Goal: Transaction & Acquisition: Purchase product/service

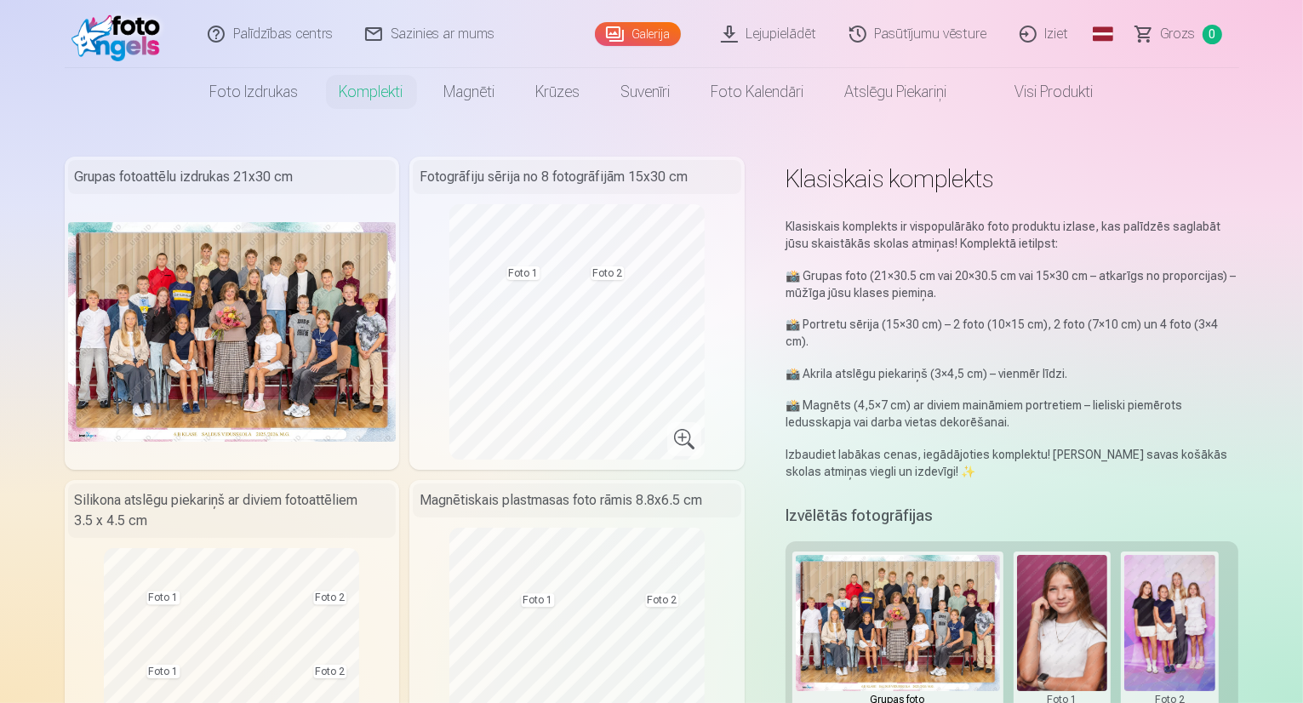
click at [153, 295] on img at bounding box center [232, 331] width 329 height 219
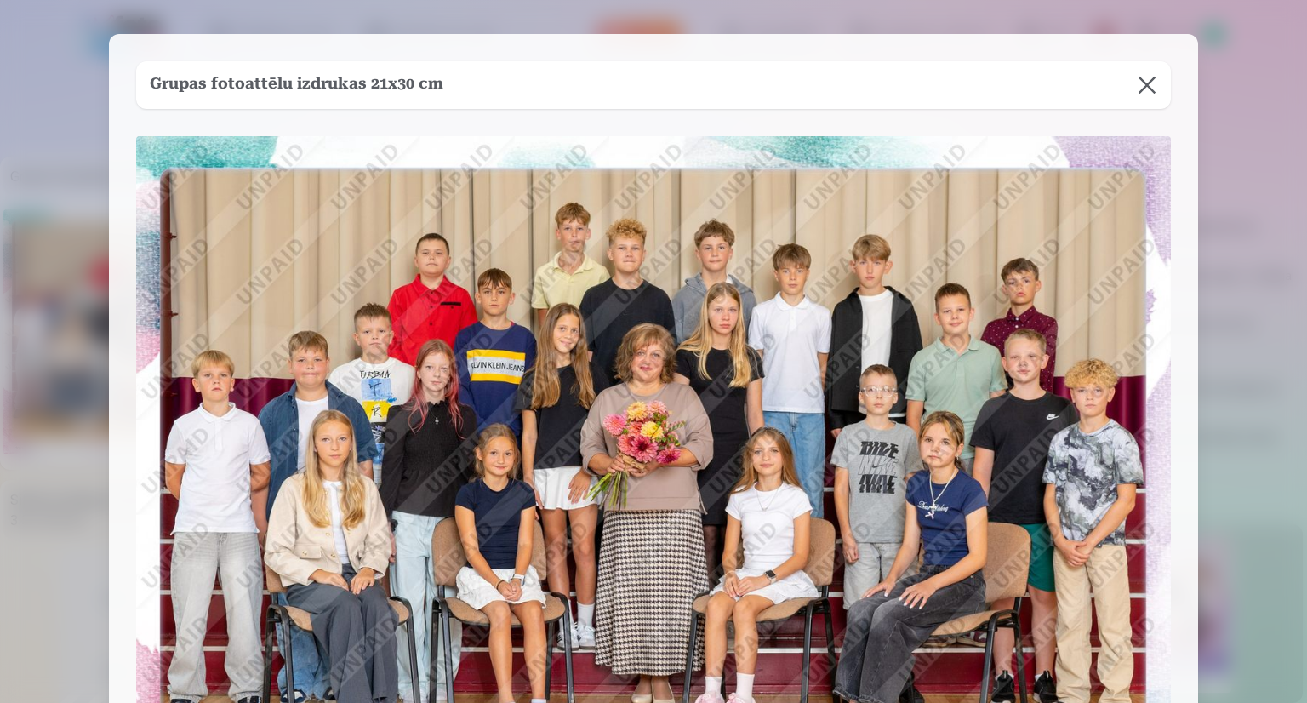
click at [1145, 83] on button at bounding box center [1148, 85] width 48 height 48
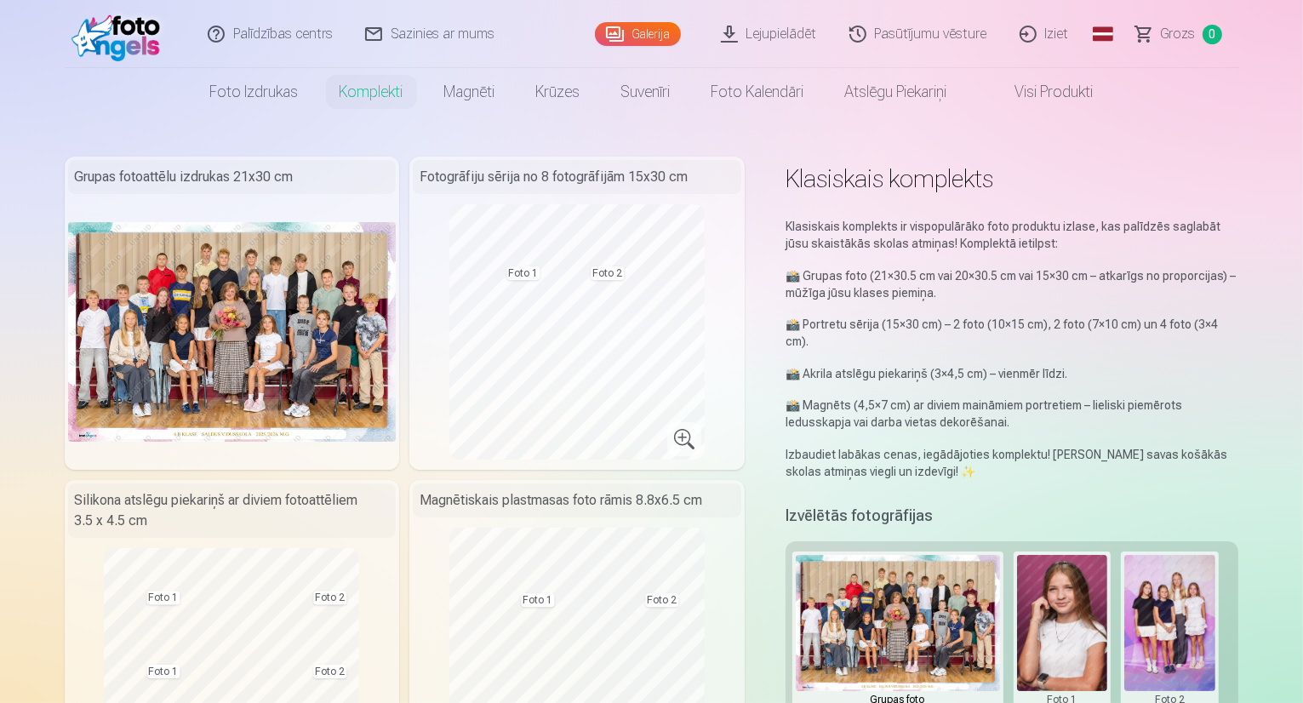
click at [240, 360] on img at bounding box center [232, 331] width 329 height 219
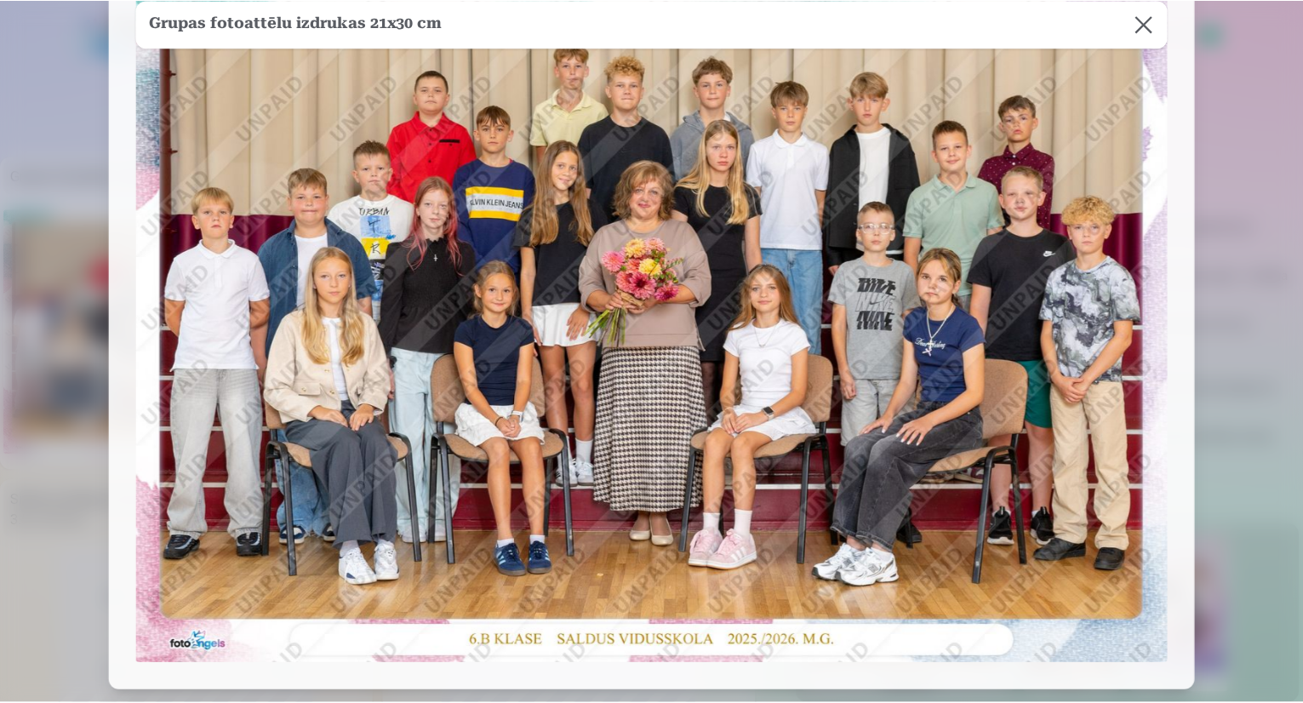
scroll to position [170, 0]
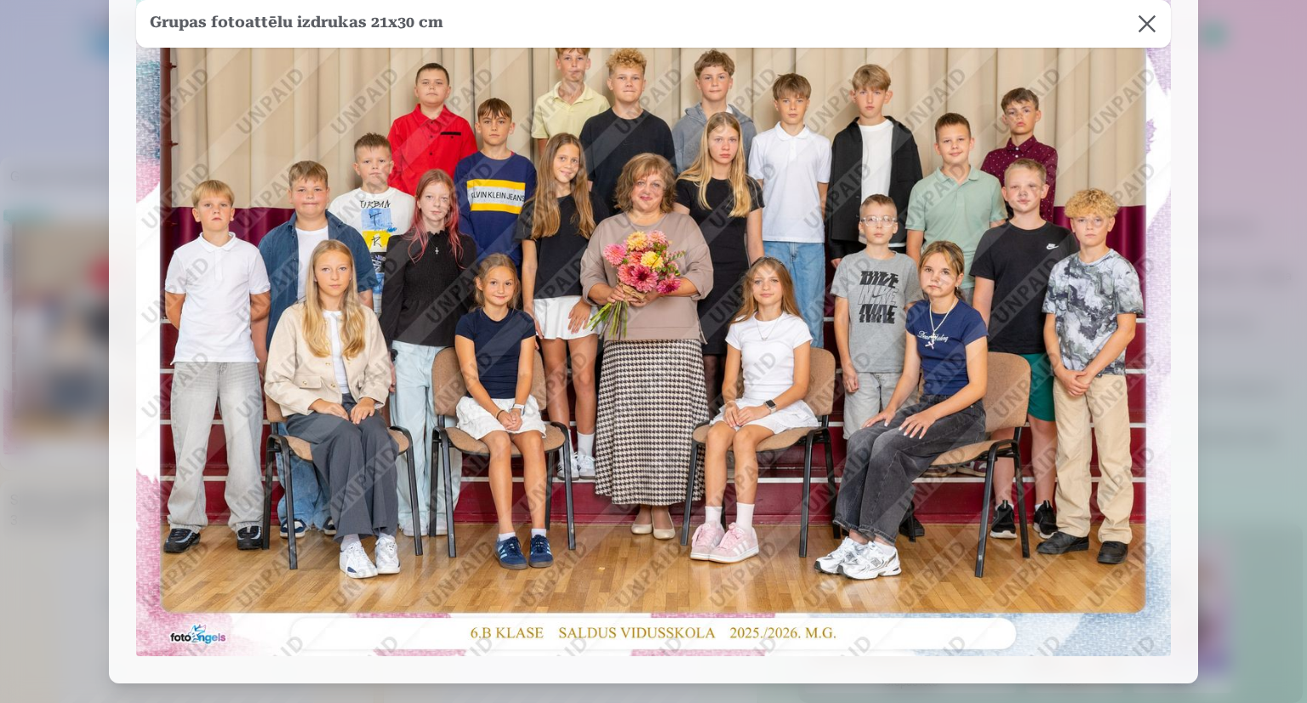
click at [1137, 25] on button at bounding box center [1148, 24] width 48 height 48
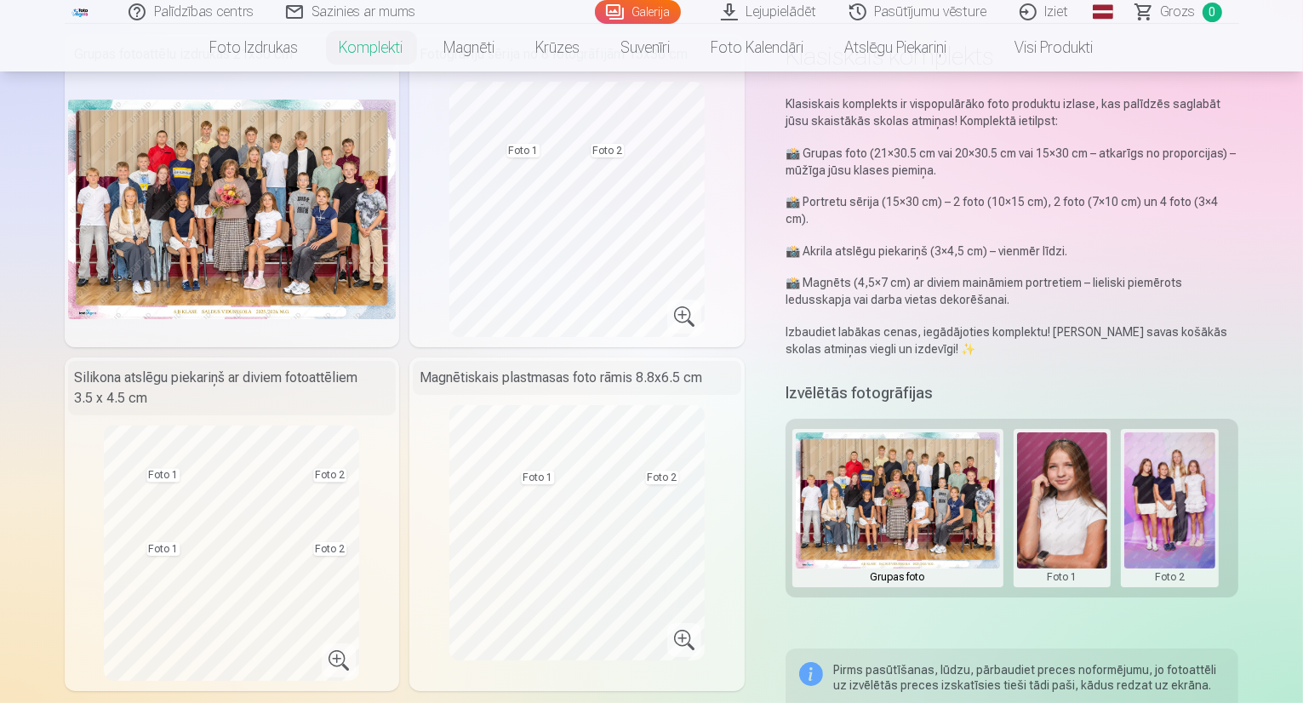
scroll to position [0, 0]
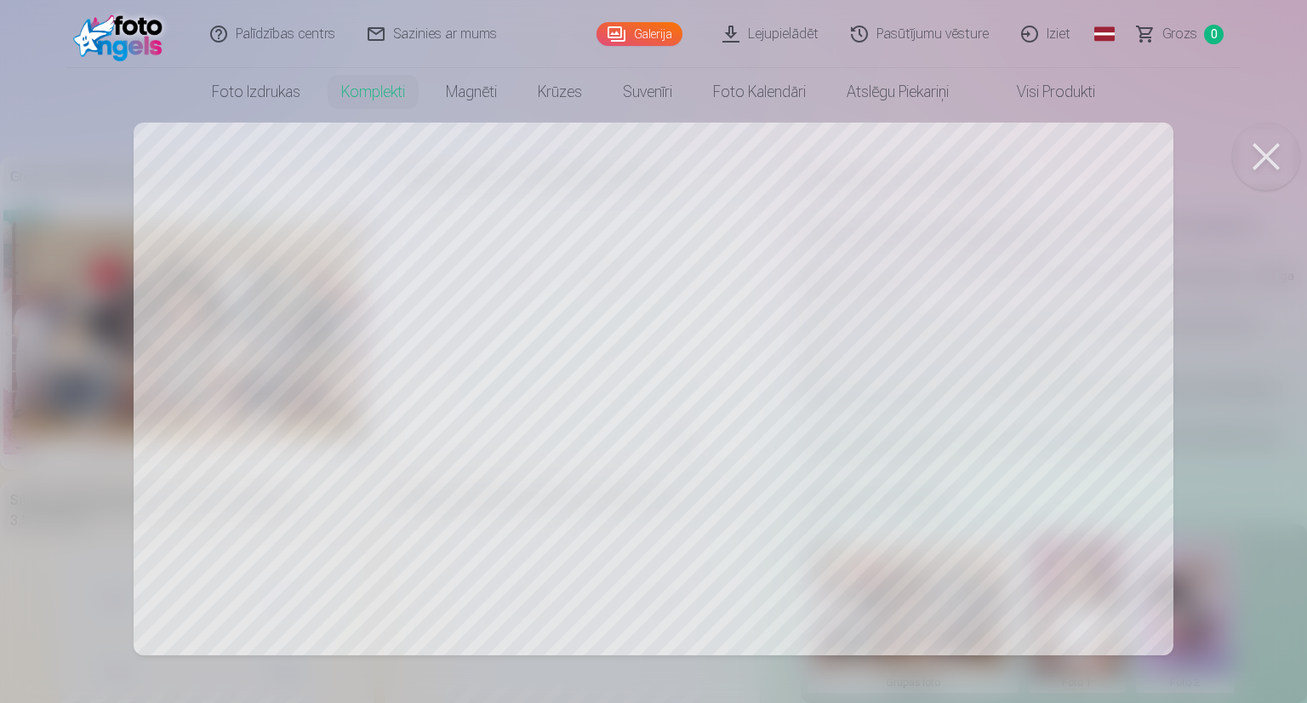
click at [1262, 167] on button at bounding box center [1267, 157] width 68 height 68
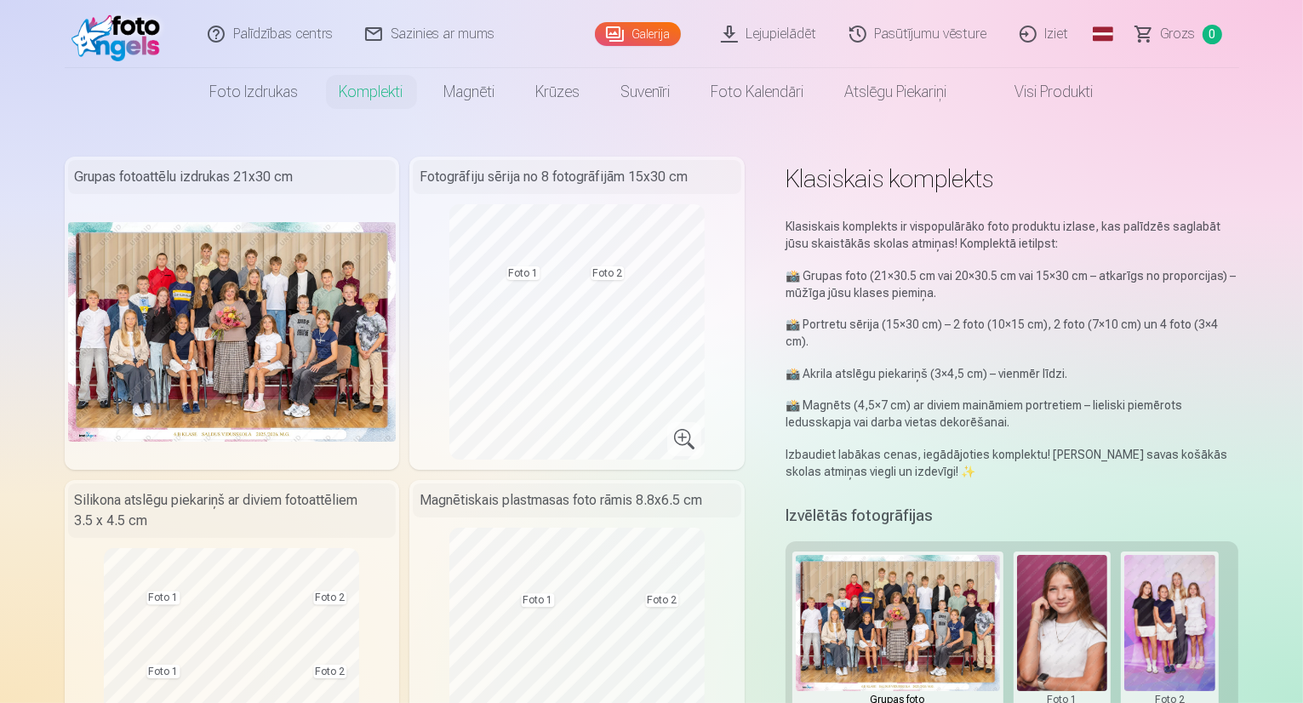
click at [657, 36] on link "Galerija" at bounding box center [638, 34] width 86 height 24
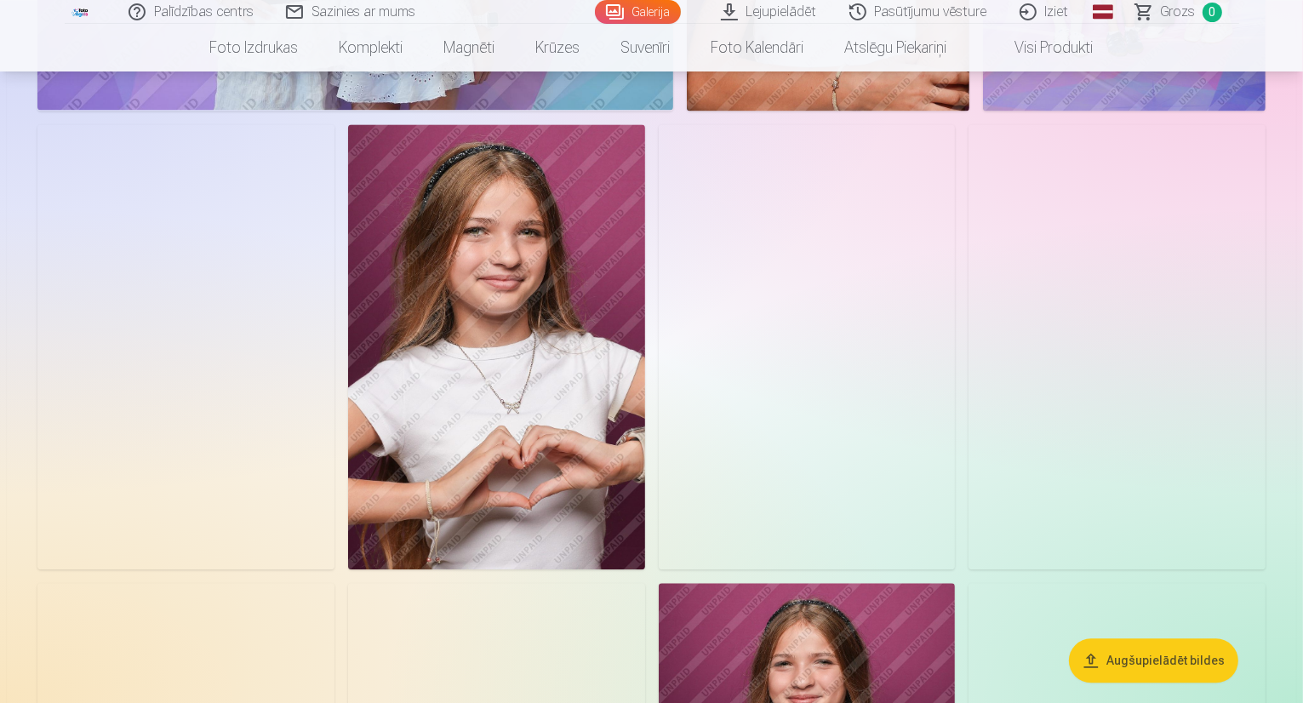
scroll to position [4001, 0]
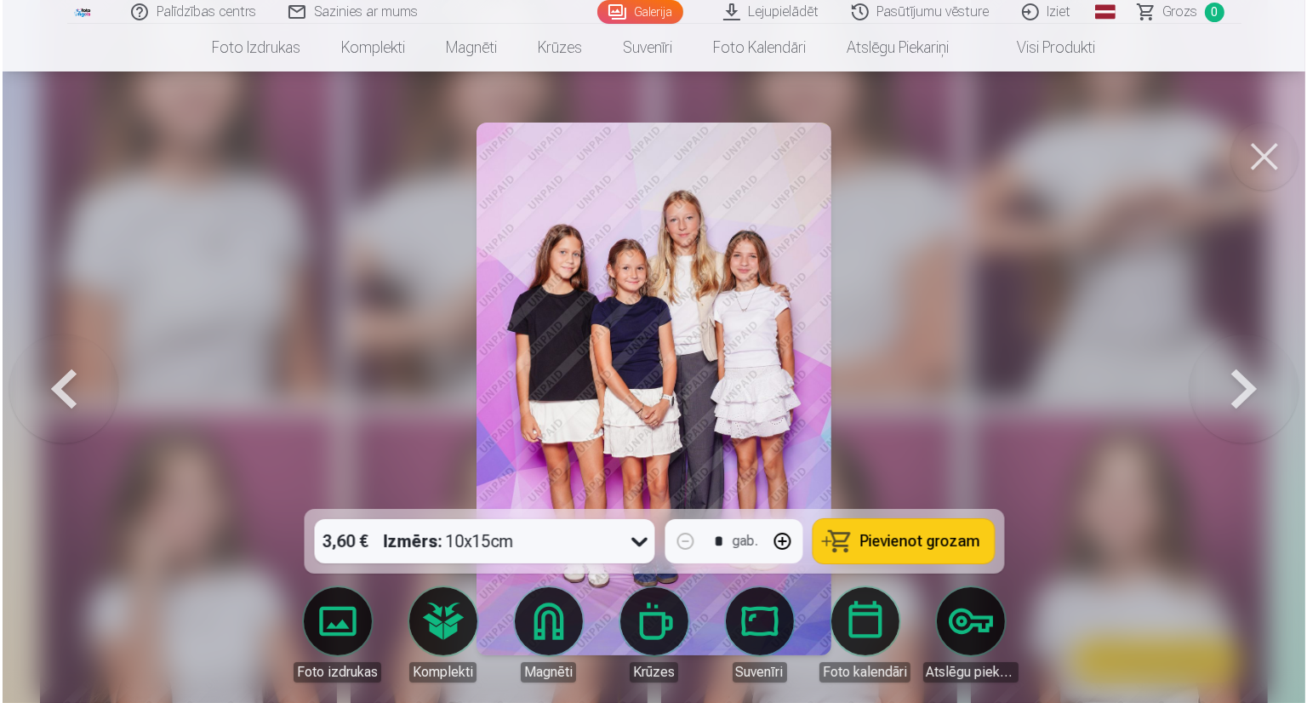
scroll to position [4011, 0]
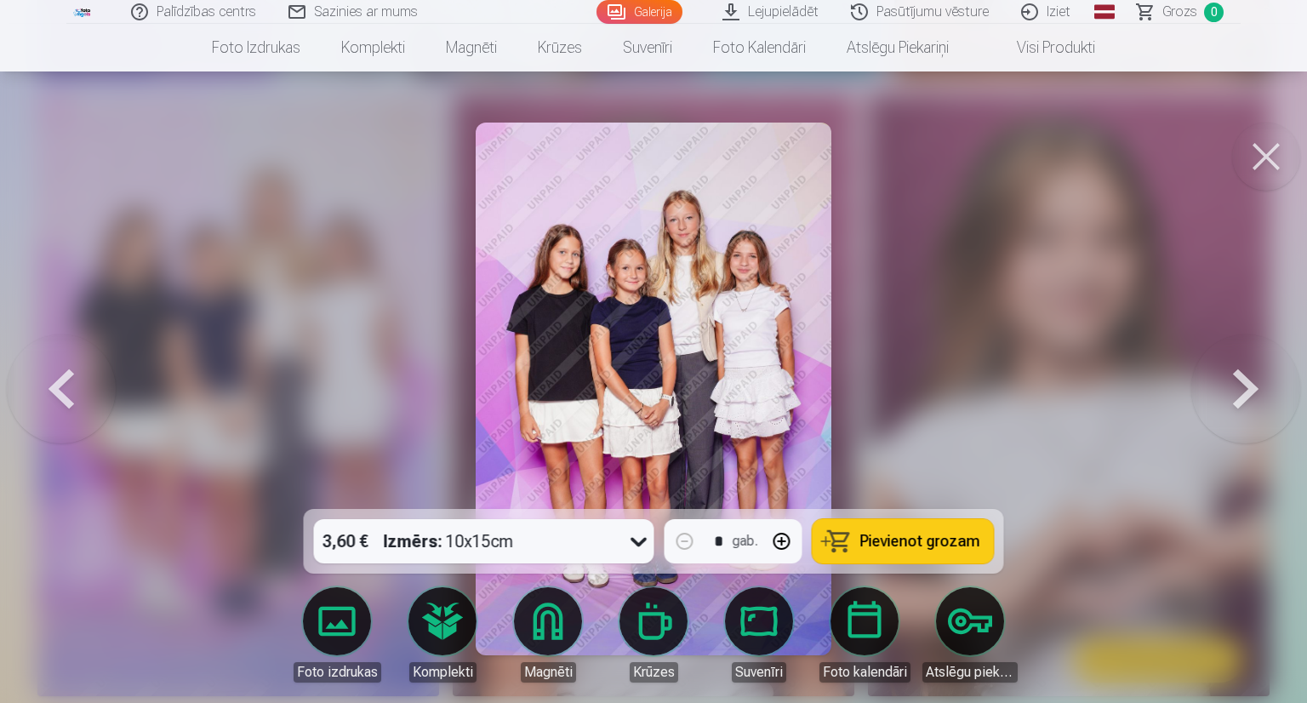
click at [1244, 159] on button at bounding box center [1267, 157] width 68 height 68
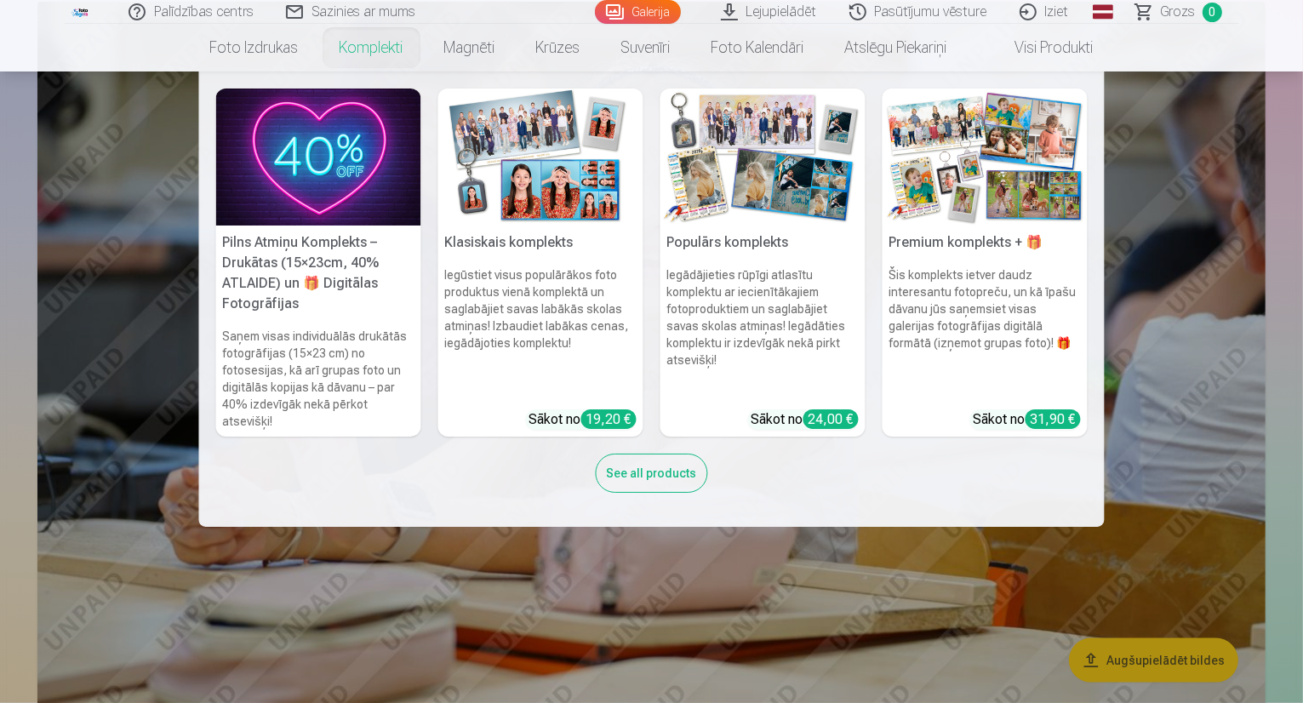
scroll to position [1788, 0]
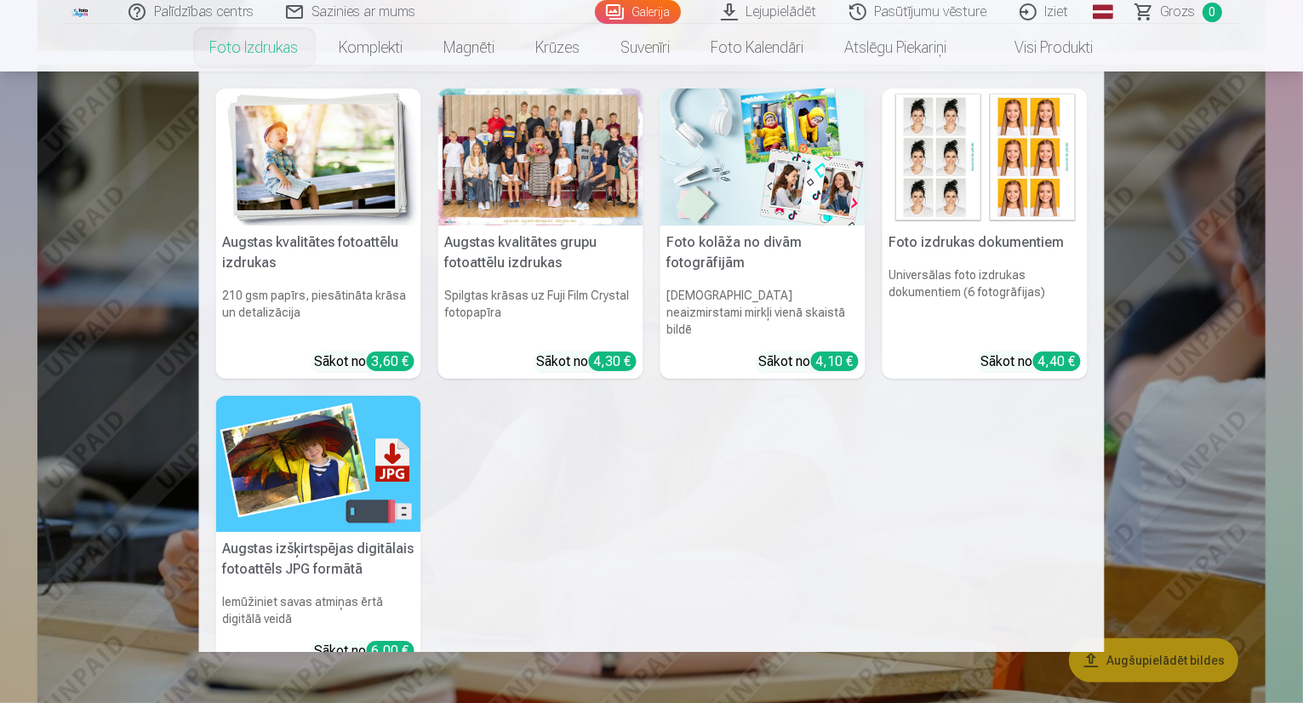
click at [574, 192] on div at bounding box center [540, 157] width 205 height 137
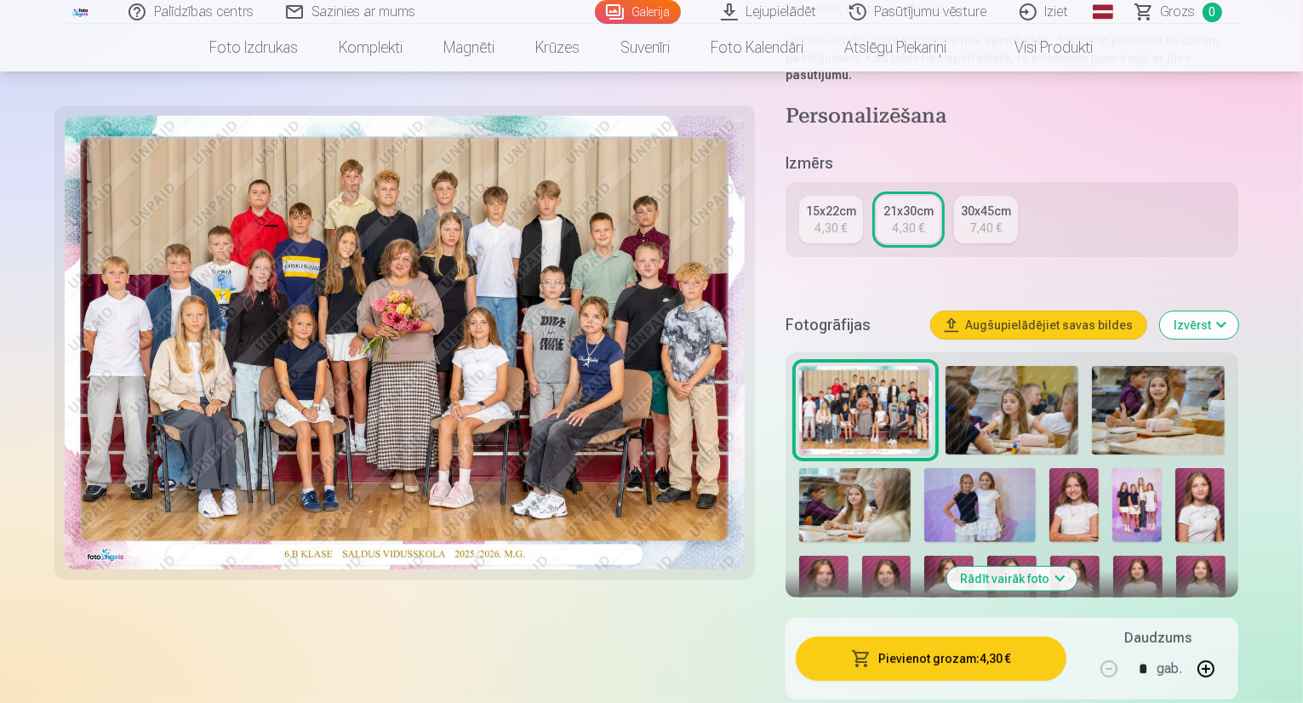
scroll to position [340, 0]
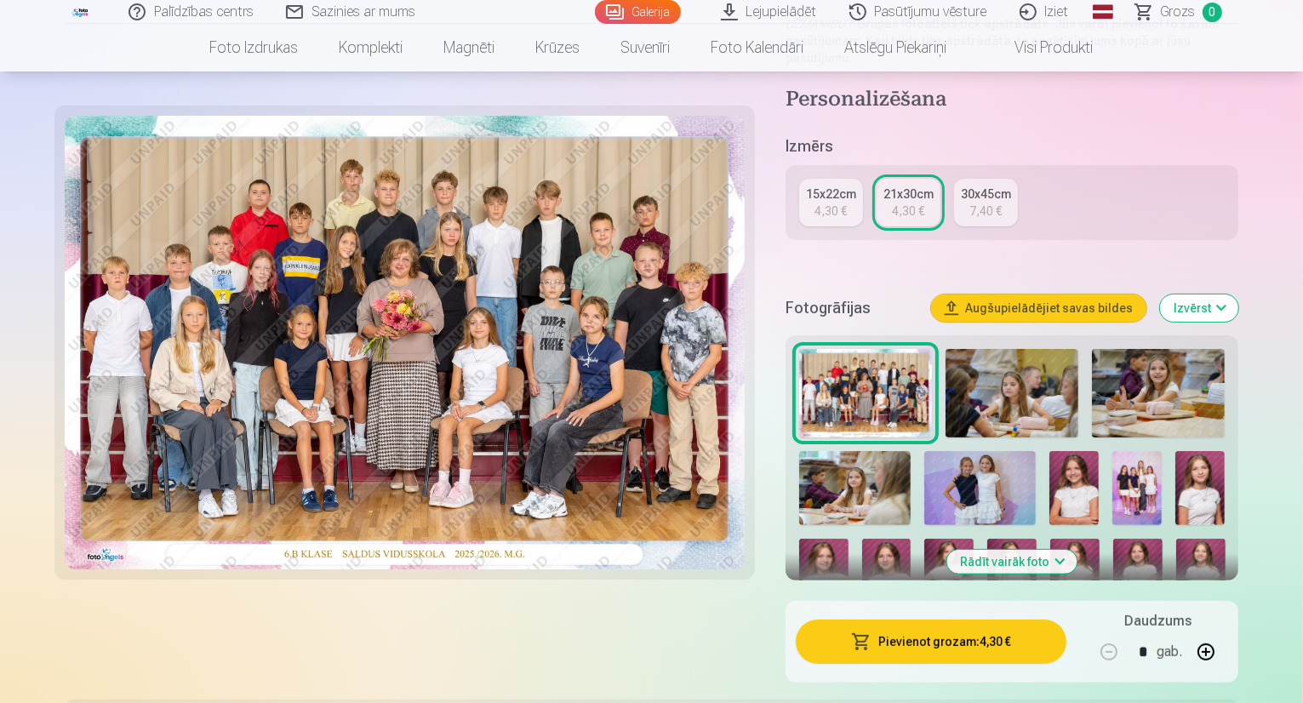
click at [1004, 620] on button "Pievienot grozam : 4,30 €" at bounding box center [932, 642] width 272 height 44
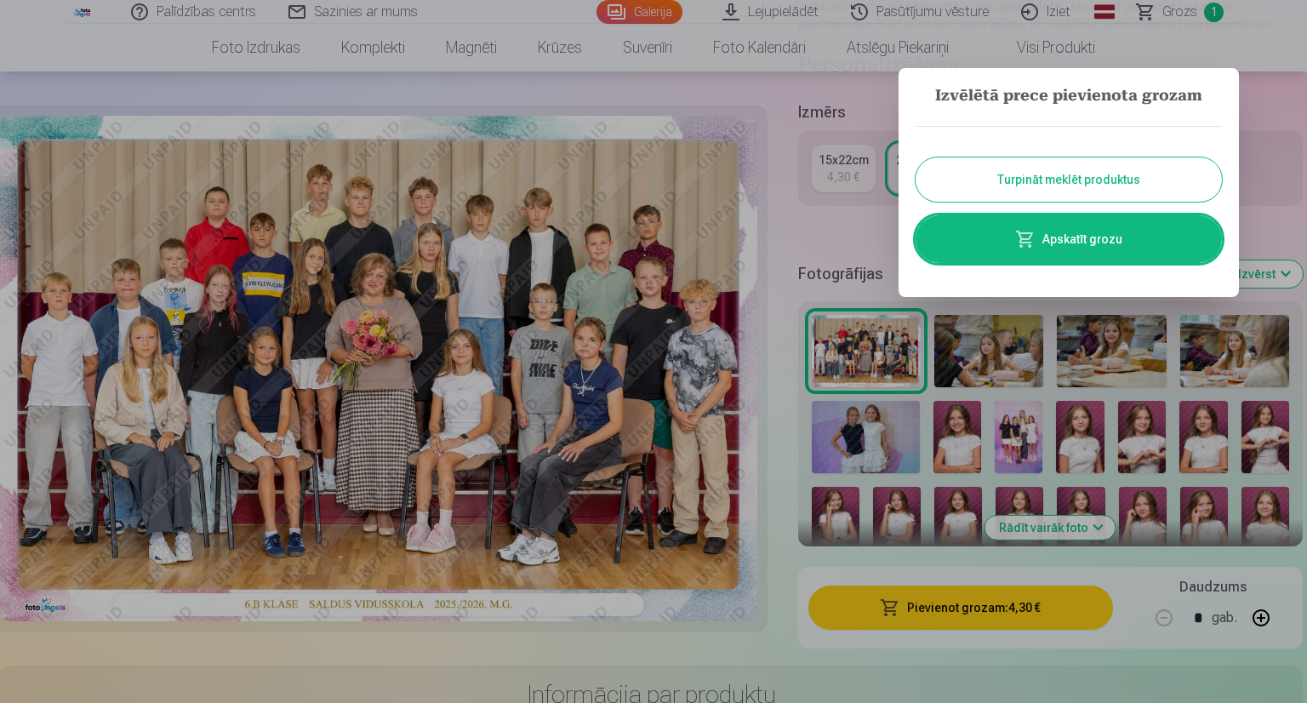
click at [408, 89] on div at bounding box center [653, 351] width 1307 height 703
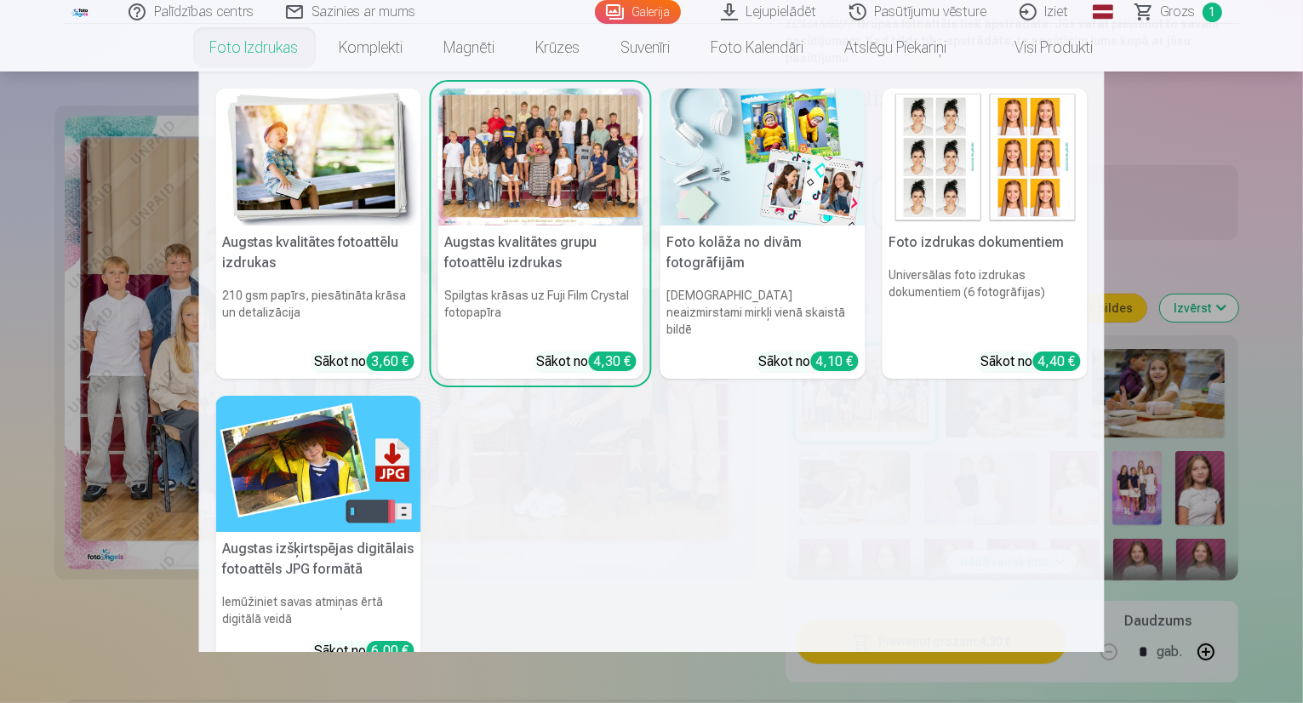
click at [301, 590] on h6 "Iemūžiniet savas atmiņas ērtā digitālā veidā" at bounding box center [318, 610] width 205 height 48
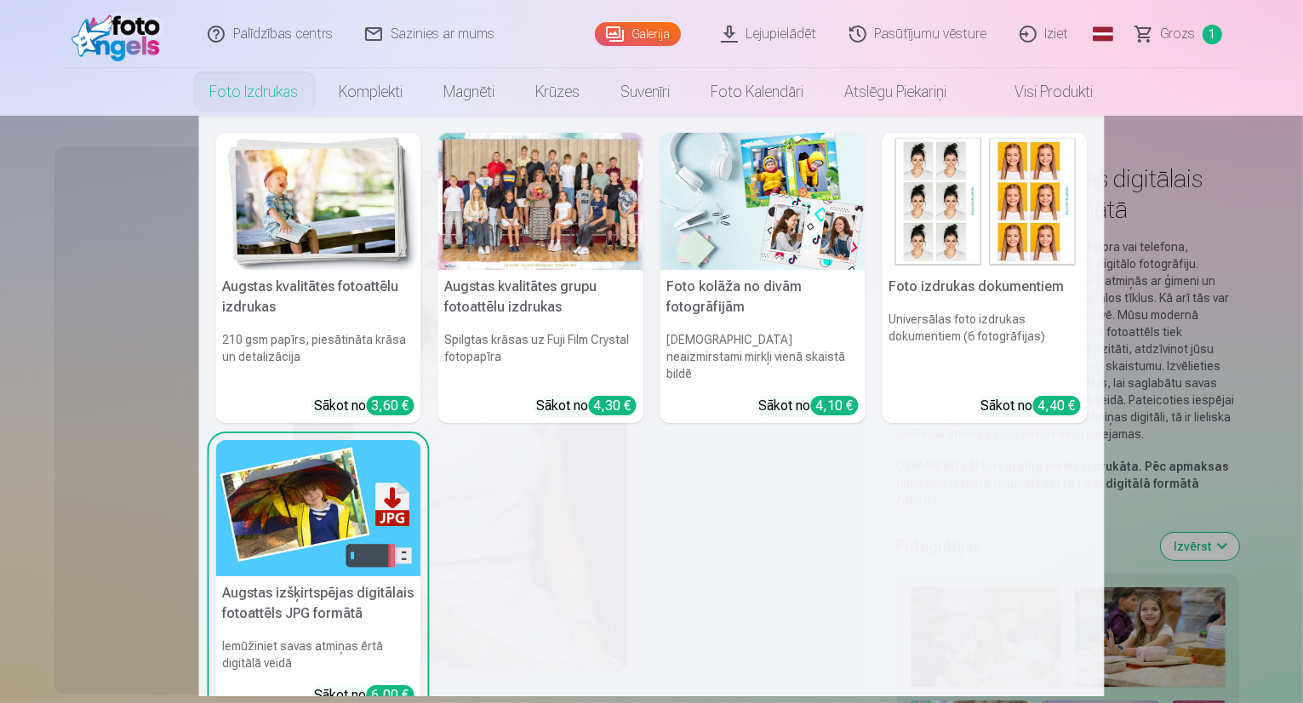
click at [295, 346] on h6 "210 gsm papīrs, piesātināta krāsa un detalizācija" at bounding box center [318, 356] width 205 height 65
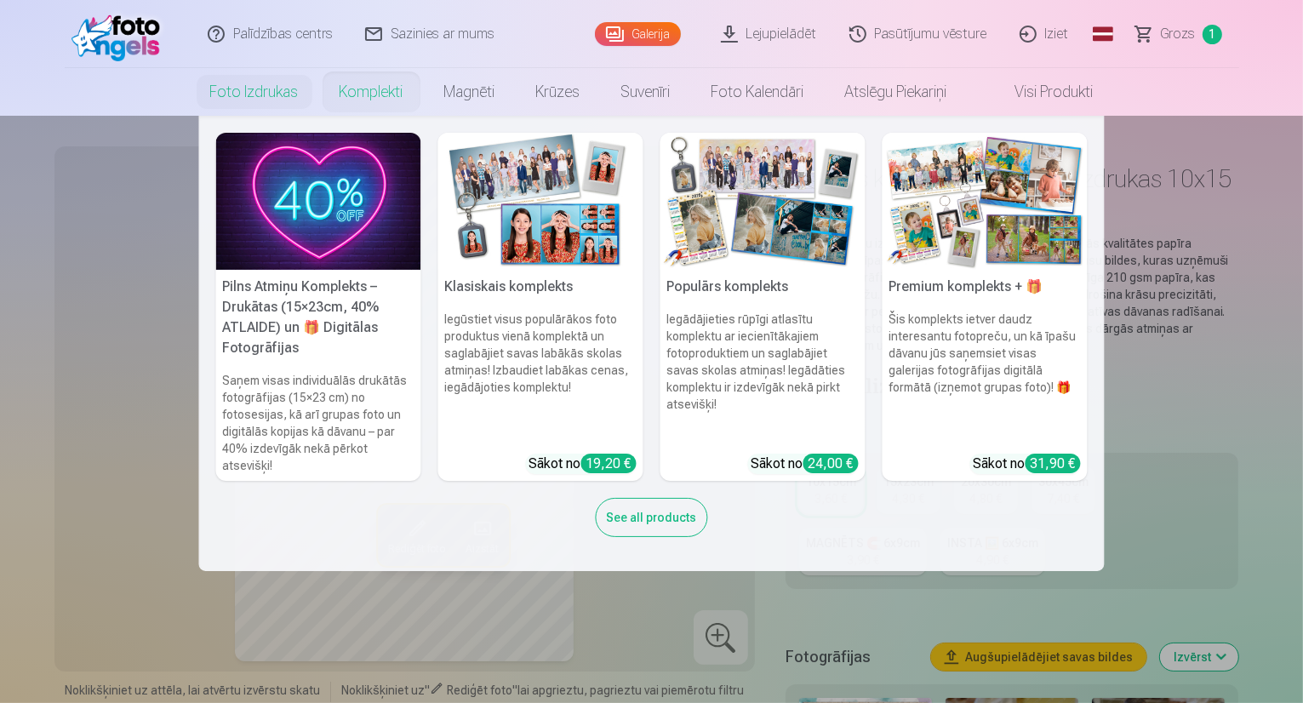
click at [354, 197] on img at bounding box center [318, 201] width 205 height 137
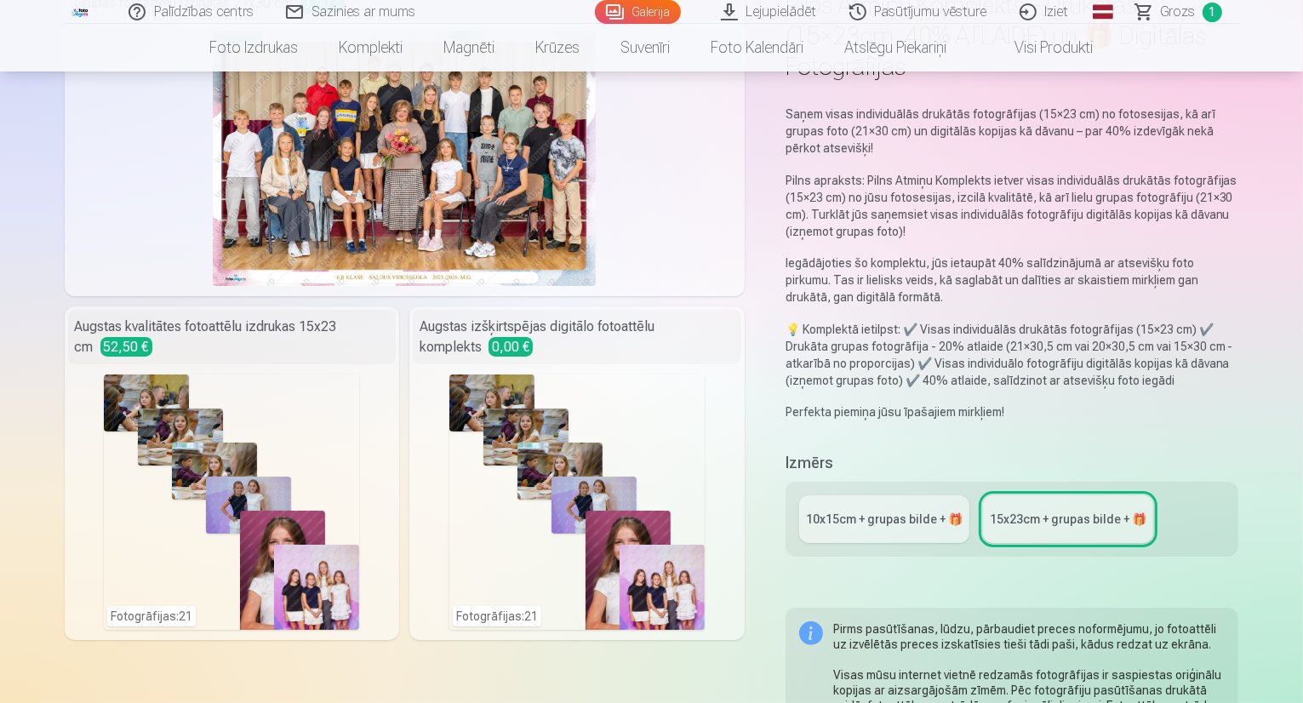
scroll to position [170, 0]
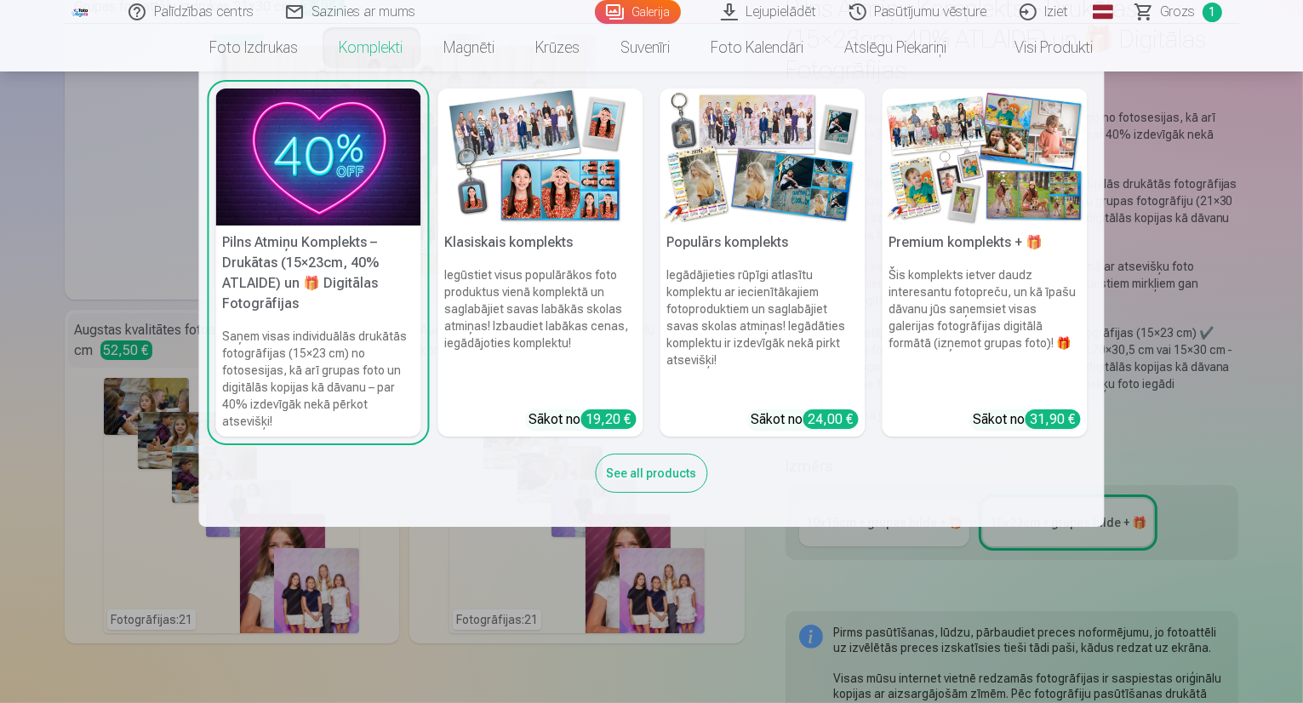
drag, startPoint x: 34, startPoint y: 146, endPoint x: 54, endPoint y: 156, distance: 21.7
click at [34, 146] on nav "Pilns Atmiņu Komplekts – Drukātas (15×23cm, 40% ATLAIDE) un 🎁 Digitālas Fotogrā…" at bounding box center [651, 299] width 1303 height 455
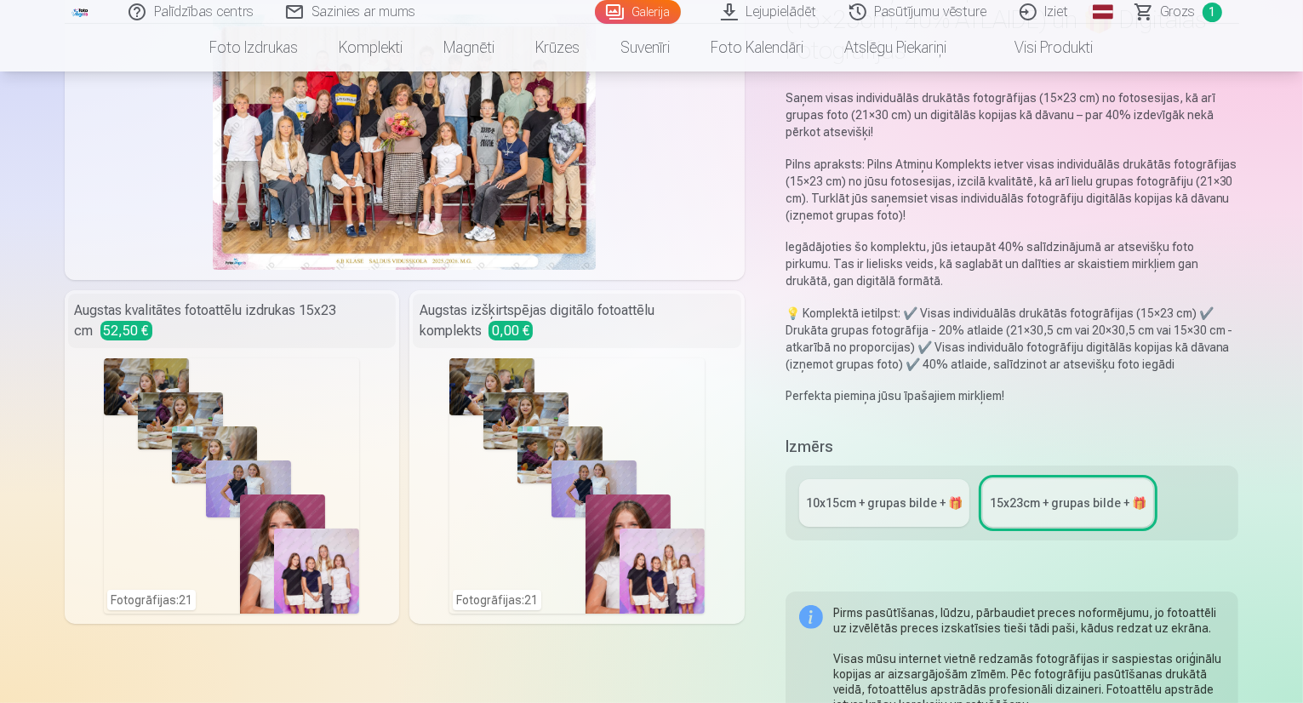
scroll to position [0, 0]
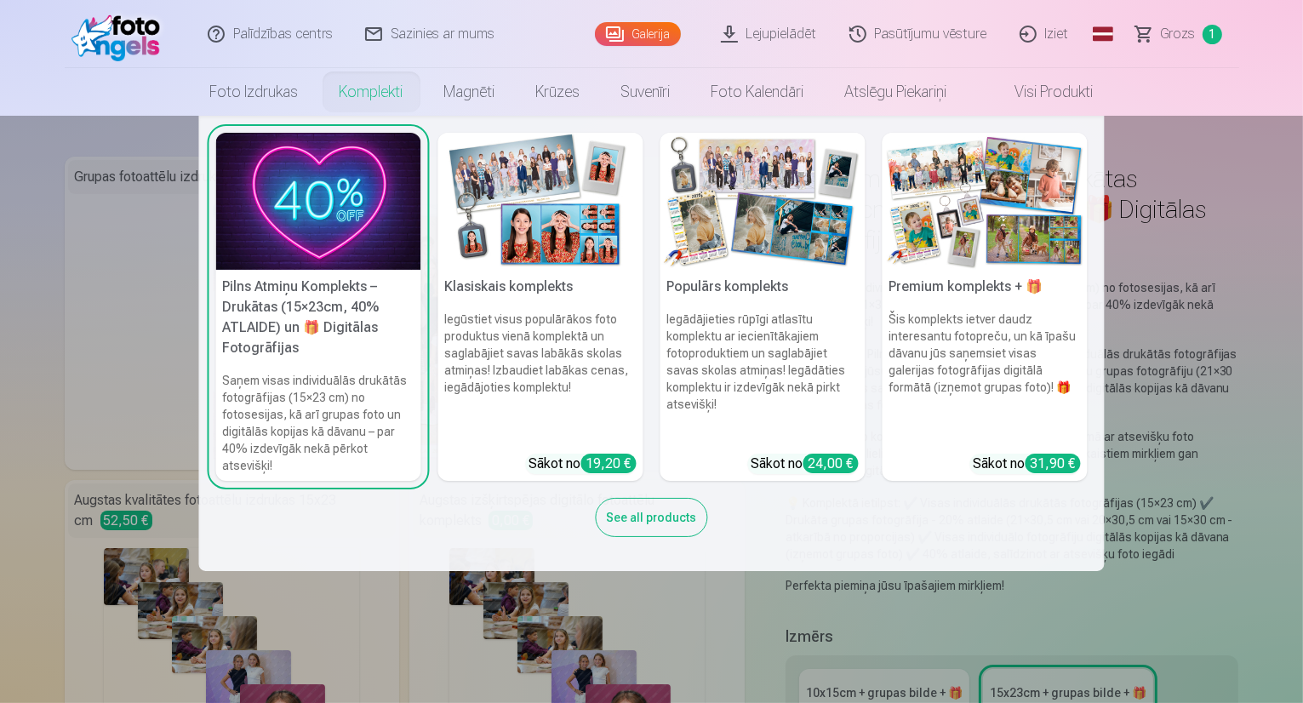
click at [729, 218] on img at bounding box center [763, 201] width 205 height 137
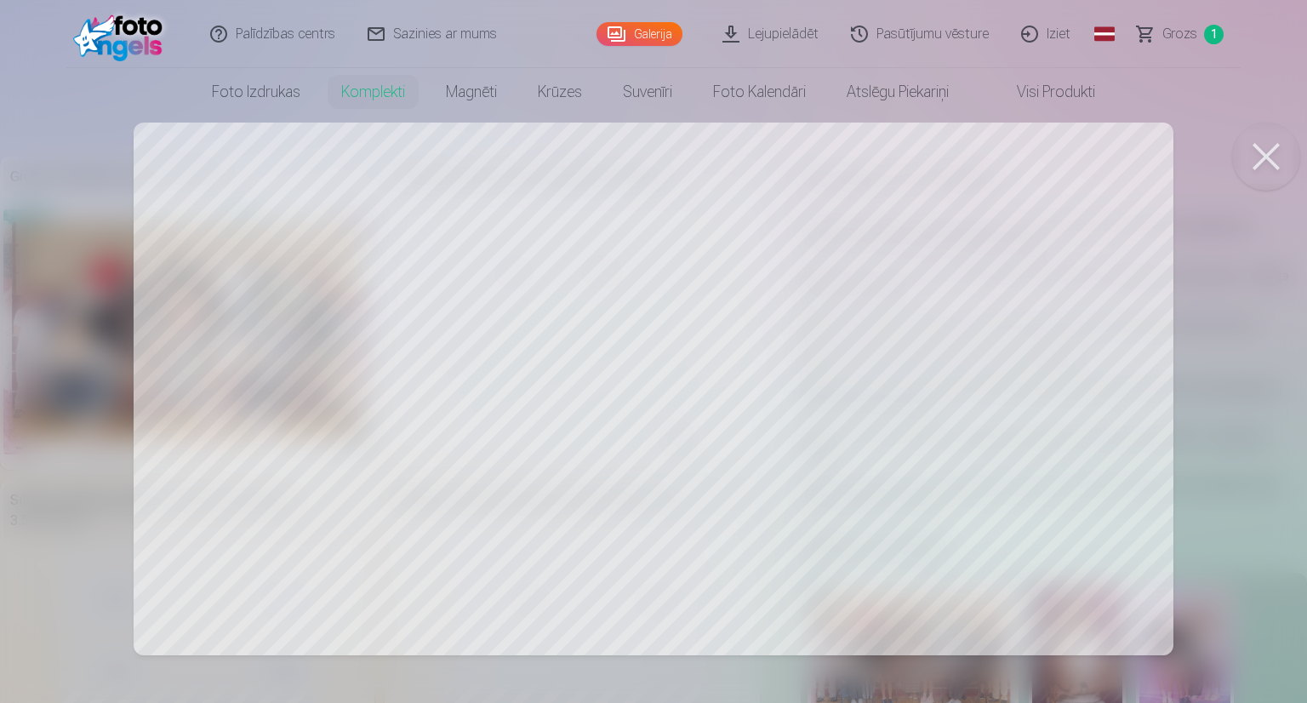
click at [369, 266] on div at bounding box center [653, 351] width 1307 height 703
click at [1267, 157] on button at bounding box center [1267, 157] width 68 height 68
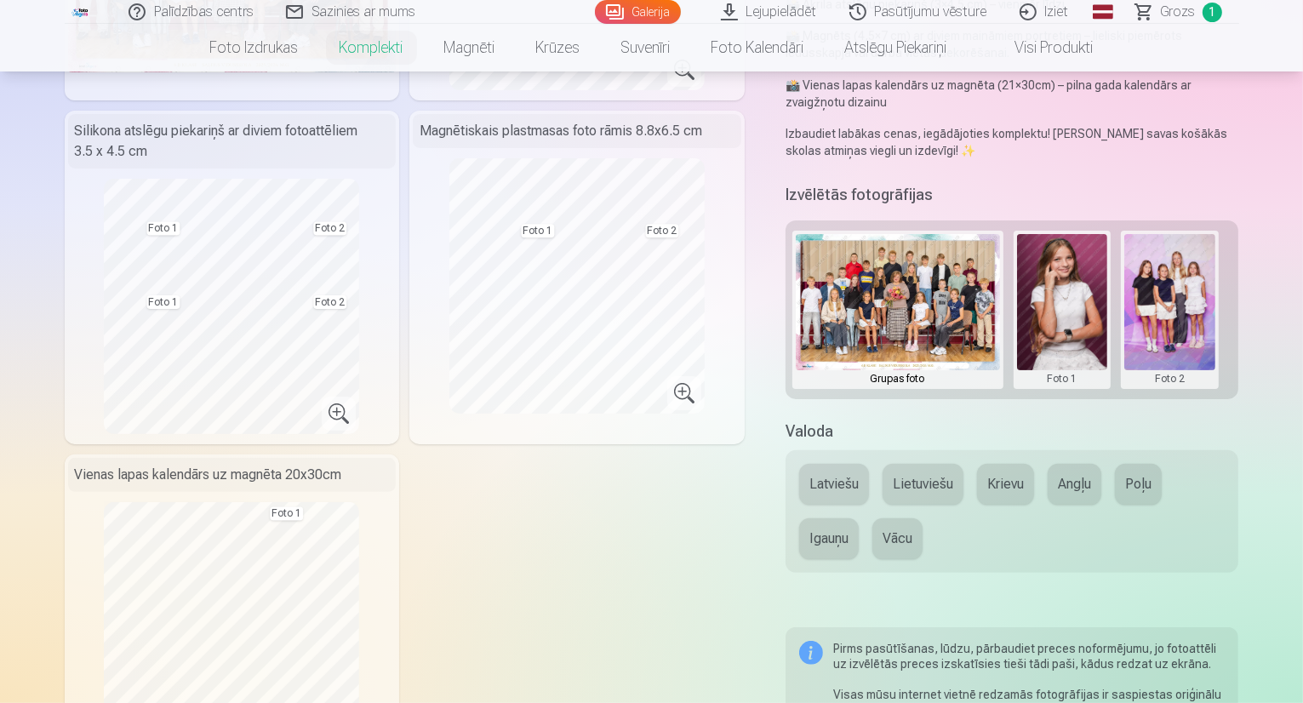
scroll to position [170, 0]
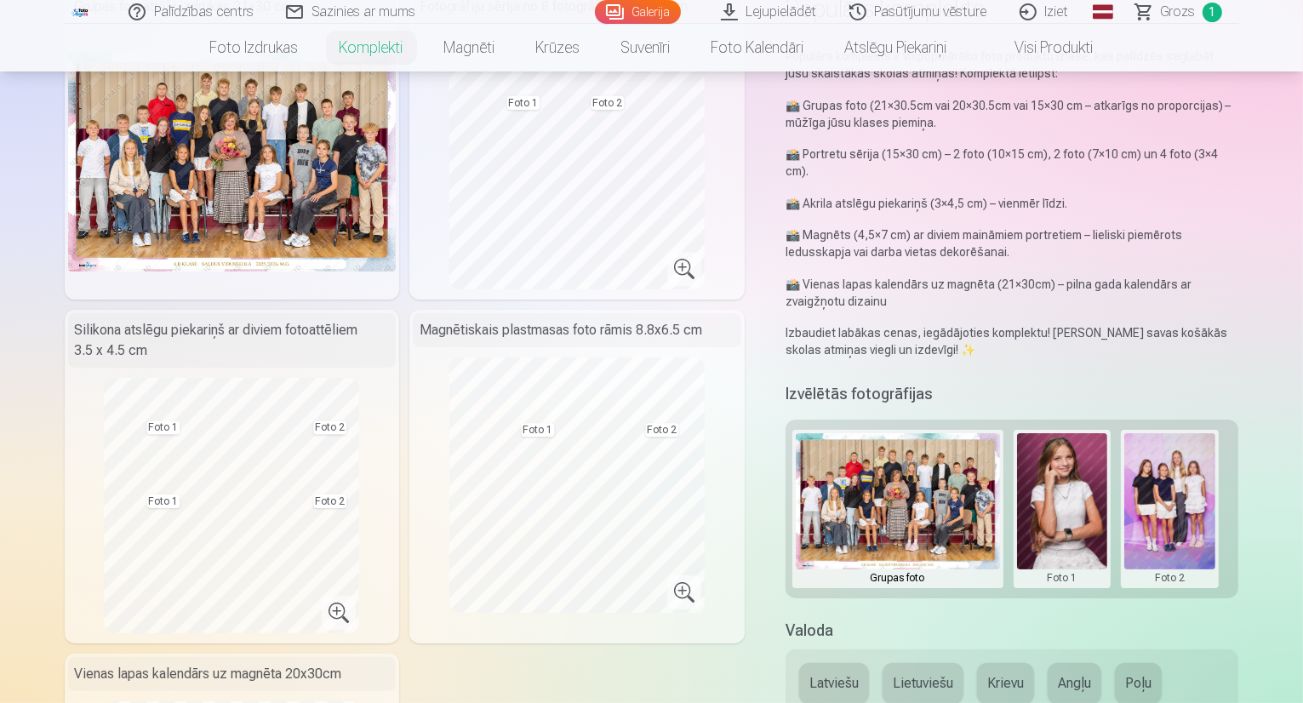
click at [855, 379] on div "Izvēlētās fotogrāfijas Grupas foto Foto 1 Foto 2" at bounding box center [1013, 489] width 454 height 220
click at [945, 477] on img at bounding box center [898, 501] width 204 height 136
click at [1087, 477] on button at bounding box center [1062, 509] width 91 height 152
click at [1188, 468] on div at bounding box center [651, 351] width 1303 height 703
click at [1239, 471] on div "Grupas foto Foto 1 Foto 2" at bounding box center [1013, 509] width 454 height 179
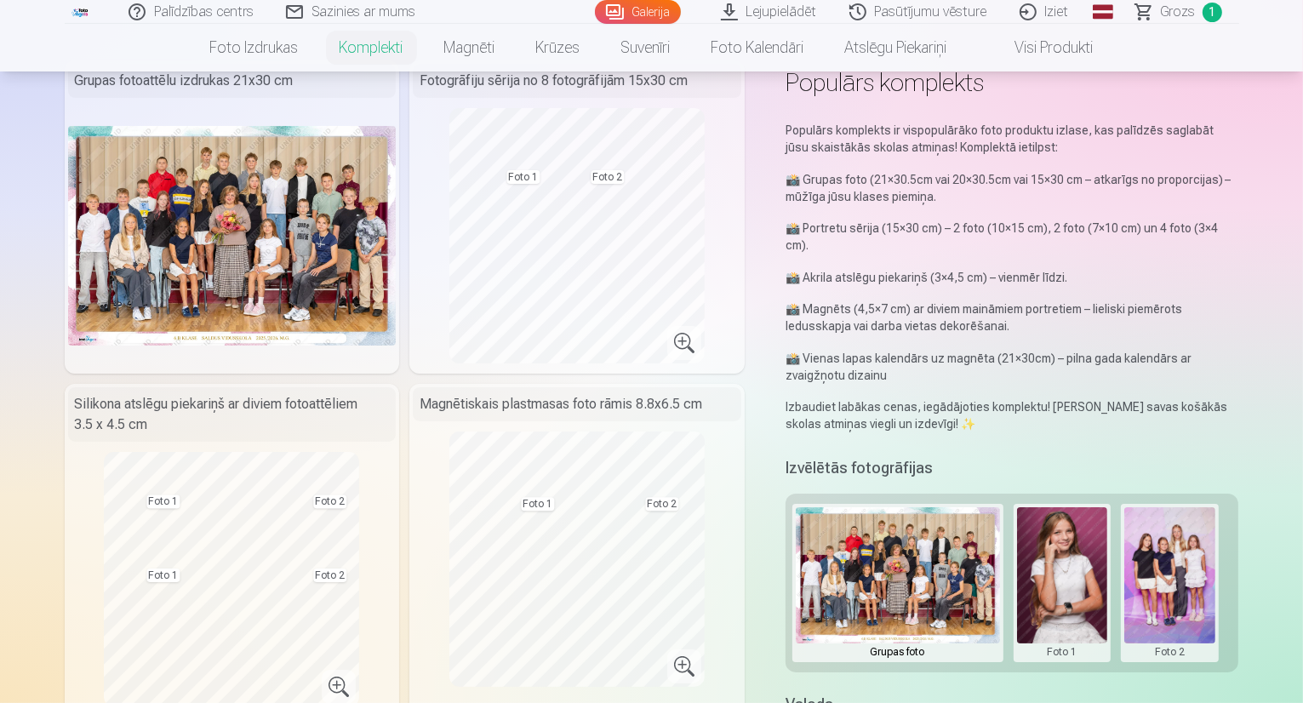
scroll to position [0, 0]
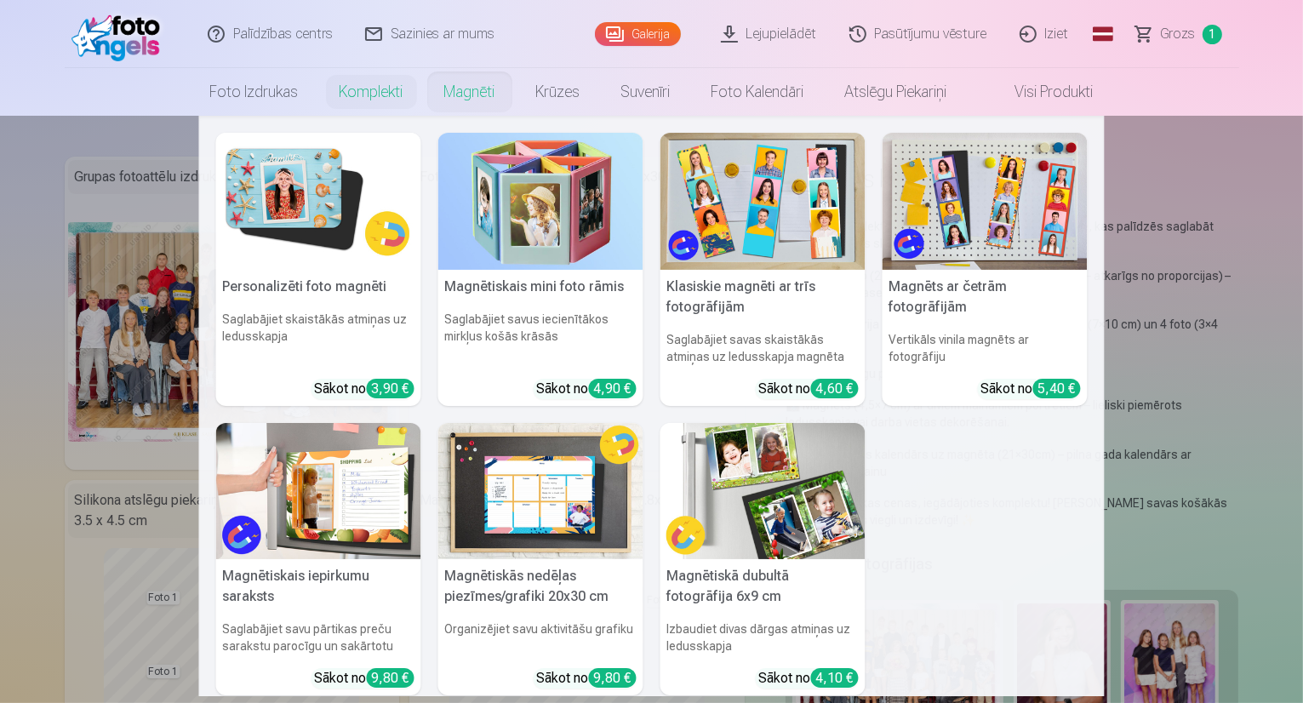
click at [448, 94] on link "Magnēti" at bounding box center [470, 92] width 92 height 48
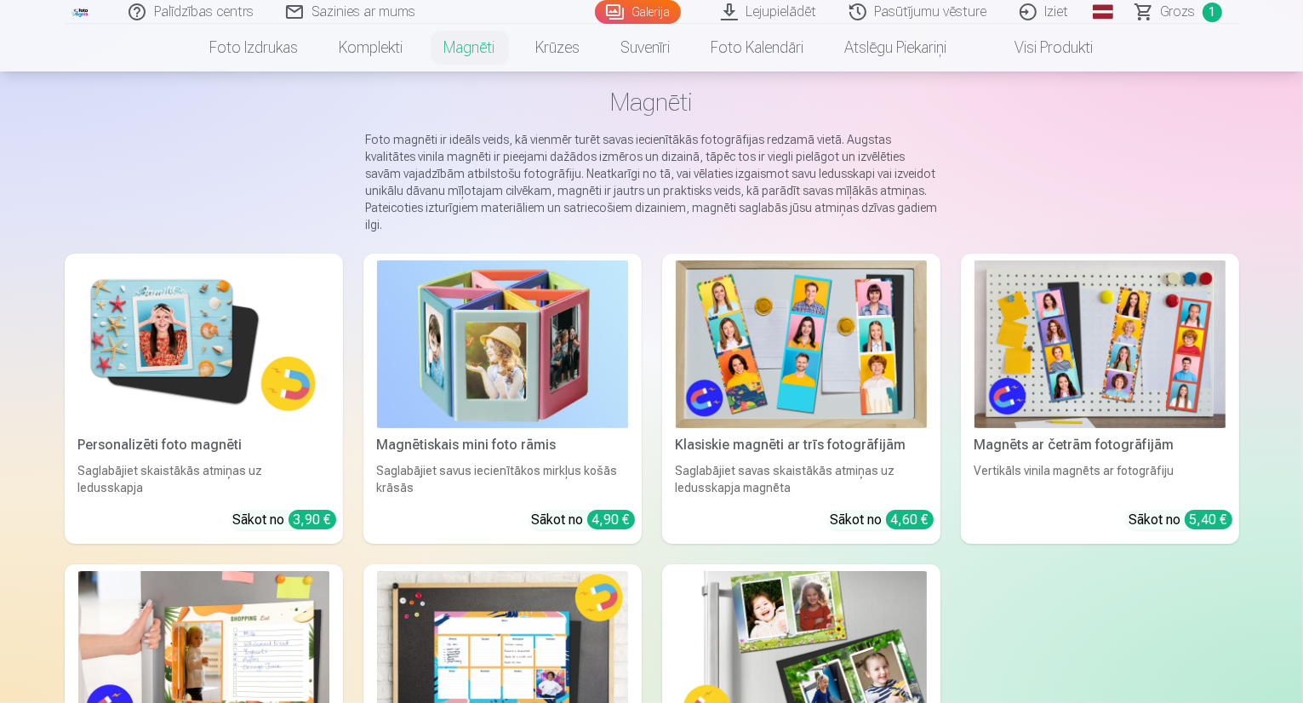
scroll to position [170, 0]
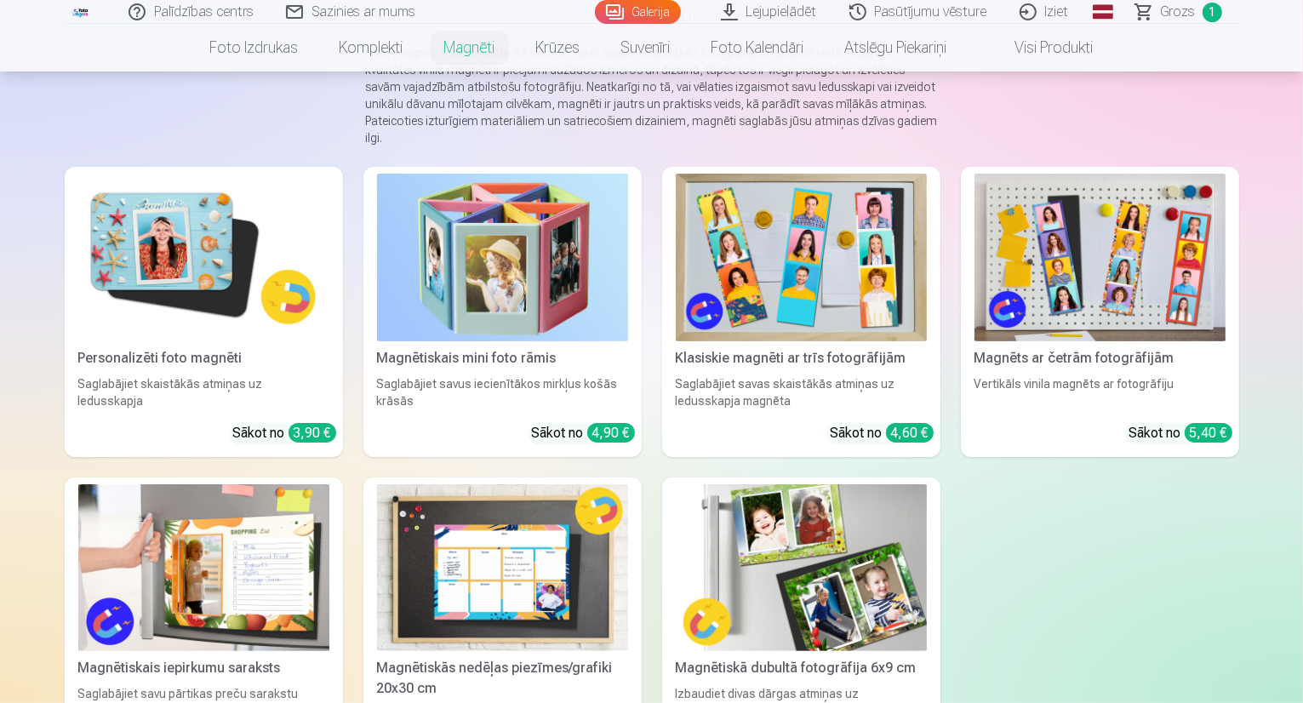
click at [84, 274] on img at bounding box center [203, 258] width 251 height 168
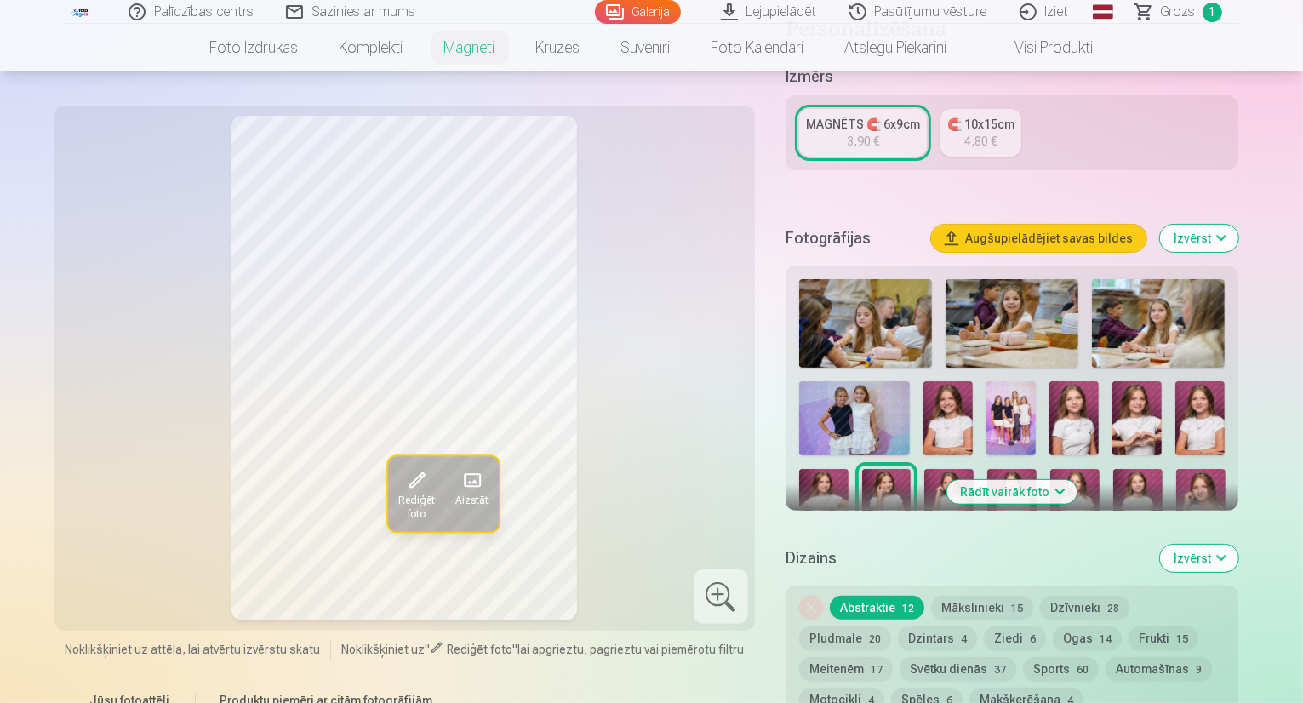
scroll to position [426, 0]
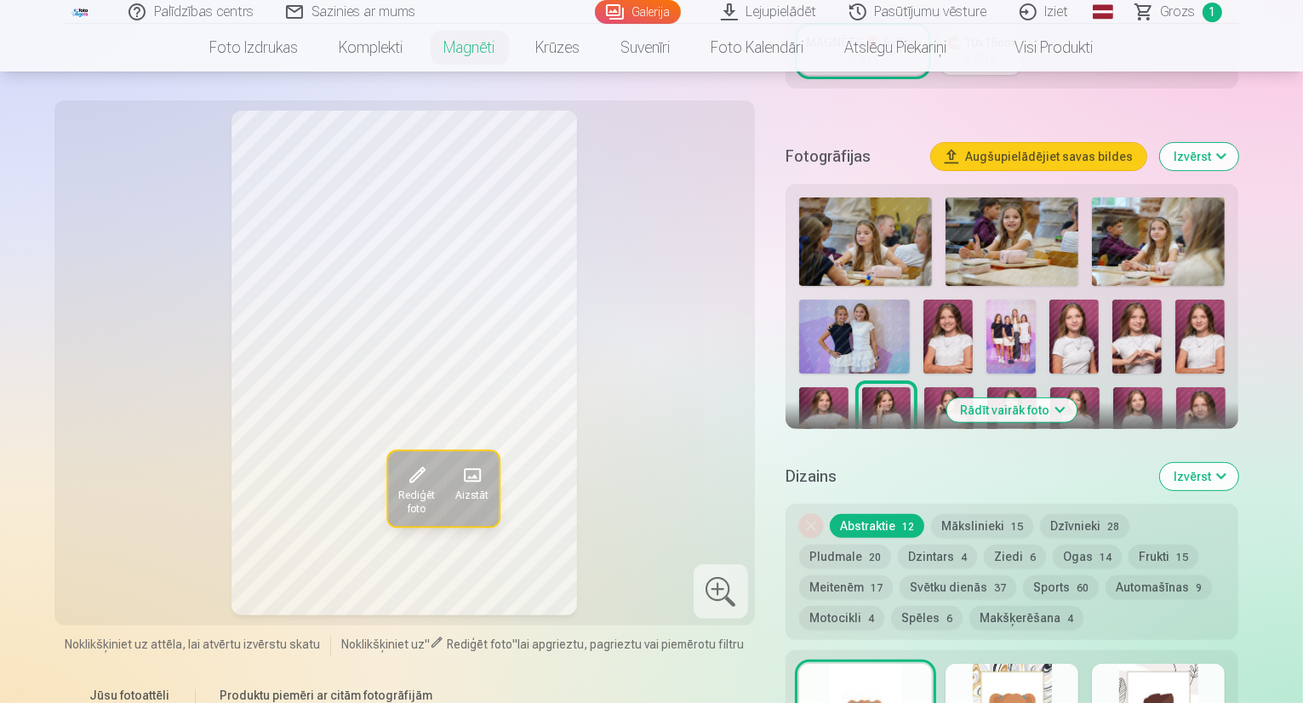
click at [458, 479] on span at bounding box center [471, 475] width 27 height 27
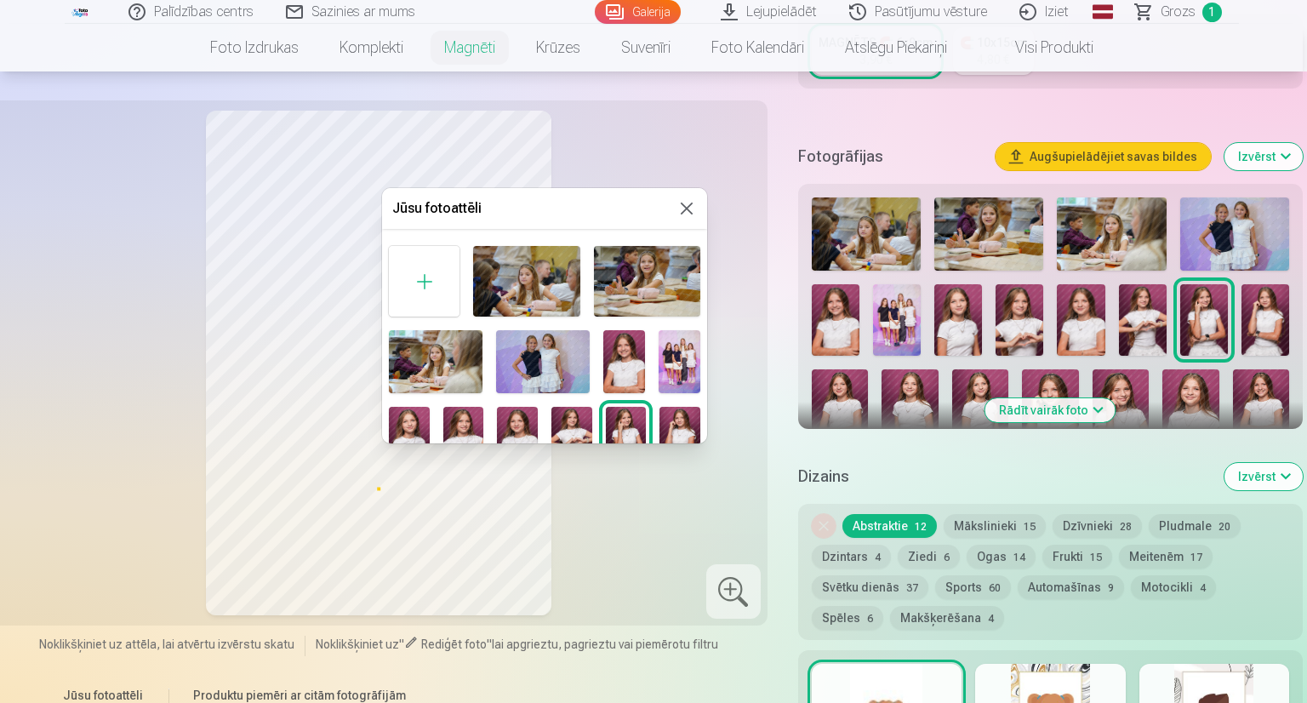
click at [1011, 314] on div at bounding box center [653, 351] width 1307 height 703
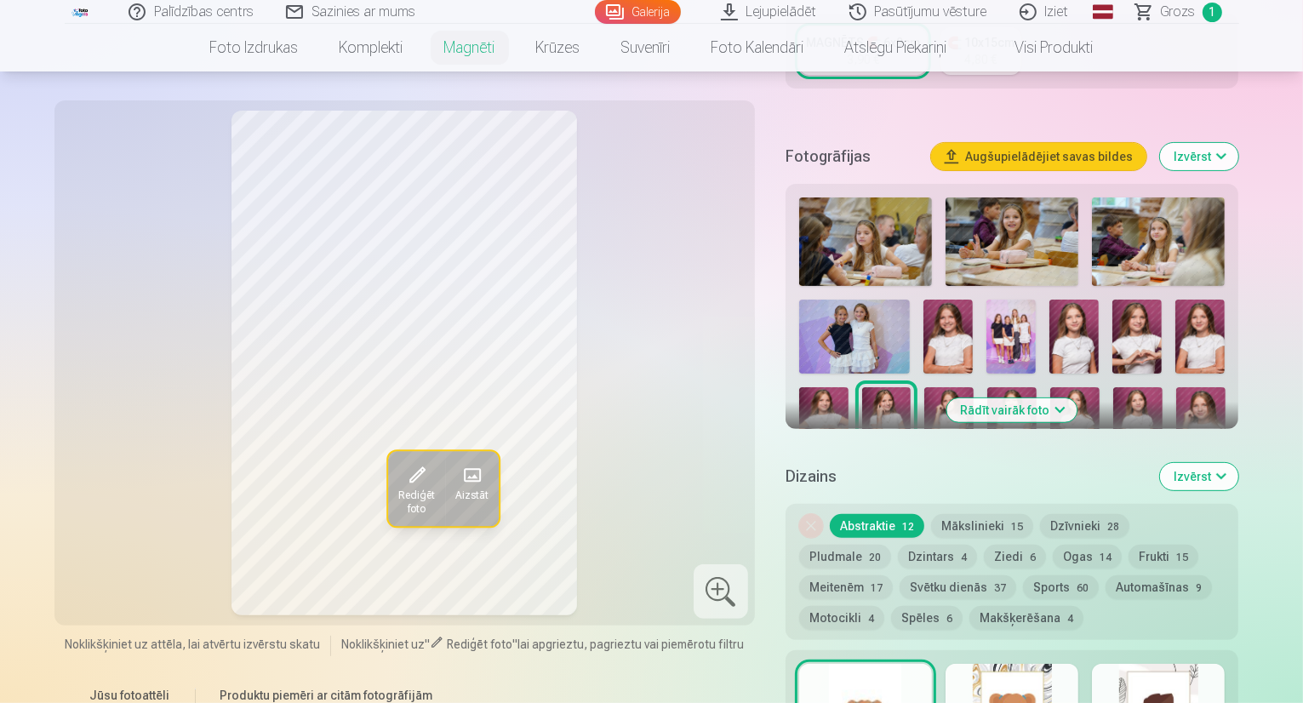
click at [1113, 318] on img at bounding box center [1137, 337] width 49 height 74
click at [912, 387] on img at bounding box center [886, 424] width 49 height 74
click at [849, 387] on img at bounding box center [823, 424] width 49 height 74
click at [1113, 321] on img at bounding box center [1137, 337] width 49 height 74
click at [849, 387] on img at bounding box center [823, 424] width 49 height 74
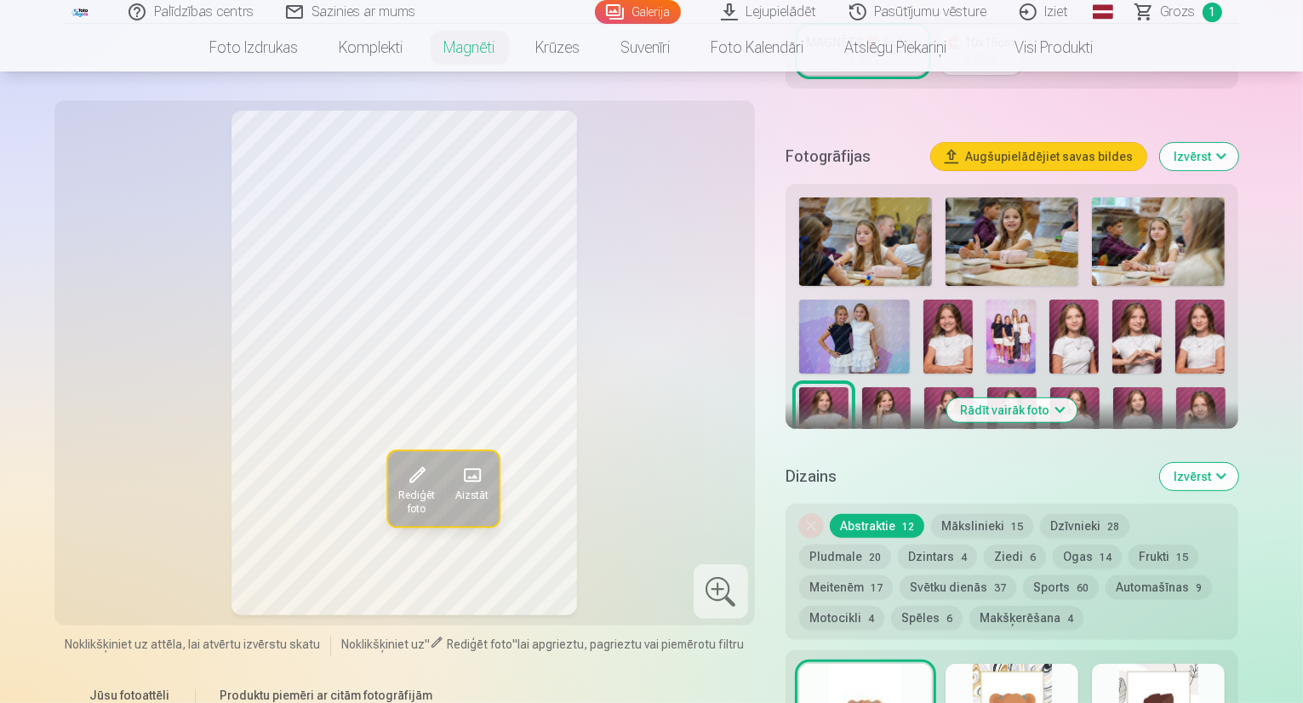
click at [974, 387] on img at bounding box center [948, 424] width 49 height 74
click at [987, 387] on img at bounding box center [1011, 424] width 49 height 74
click at [1050, 387] on img at bounding box center [1074, 424] width 49 height 74
click at [1113, 387] on img at bounding box center [1137, 424] width 49 height 74
click at [1176, 387] on img at bounding box center [1200, 424] width 49 height 74
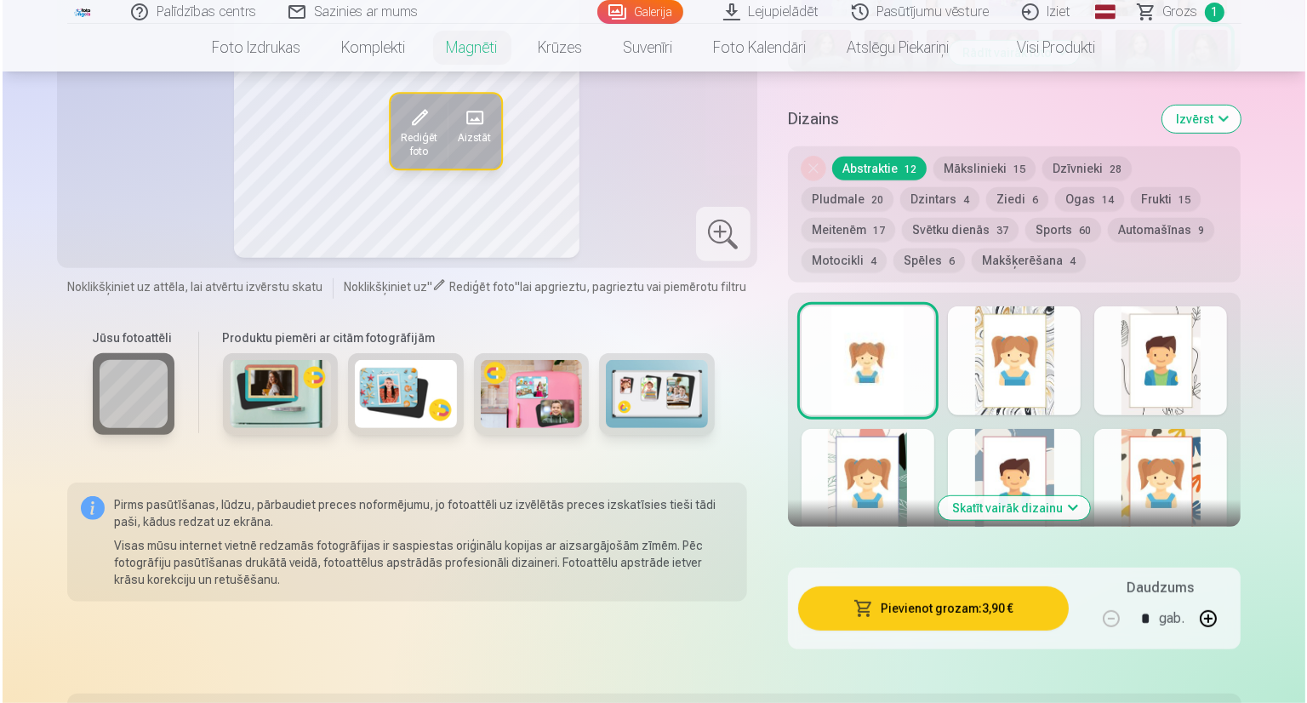
scroll to position [851, 0]
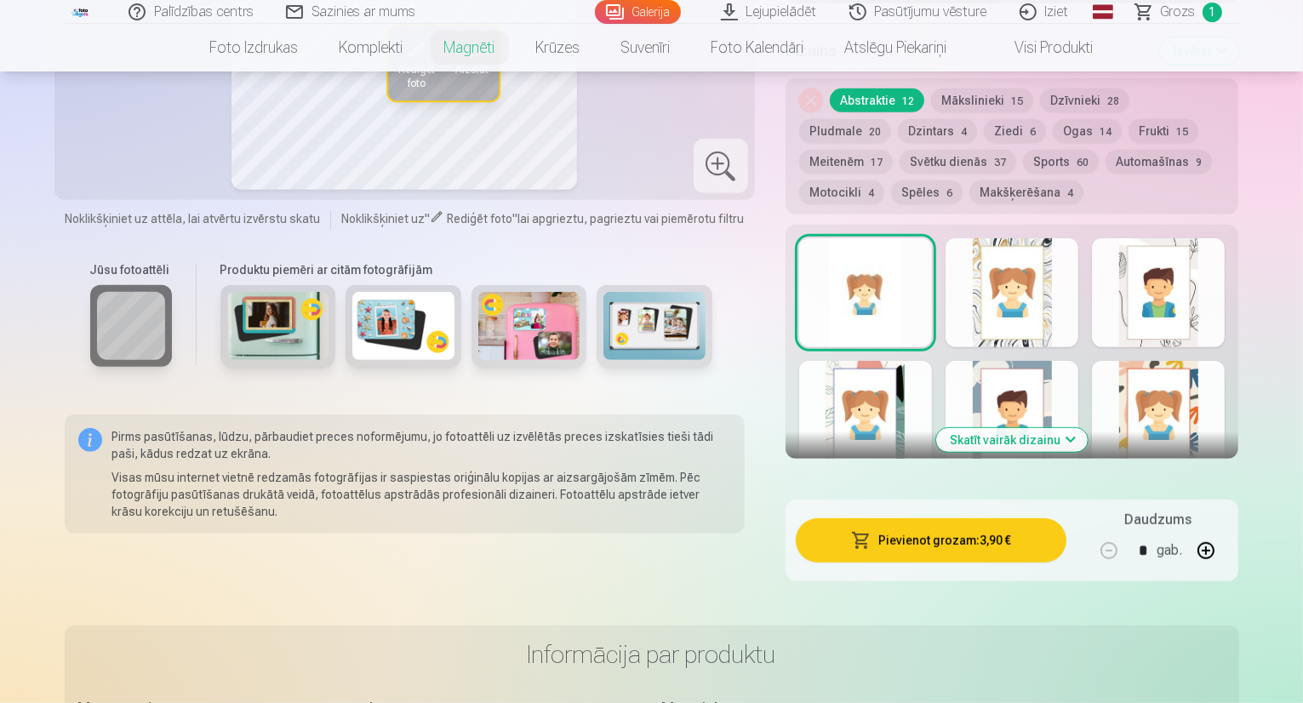
click at [1047, 518] on button "Pievienot grozam : 3,90 €" at bounding box center [932, 540] width 272 height 44
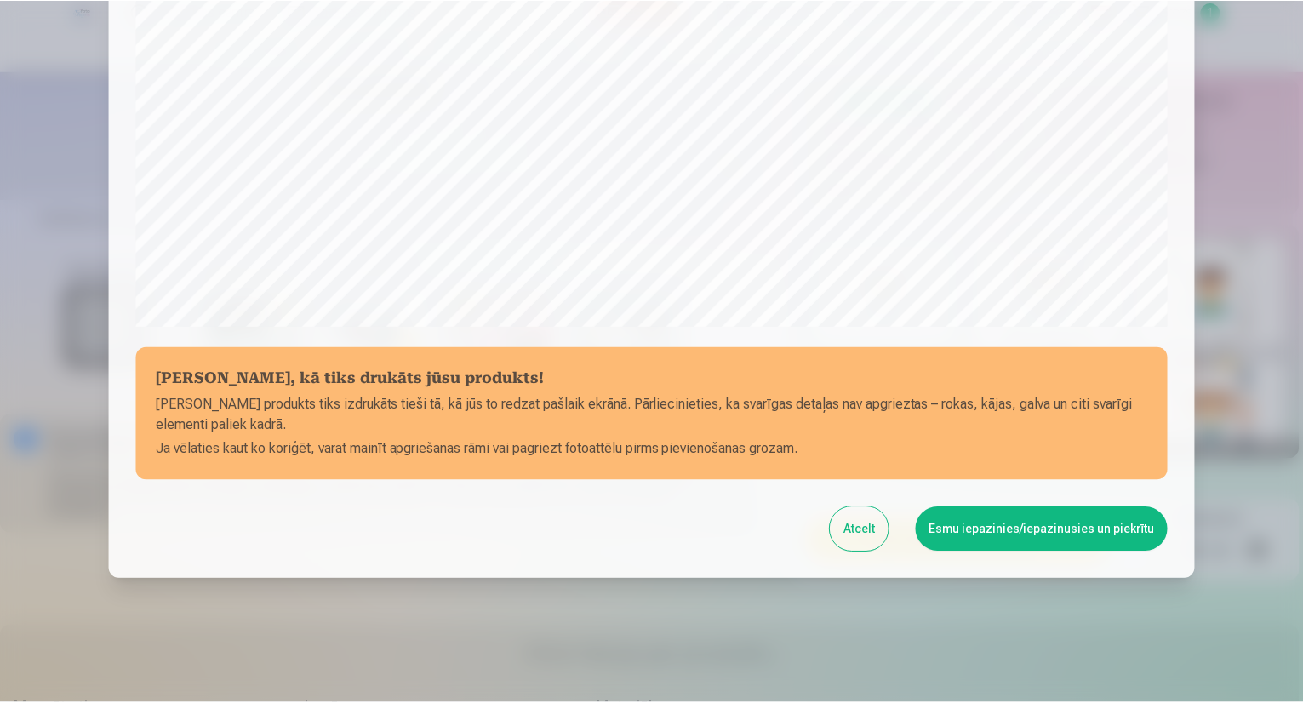
scroll to position [523, 0]
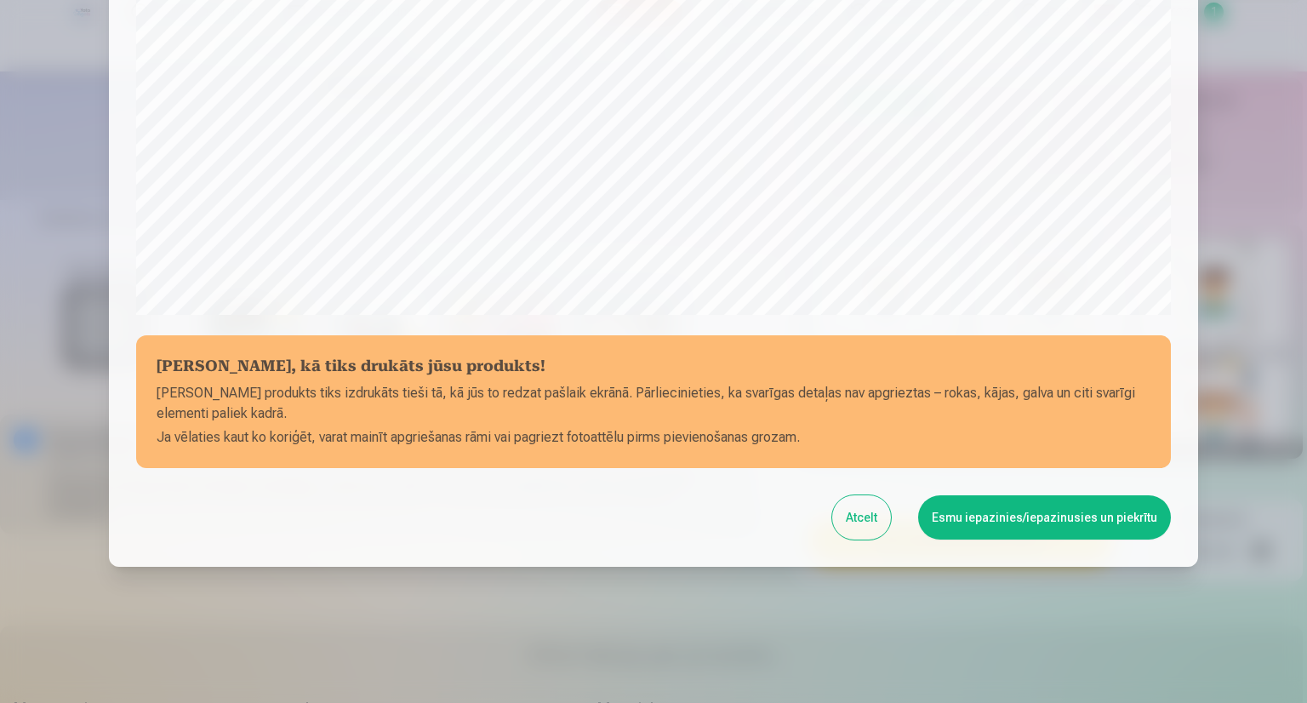
click at [1020, 529] on button "Esmu iepazinies/iepazinusies un piekrītu" at bounding box center [1044, 517] width 253 height 44
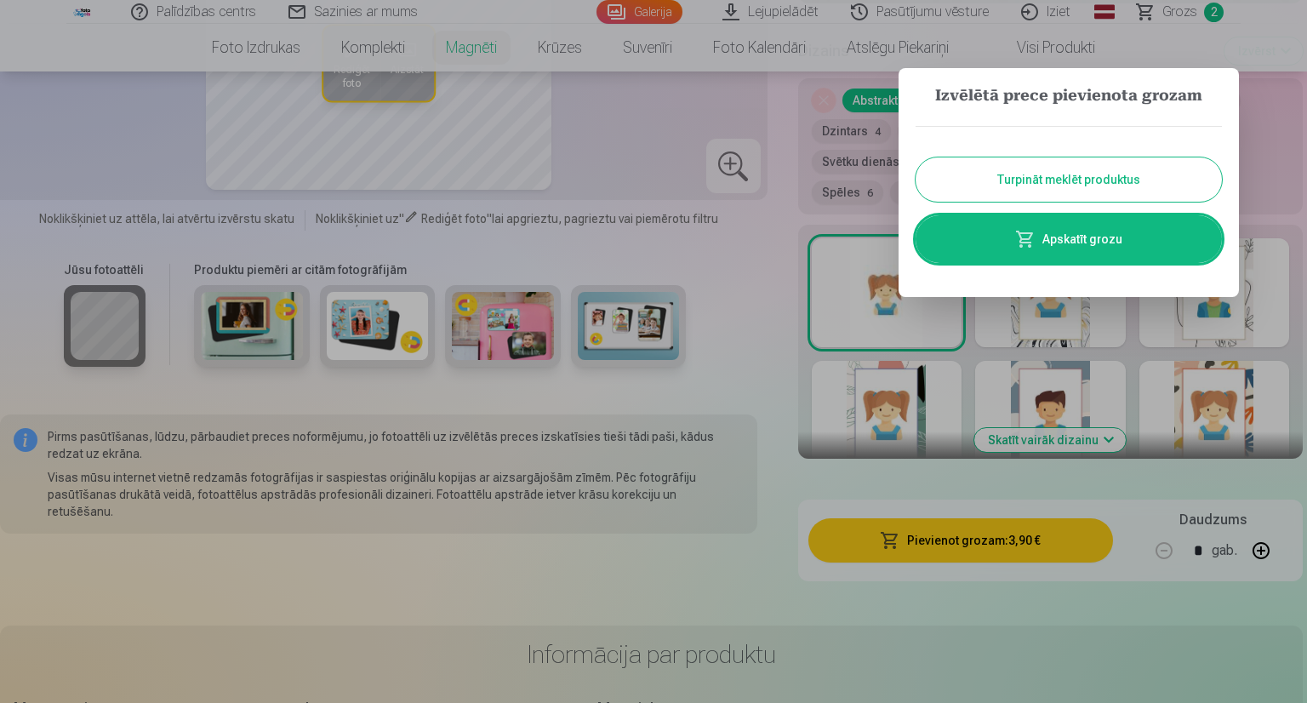
click at [1196, 11] on div at bounding box center [653, 351] width 1307 height 703
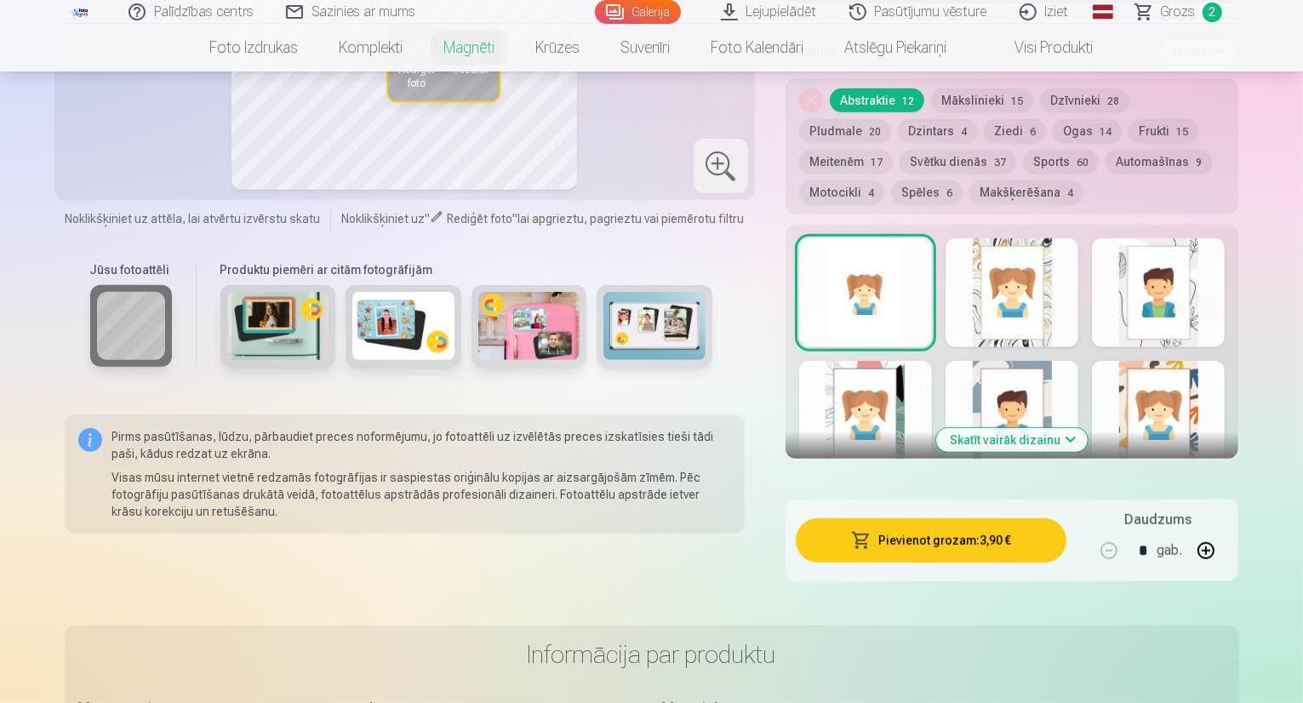
click at [1182, 5] on span "Grozs" at bounding box center [1178, 12] width 35 height 20
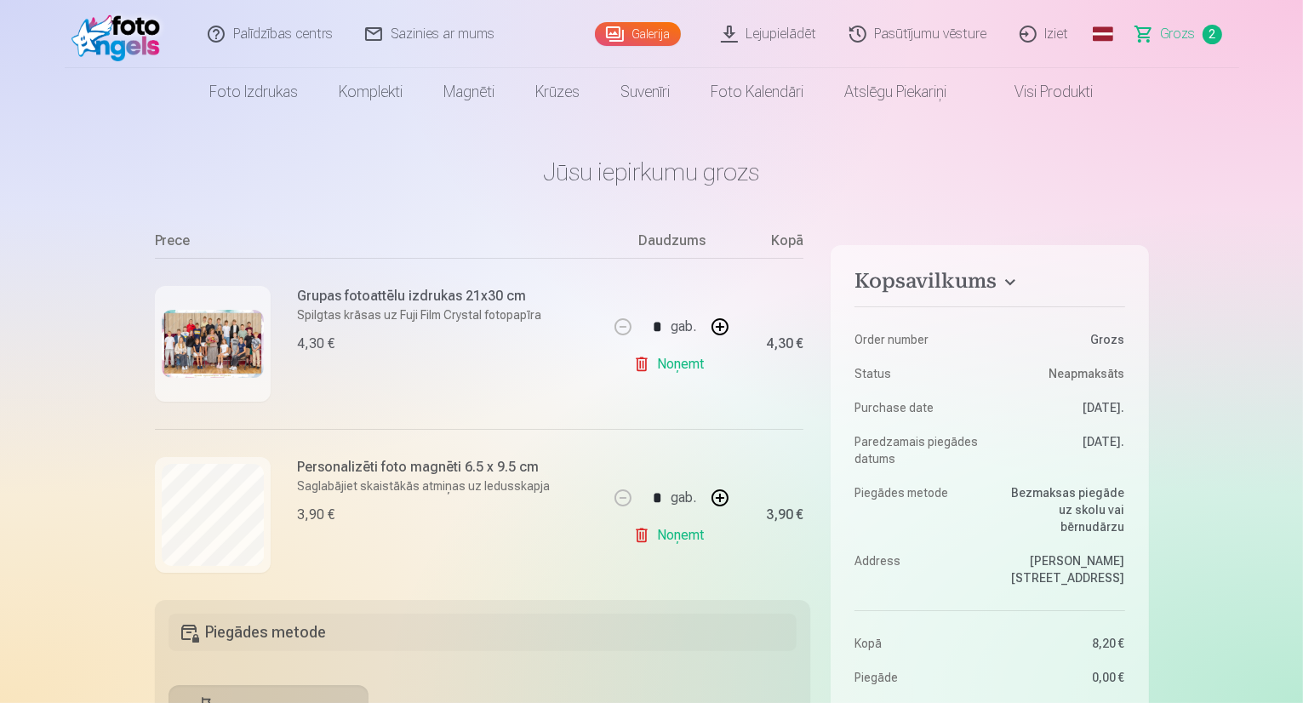
scroll to position [202, 0]
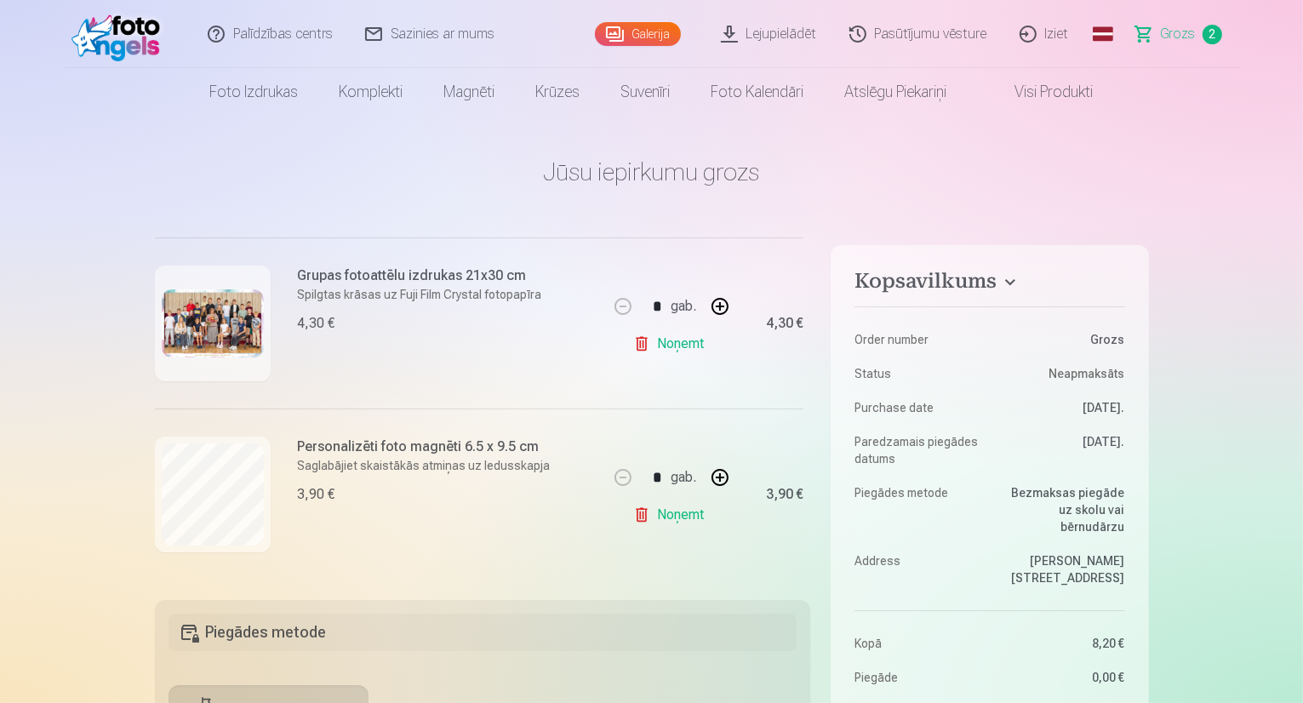
click at [637, 341] on link "Noņemt" at bounding box center [671, 344] width 77 height 34
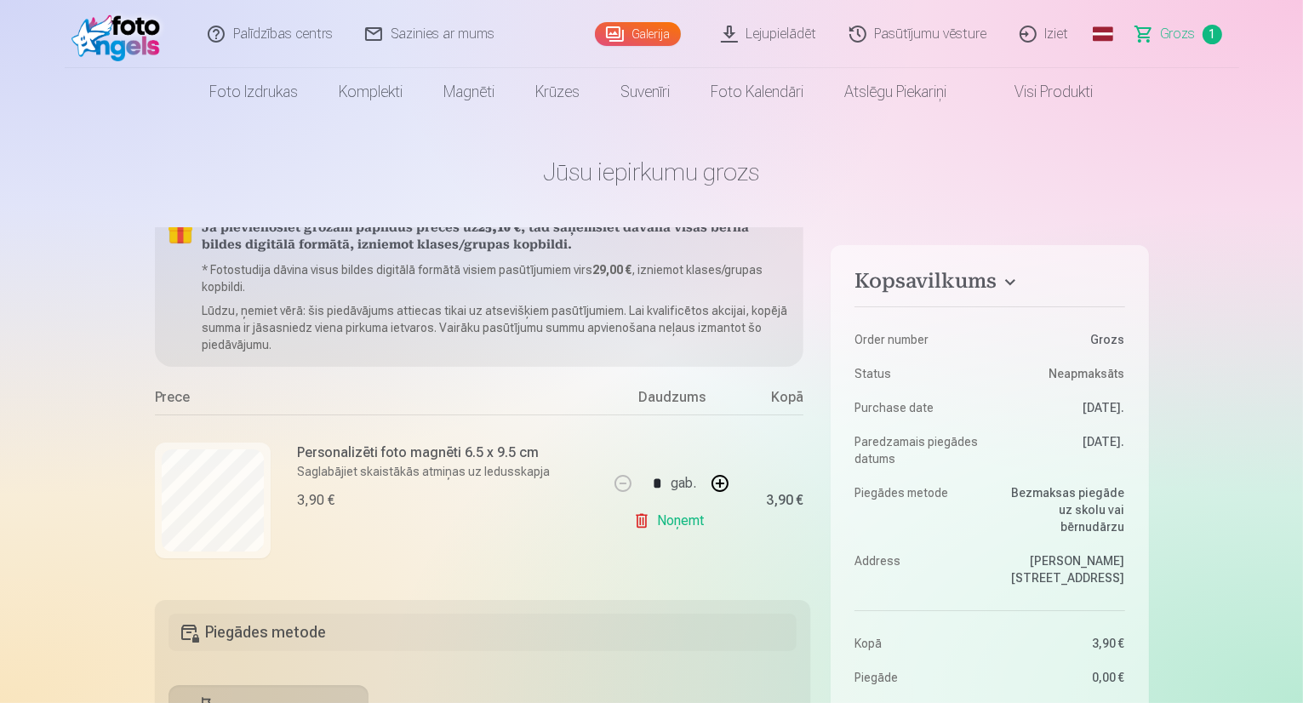
scroll to position [31, 0]
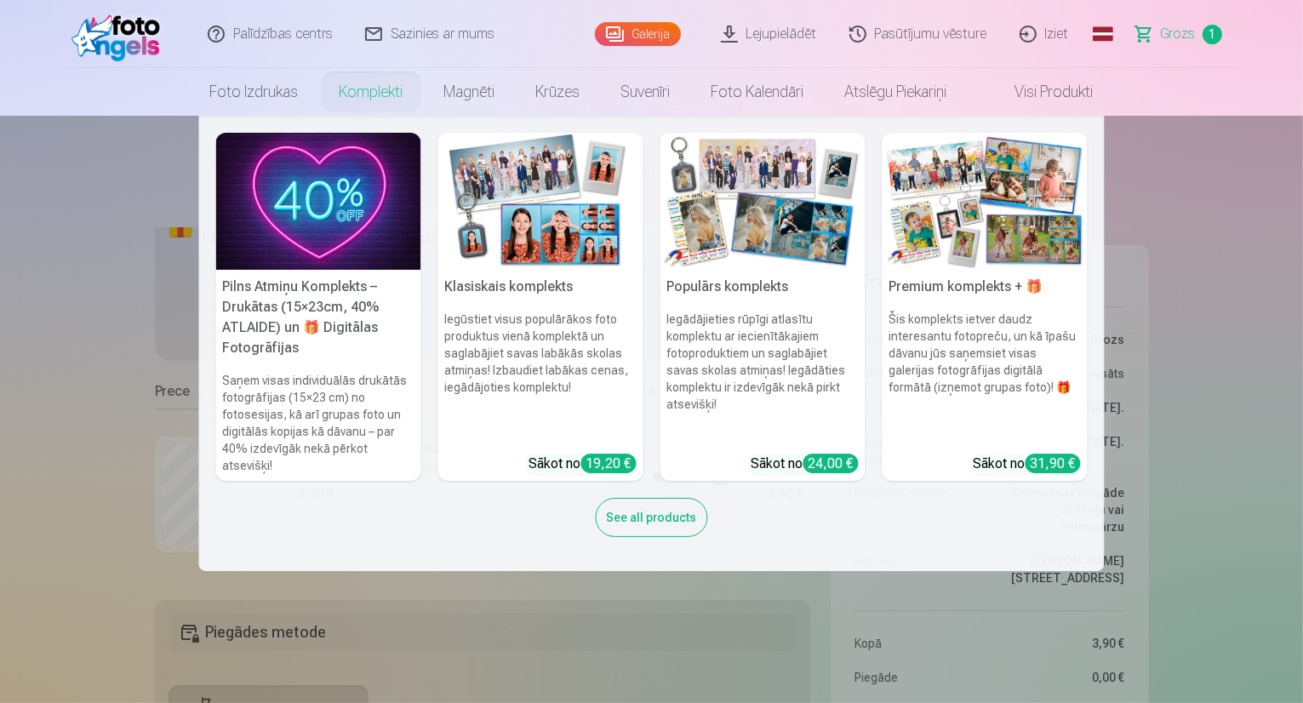
click at [310, 198] on img at bounding box center [318, 201] width 205 height 137
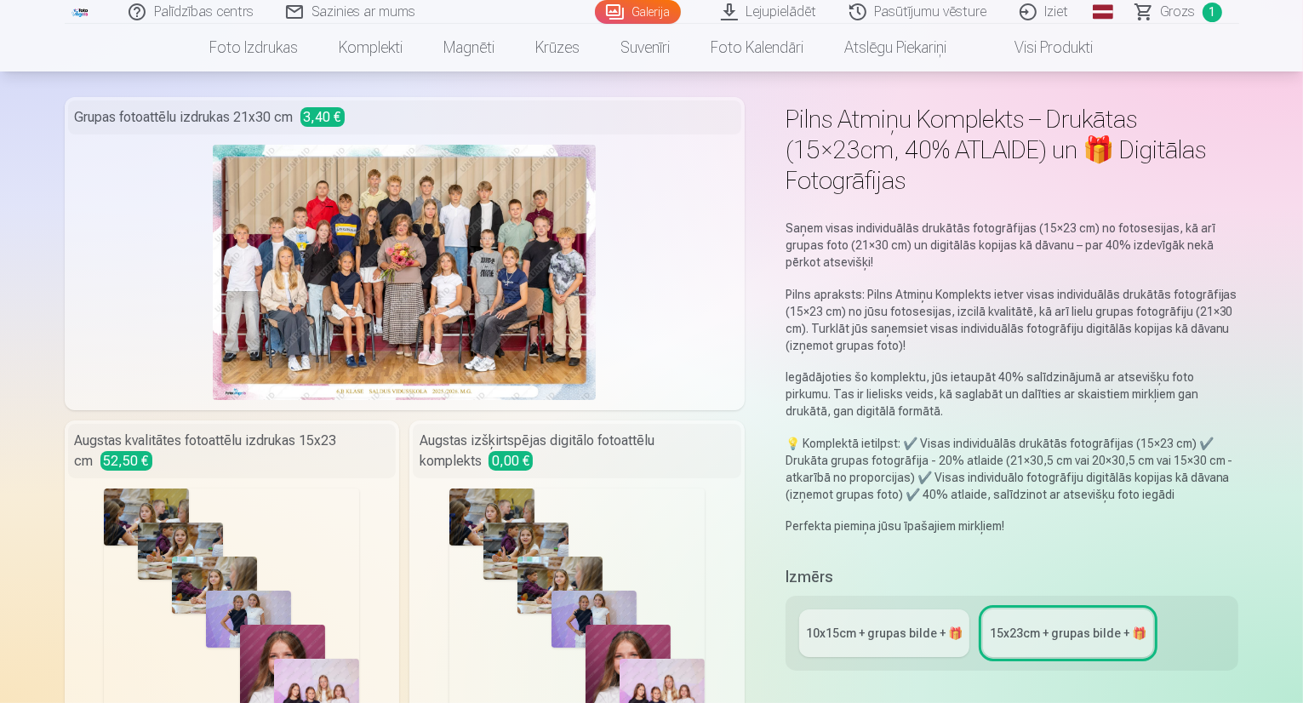
scroll to position [85, 0]
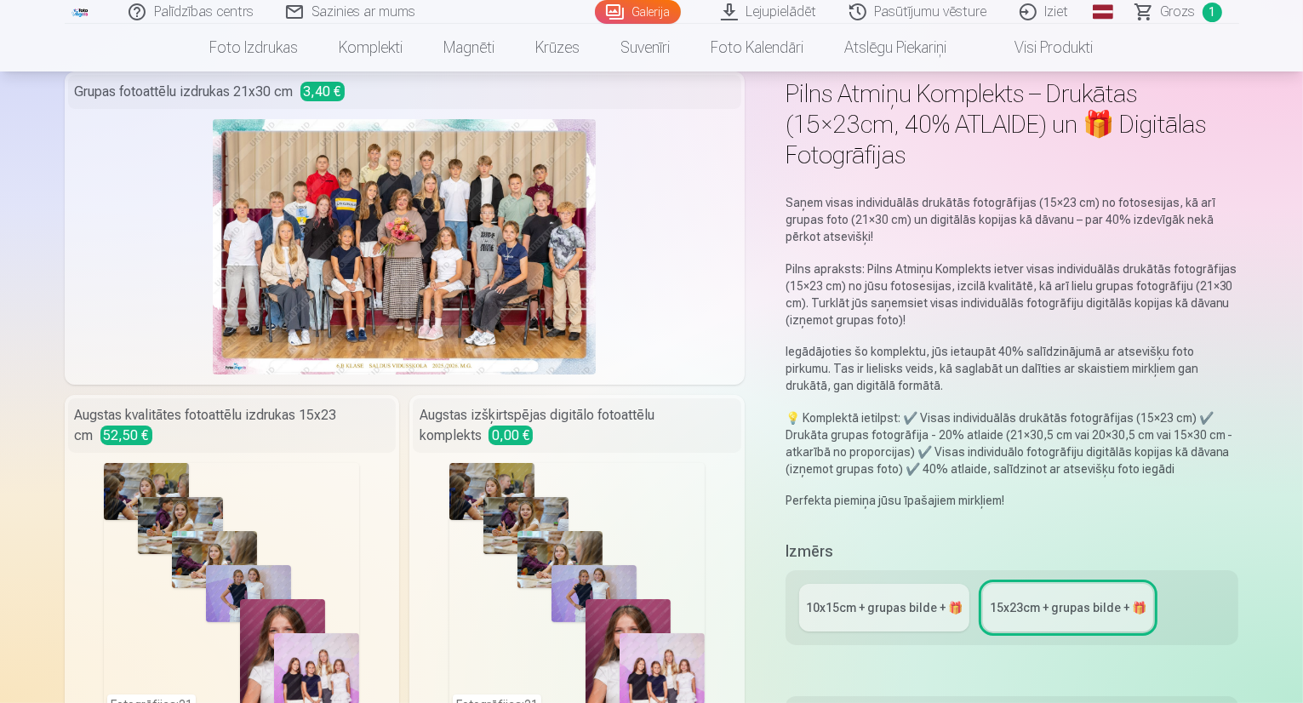
click at [894, 599] on div "10x15сm + grupas bilde + 🎁" at bounding box center [884, 607] width 157 height 17
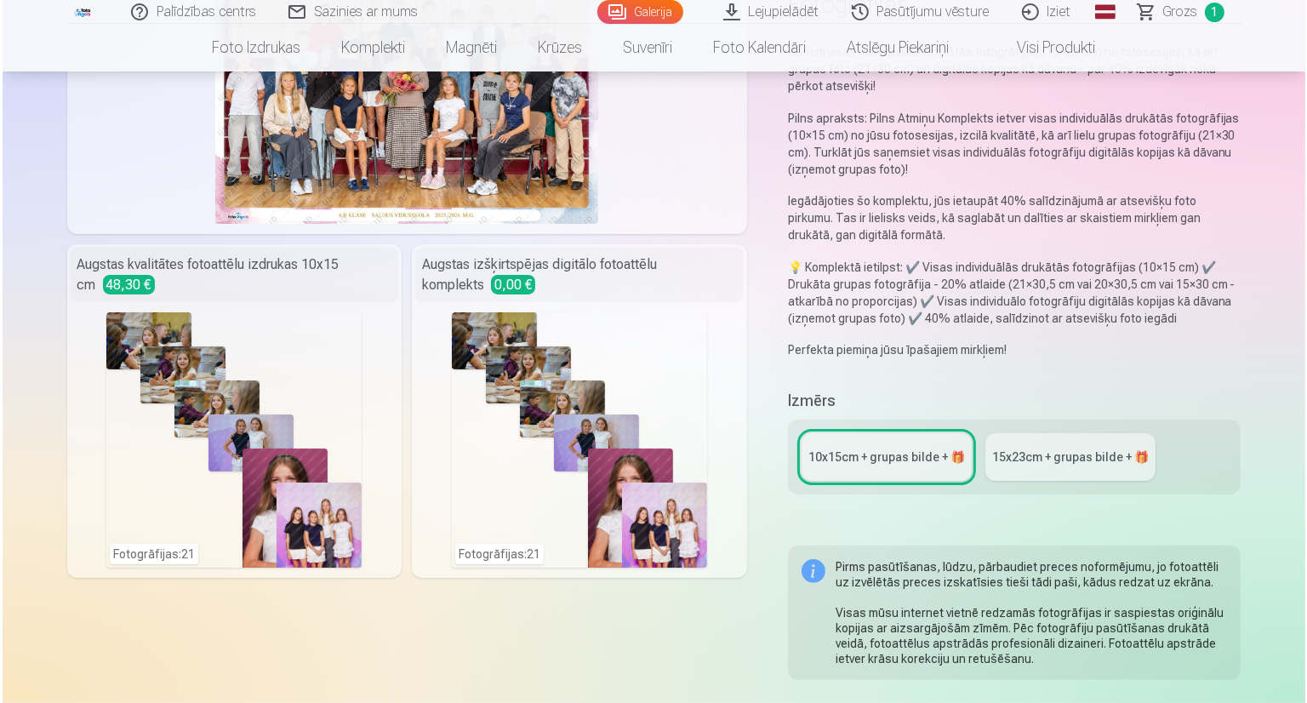
scroll to position [255, 0]
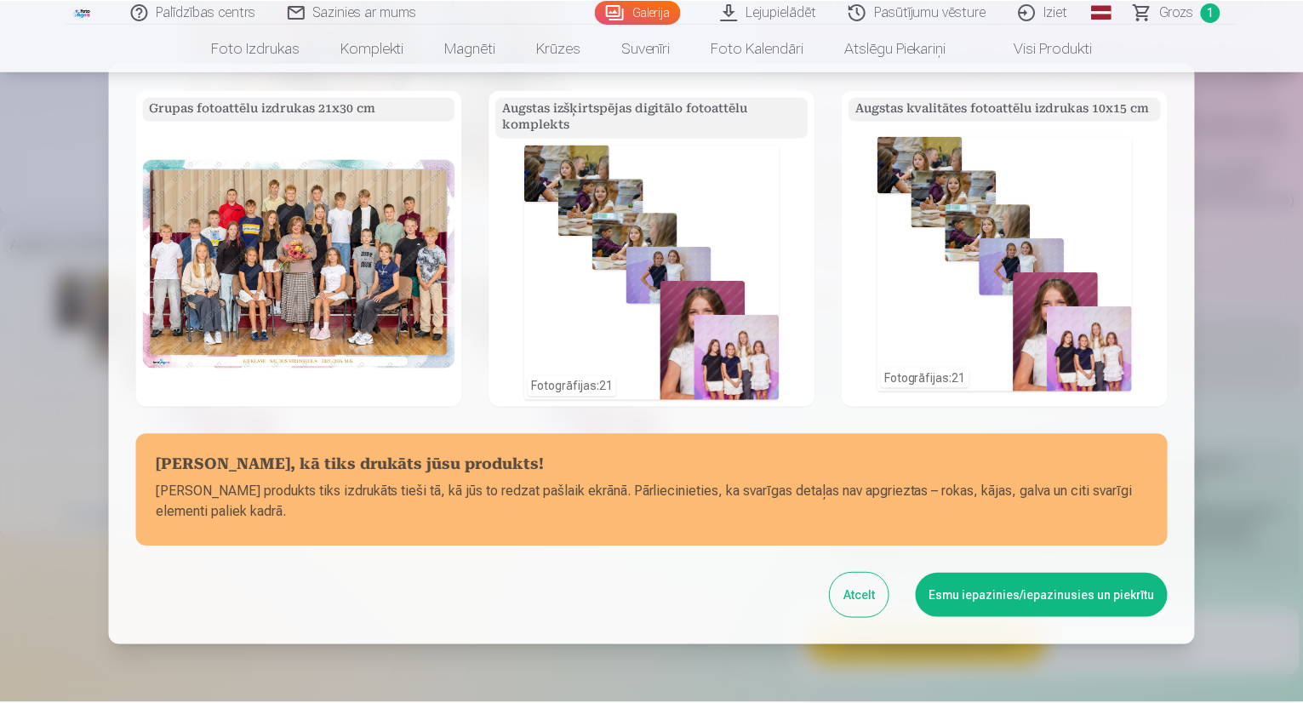
scroll to position [0, 0]
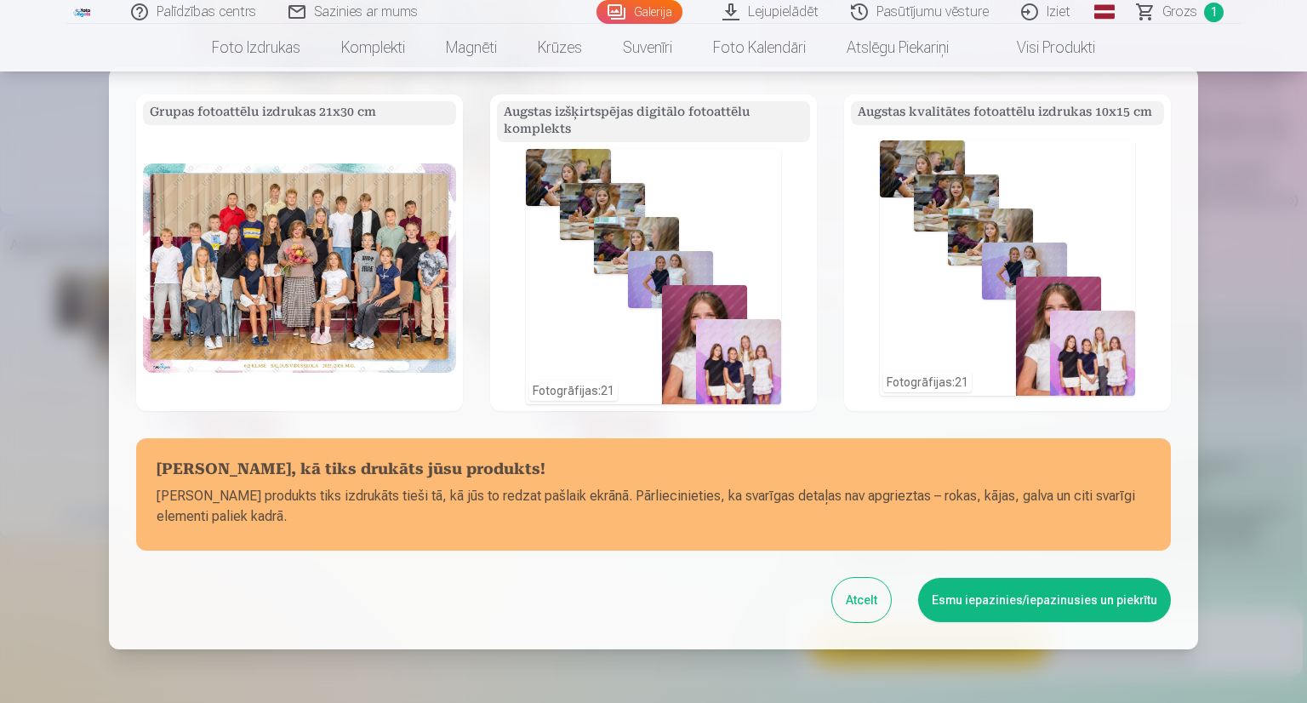
click at [1185, 3] on div at bounding box center [653, 351] width 1307 height 703
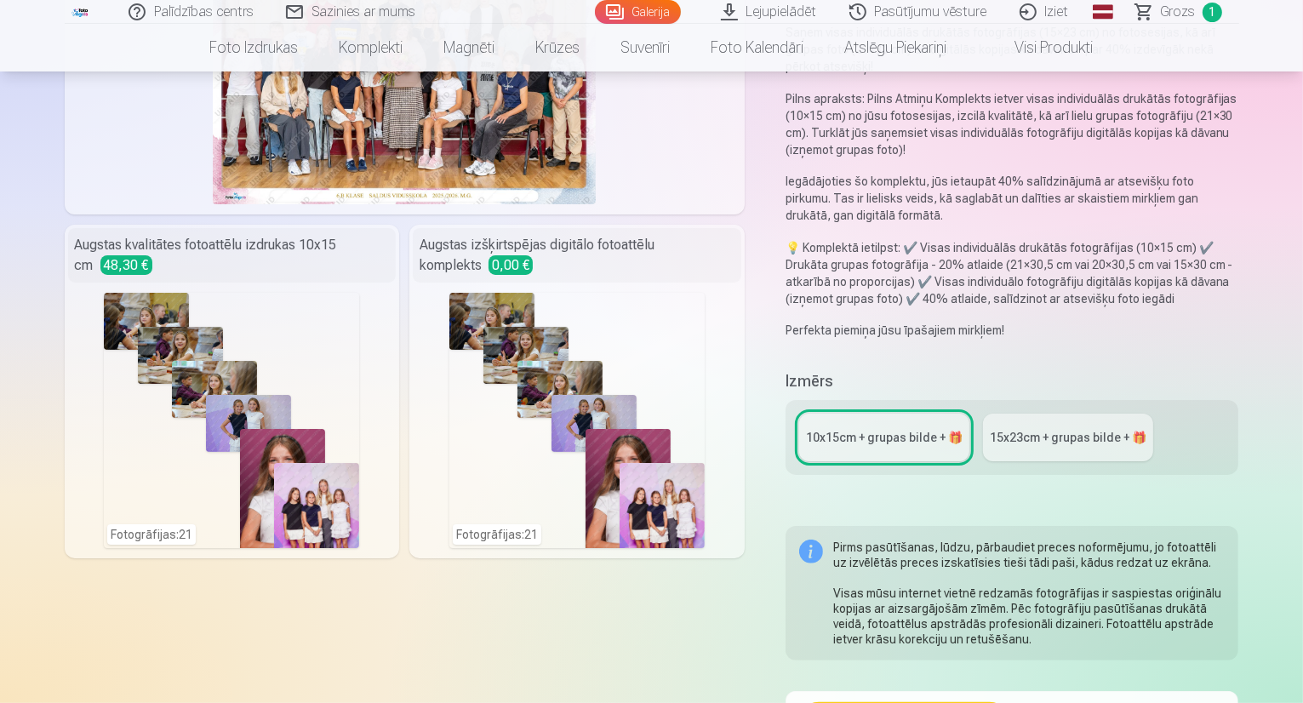
click at [1185, 11] on span "Grozs" at bounding box center [1178, 12] width 35 height 20
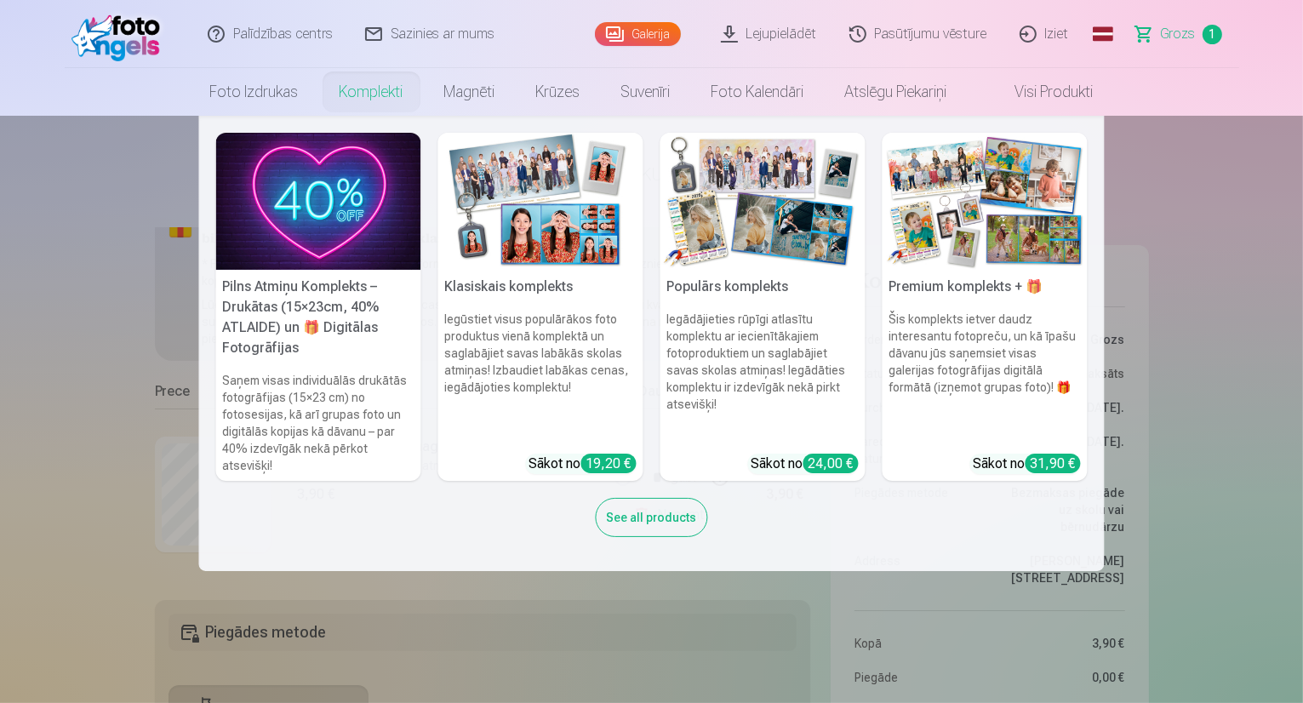
click at [317, 201] on img at bounding box center [318, 201] width 205 height 137
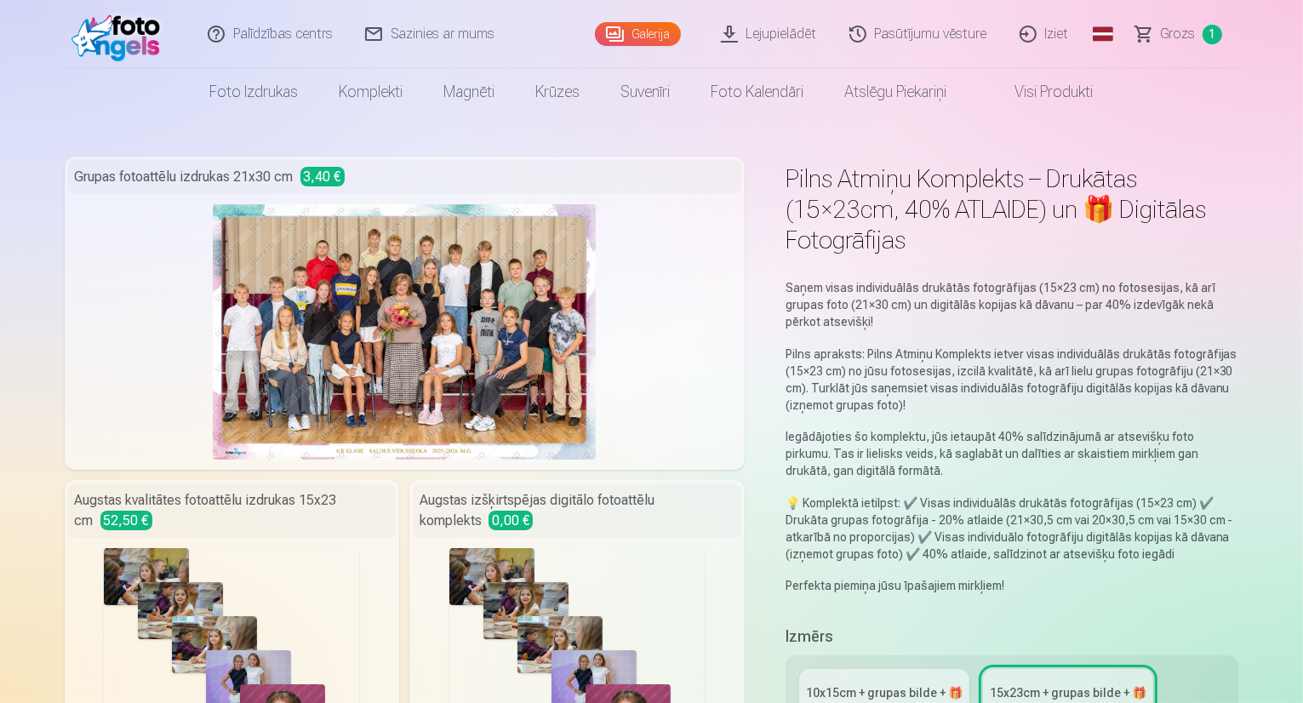
click at [859, 684] on div "10x15сm + grupas bilde + 🎁" at bounding box center [884, 692] width 157 height 17
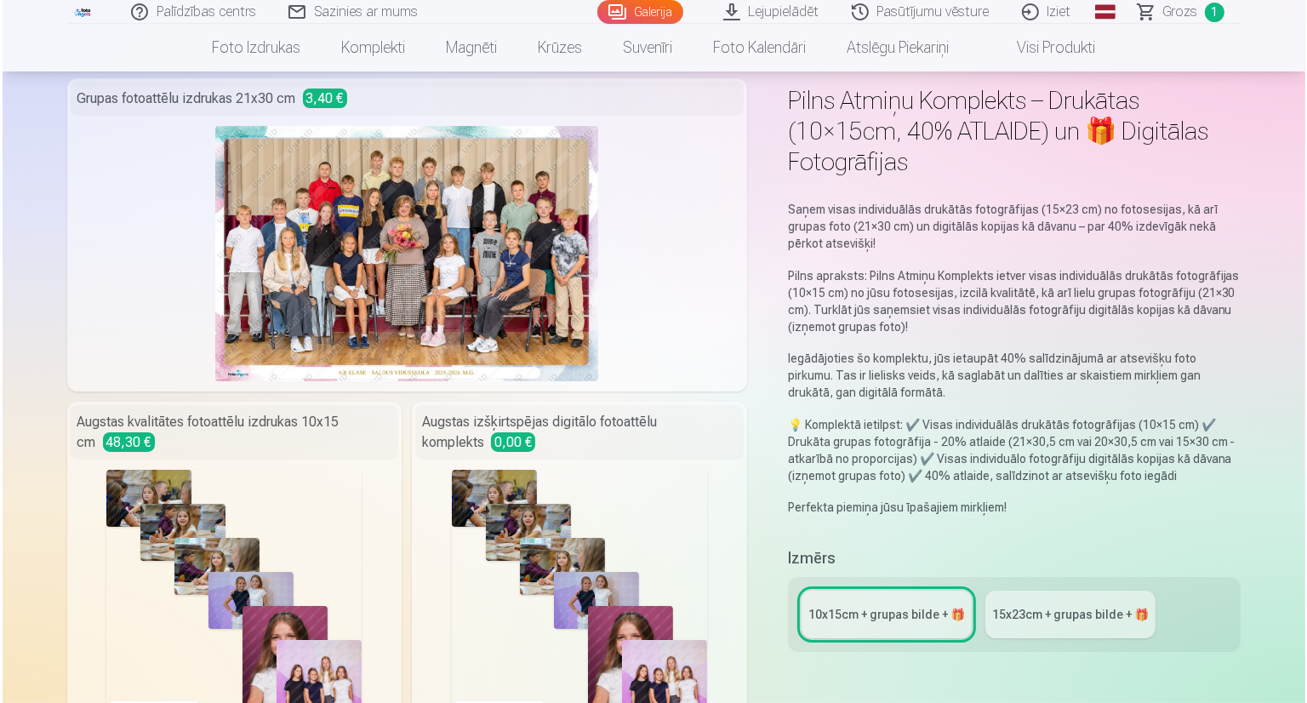
scroll to position [340, 0]
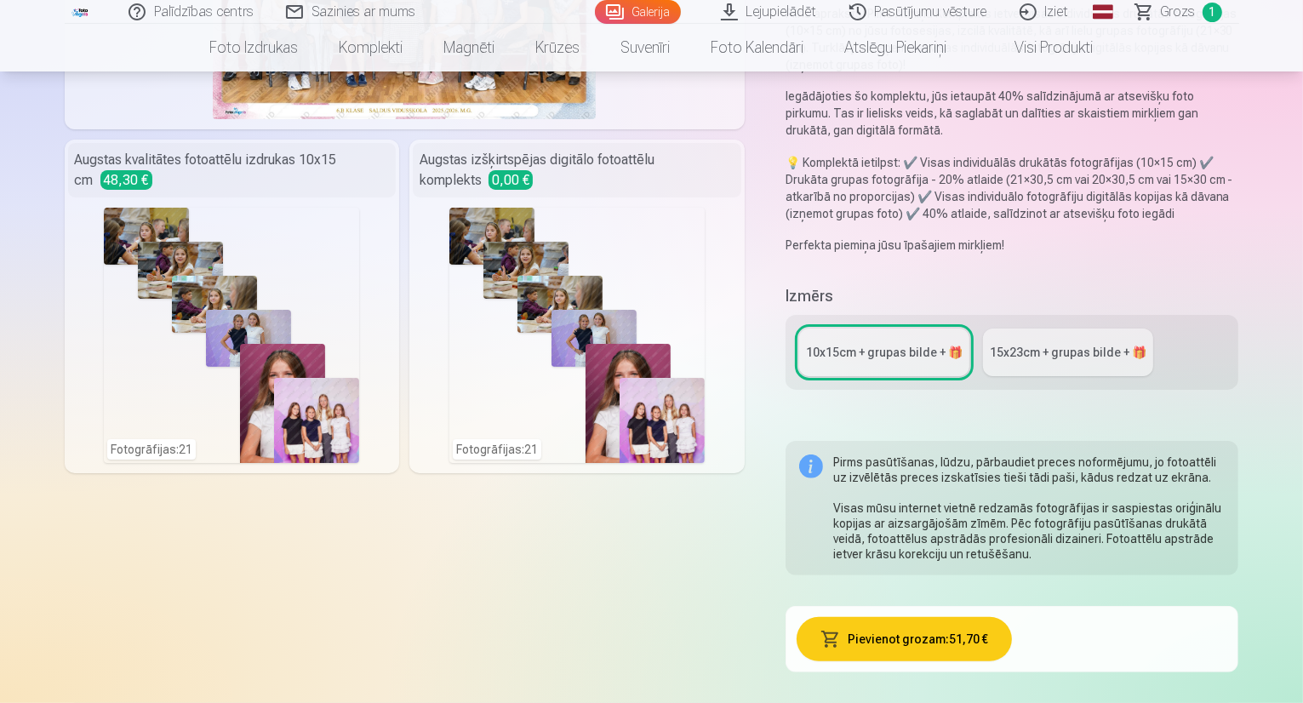
click at [916, 617] on button "Pievienot grozam : 51,70 €" at bounding box center [904, 639] width 215 height 44
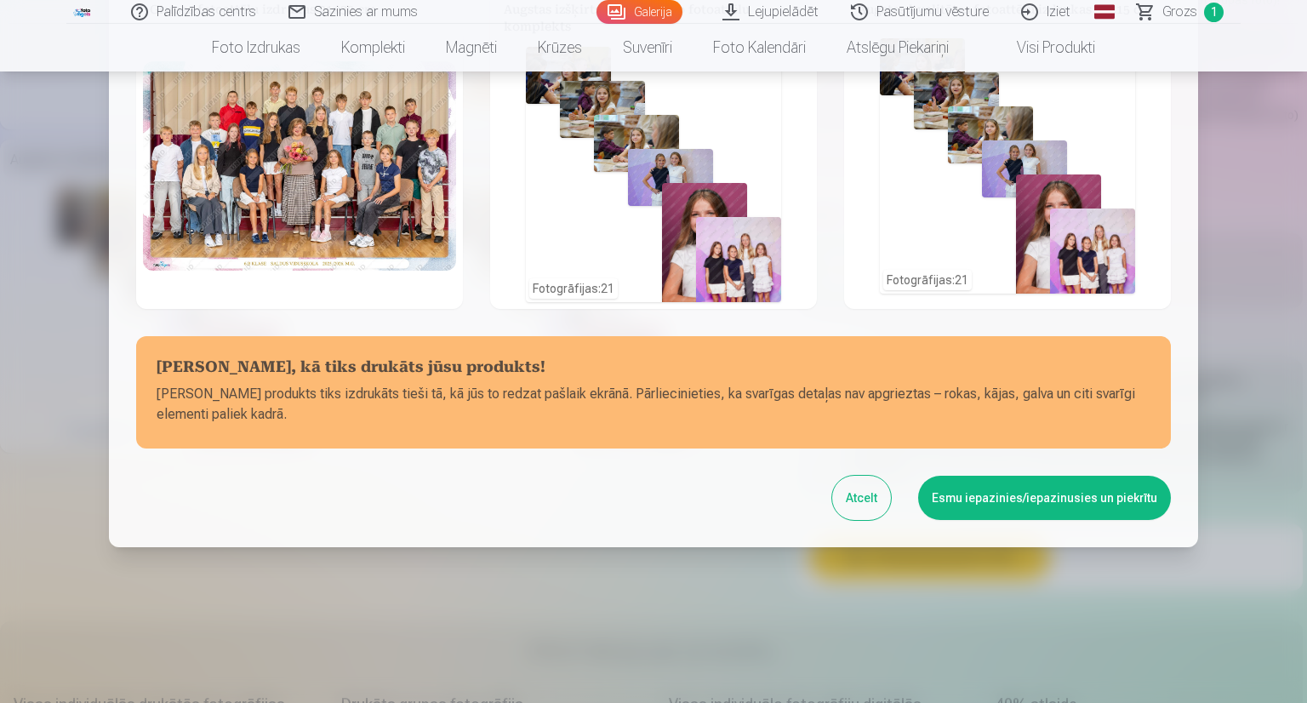
scroll to position [116, 0]
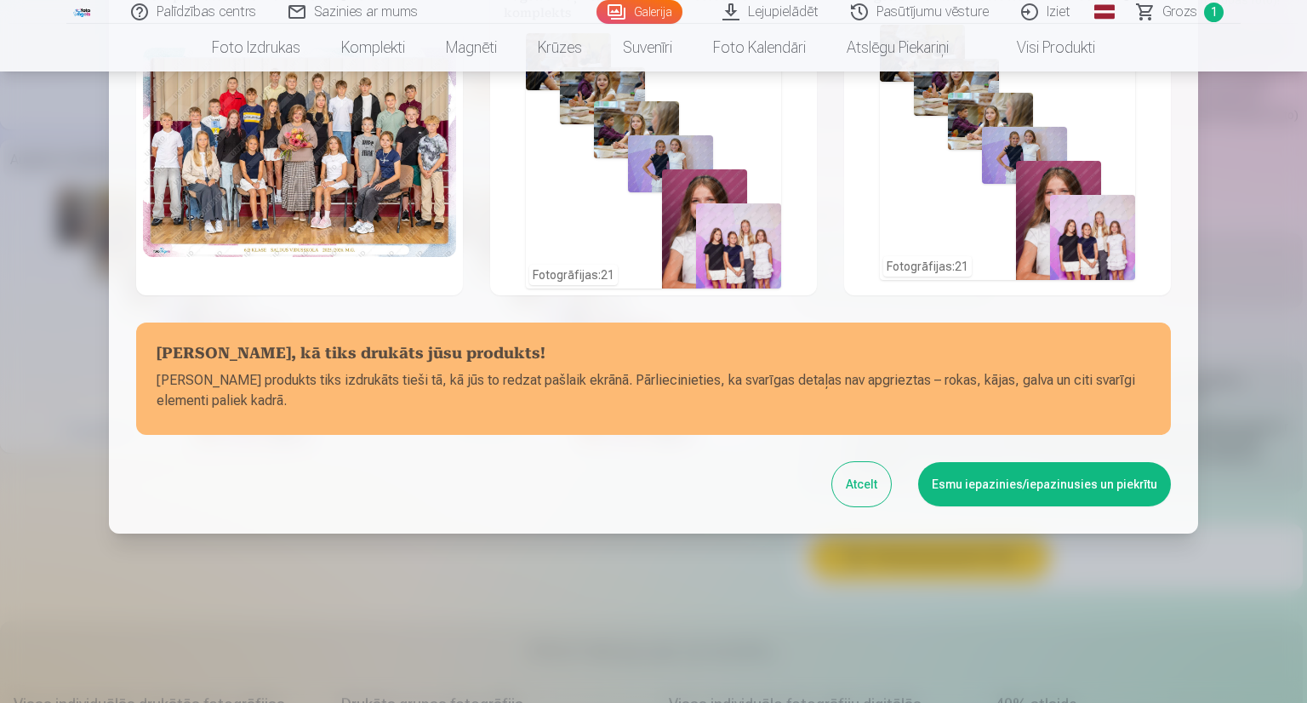
click at [981, 475] on button "Esmu iepazinies/iepazinusies un piekrītu" at bounding box center [1044, 484] width 253 height 44
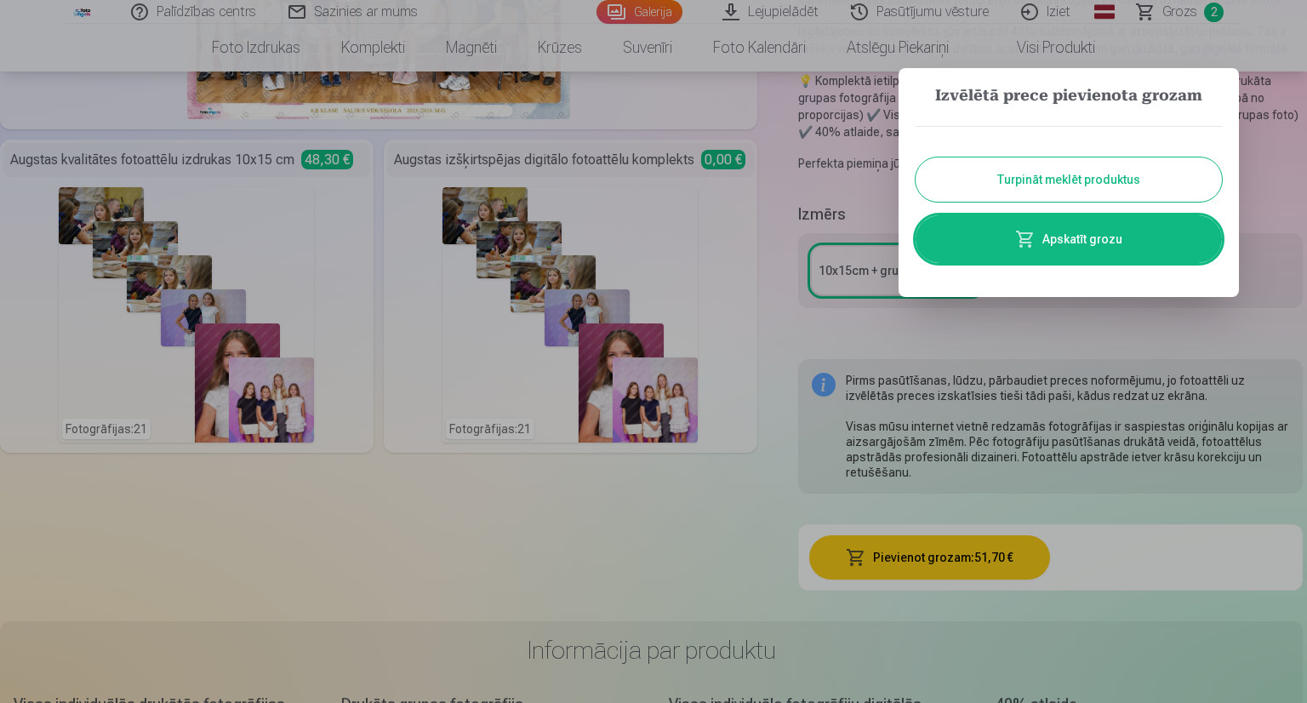
click at [1102, 247] on link "Apskatīt grozu" at bounding box center [1069, 239] width 306 height 48
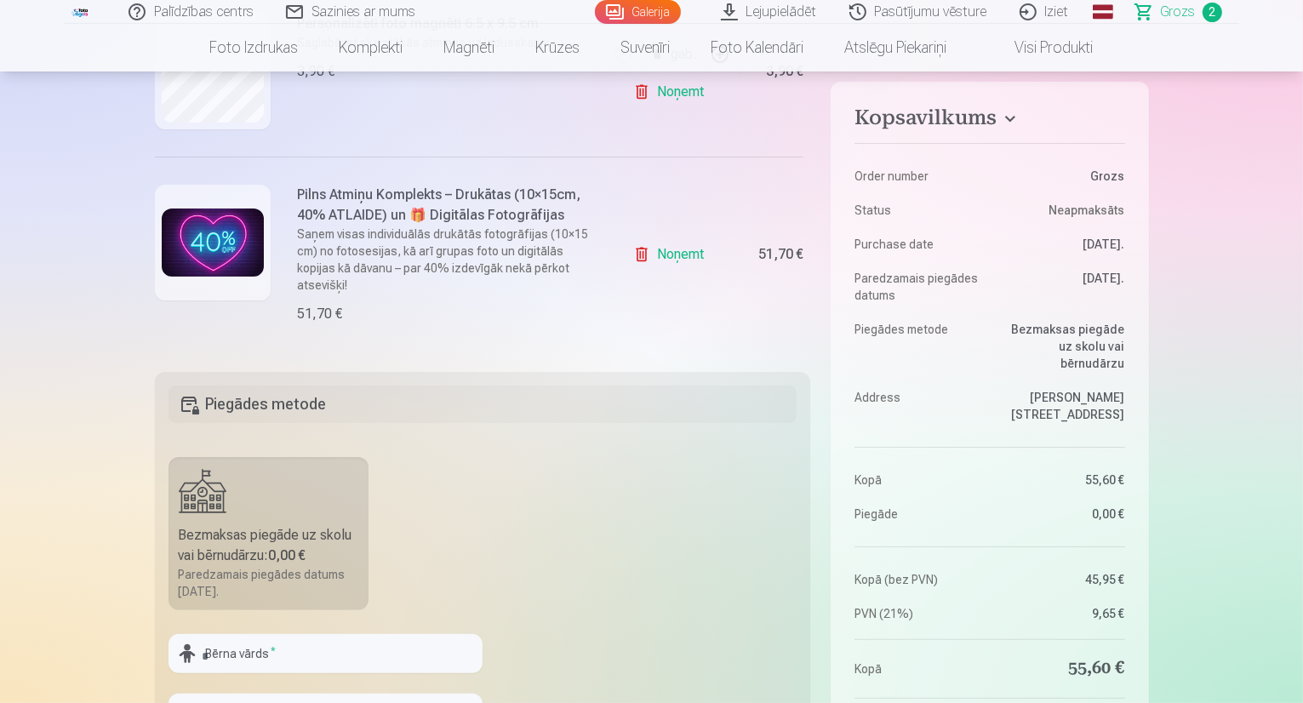
scroll to position [340, 0]
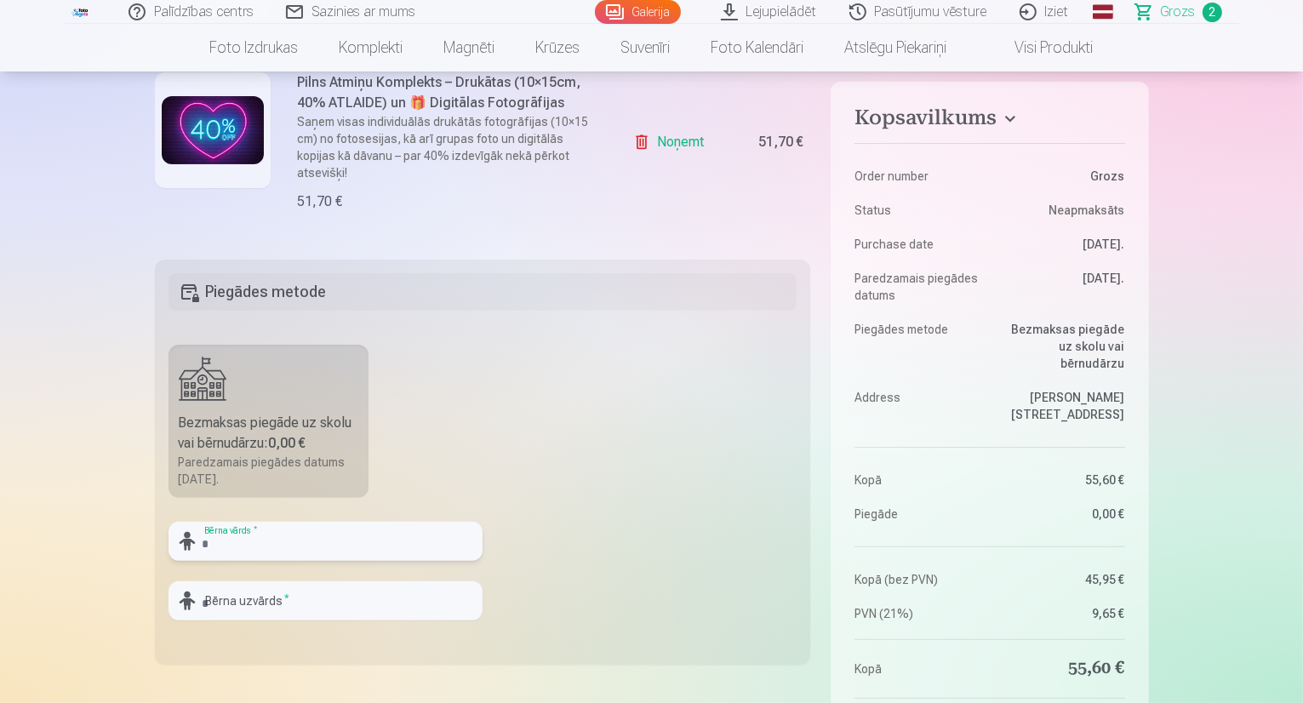
click at [251, 546] on input "text" at bounding box center [326, 541] width 314 height 39
type input "******"
type input "*"
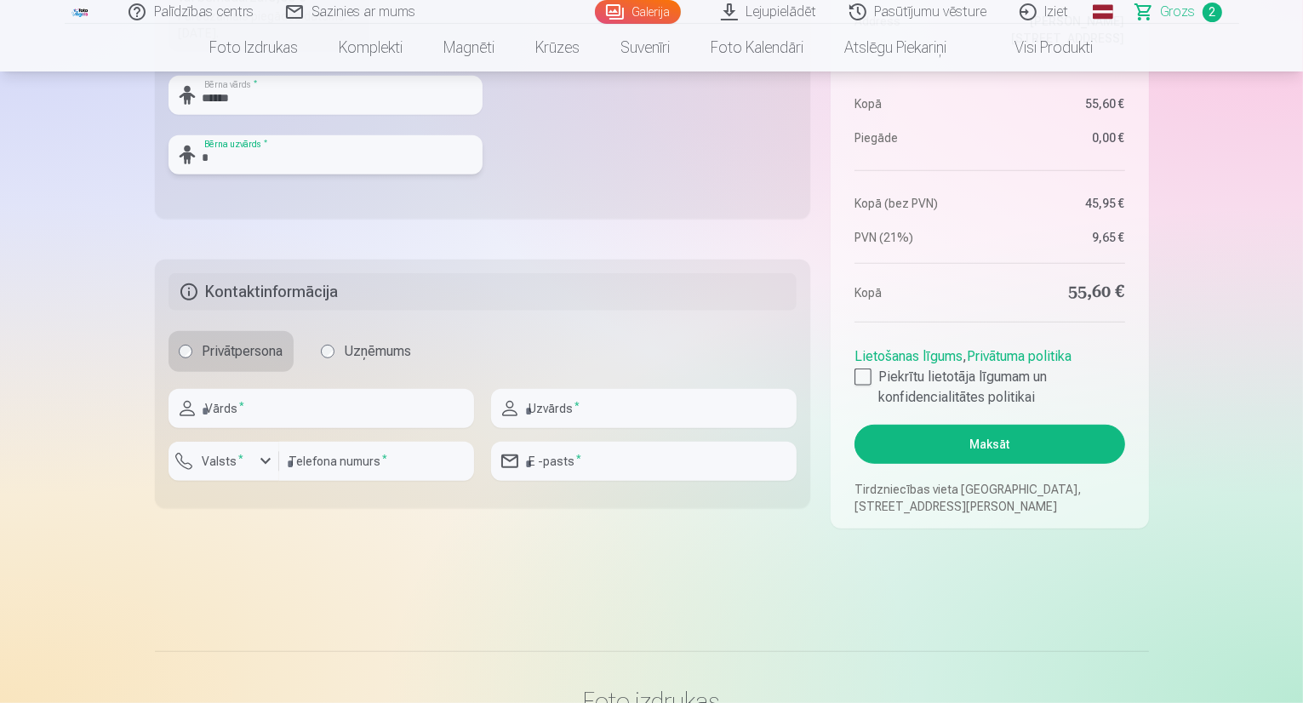
click at [246, 170] on input "*" at bounding box center [326, 154] width 314 height 39
type input "********"
click at [268, 411] on input "text" at bounding box center [322, 408] width 306 height 39
type input "******"
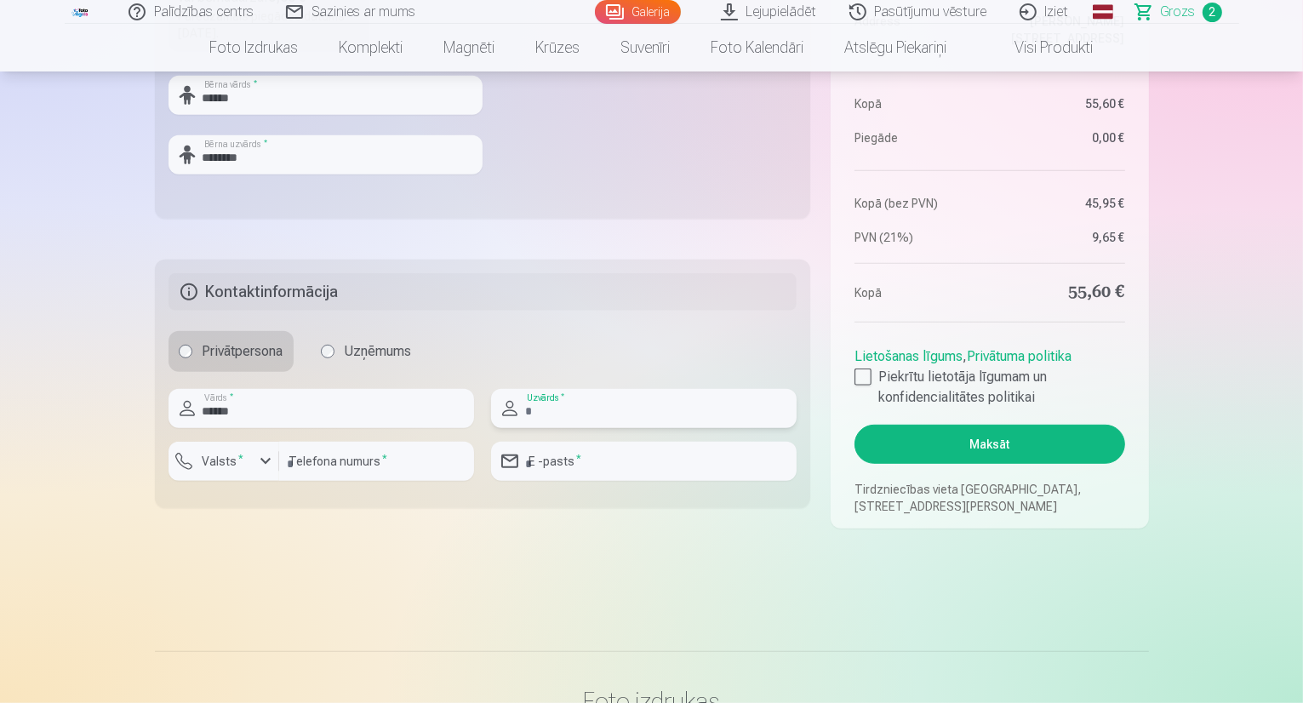
type input "********"
type input "**********"
click at [867, 381] on div at bounding box center [863, 377] width 17 height 17
click at [977, 445] on button "Maksāt" at bounding box center [990, 444] width 270 height 39
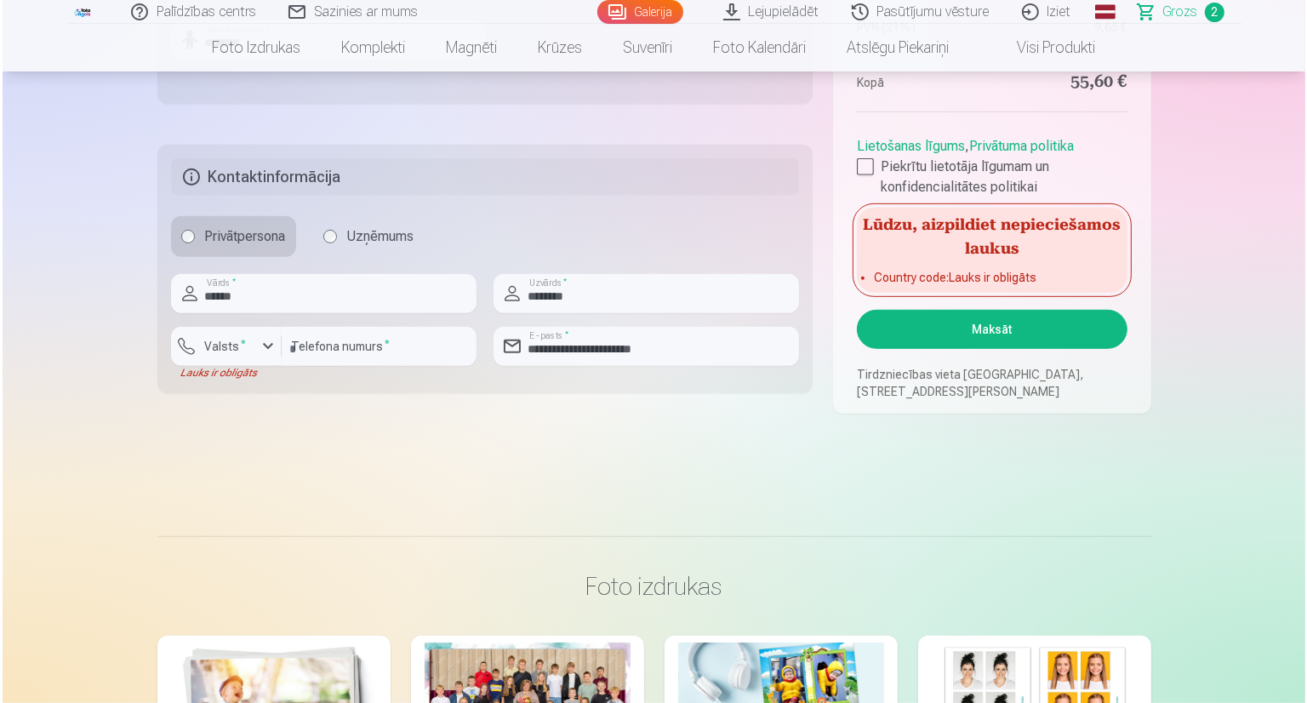
scroll to position [872, 0]
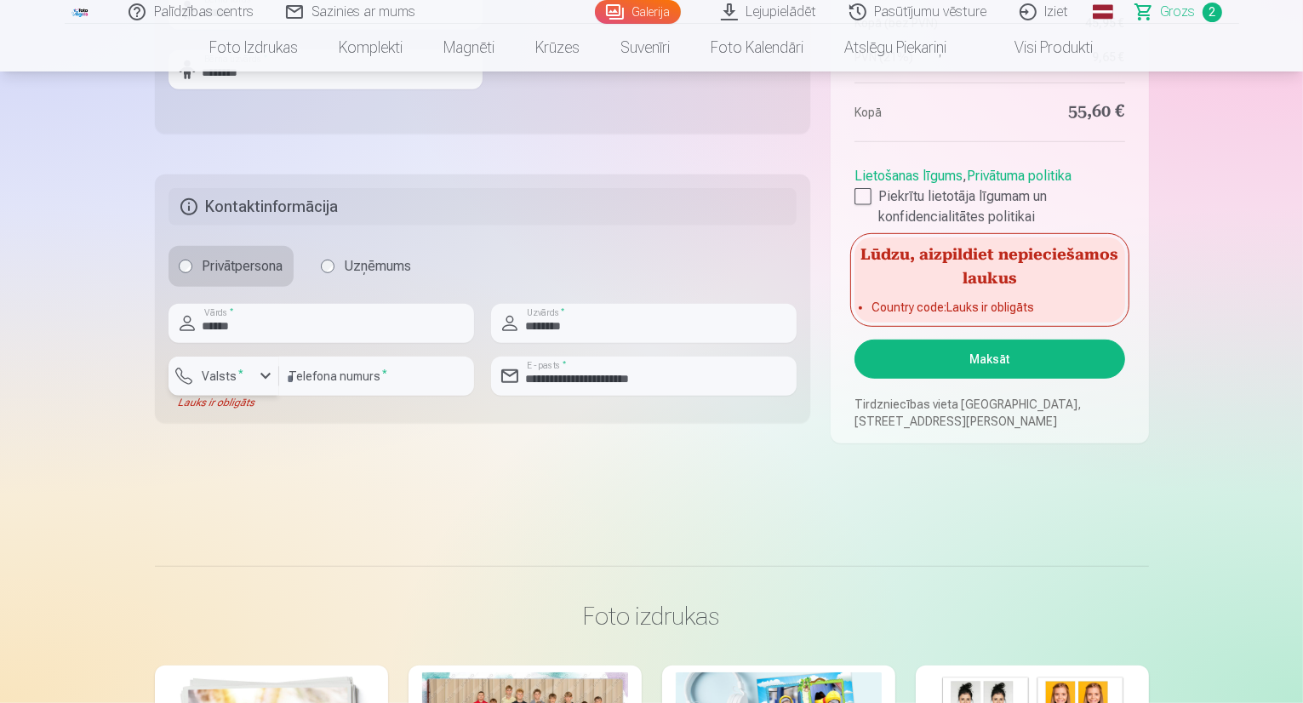
click at [246, 378] on label "Valsts *" at bounding box center [223, 376] width 55 height 17
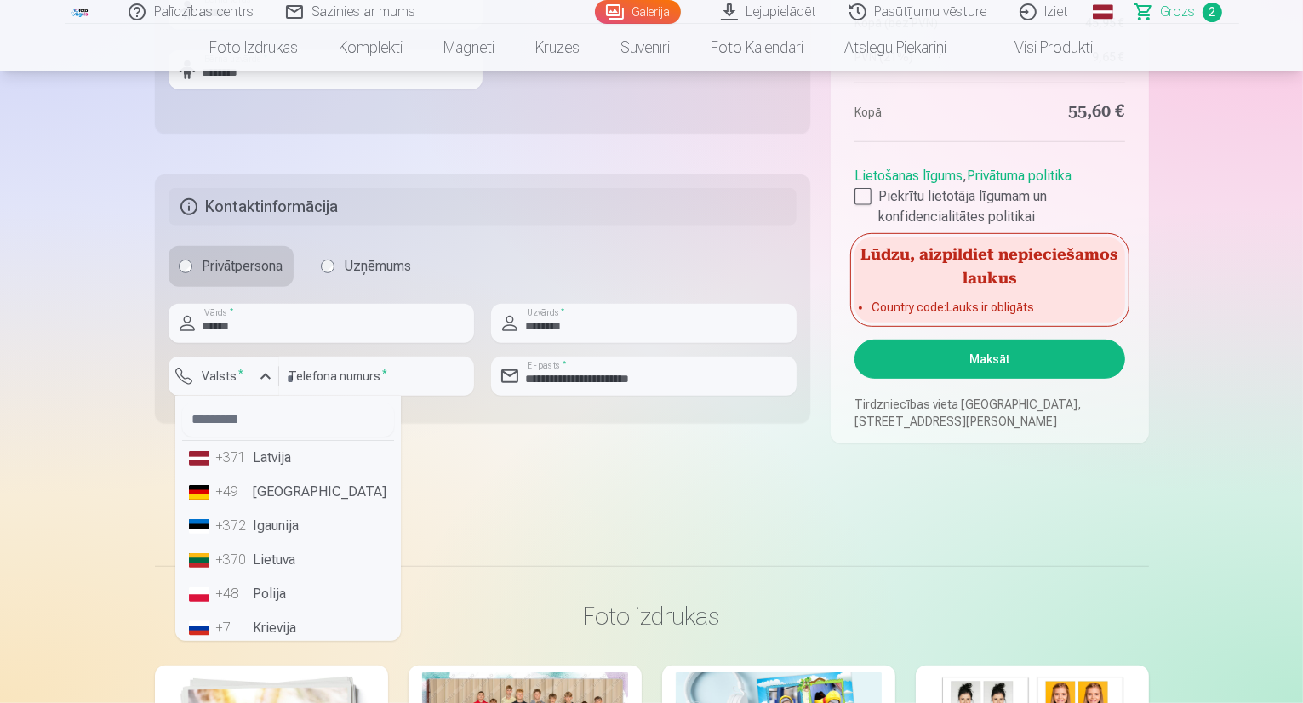
click at [265, 462] on li "+371 Latvija" at bounding box center [288, 458] width 212 height 34
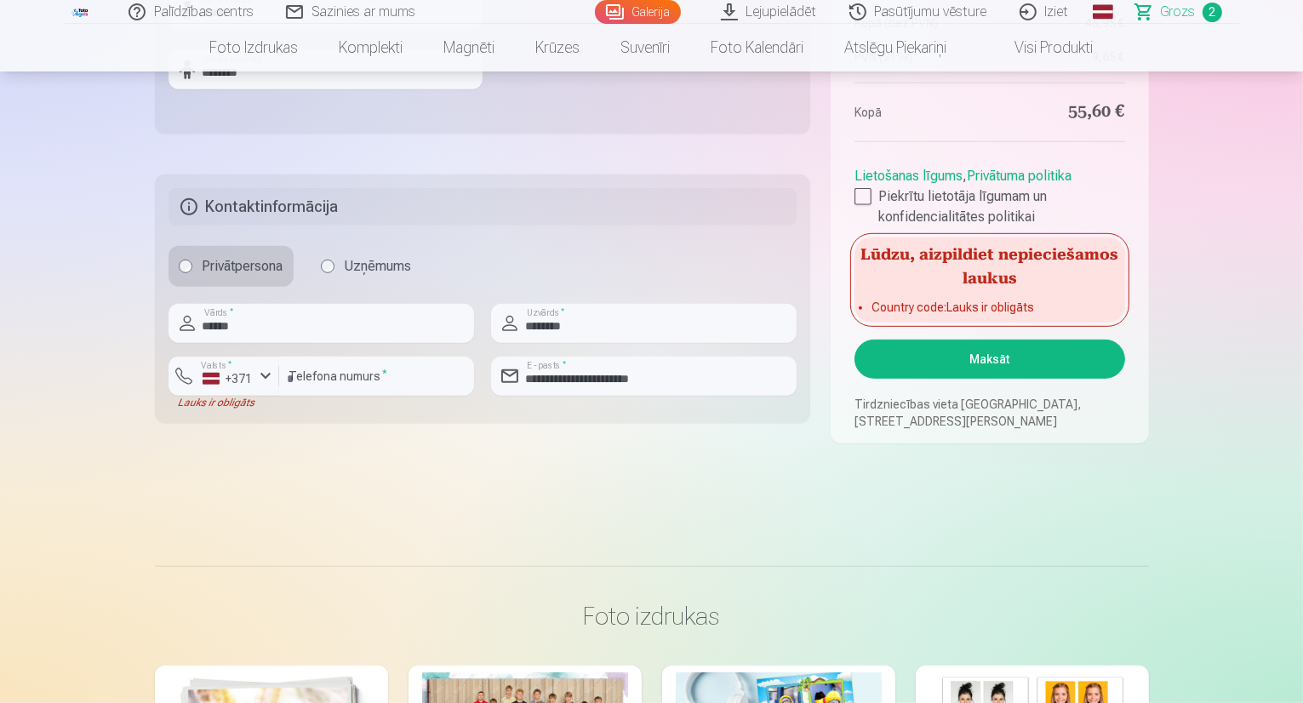
click at [998, 367] on button "Maksāt" at bounding box center [990, 359] width 270 height 39
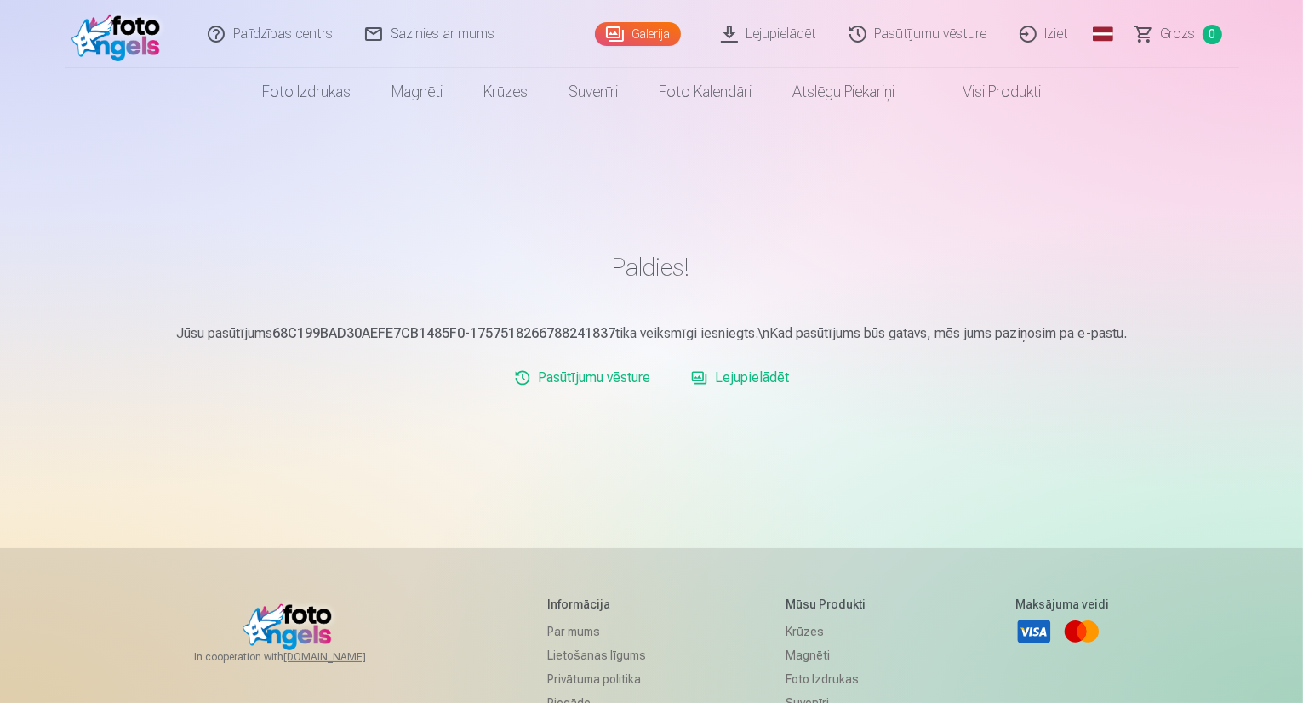
click at [741, 382] on link "Lejupielādēt" at bounding box center [740, 378] width 112 height 34
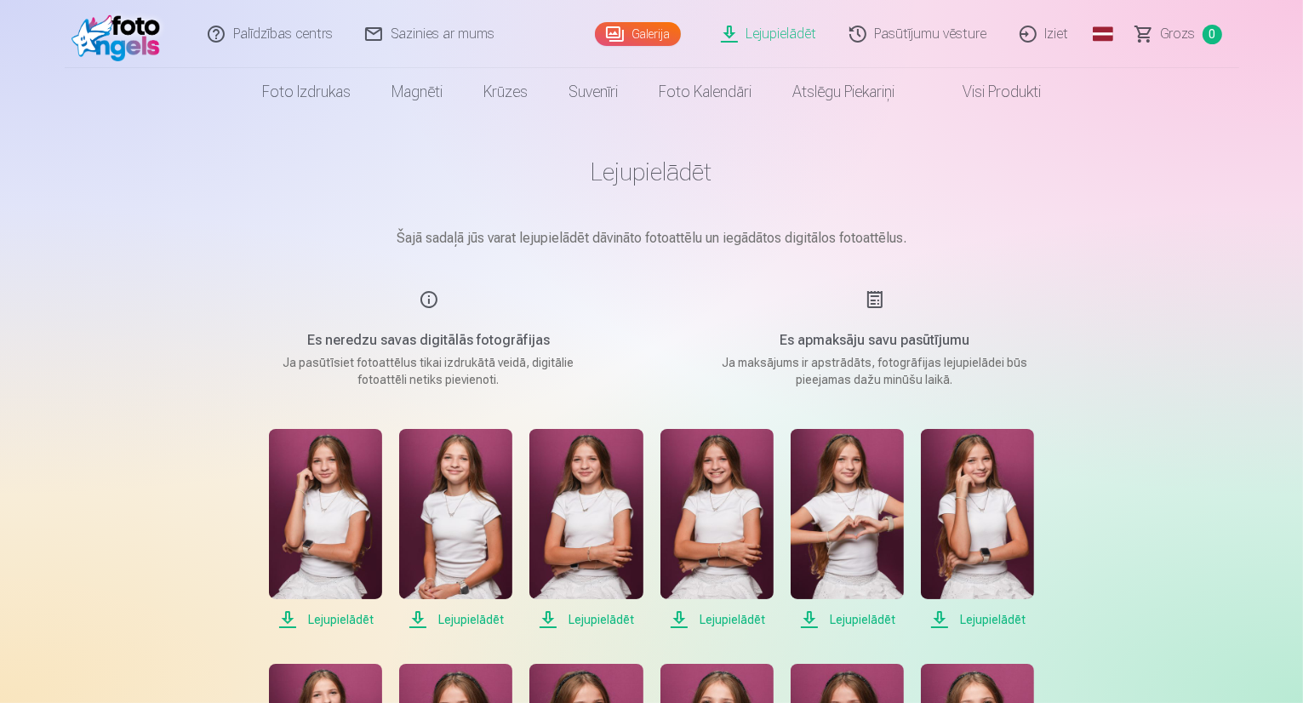
click at [321, 618] on span "Lejupielādēt" at bounding box center [325, 619] width 113 height 20
click at [450, 620] on span "Lejupielādēt" at bounding box center [455, 619] width 113 height 20
click at [601, 623] on span "Lejupielādēt" at bounding box center [585, 619] width 113 height 20
click at [724, 624] on span "Lejupielādēt" at bounding box center [717, 619] width 113 height 20
click at [855, 623] on span "Lejupielādēt" at bounding box center [847, 619] width 113 height 20
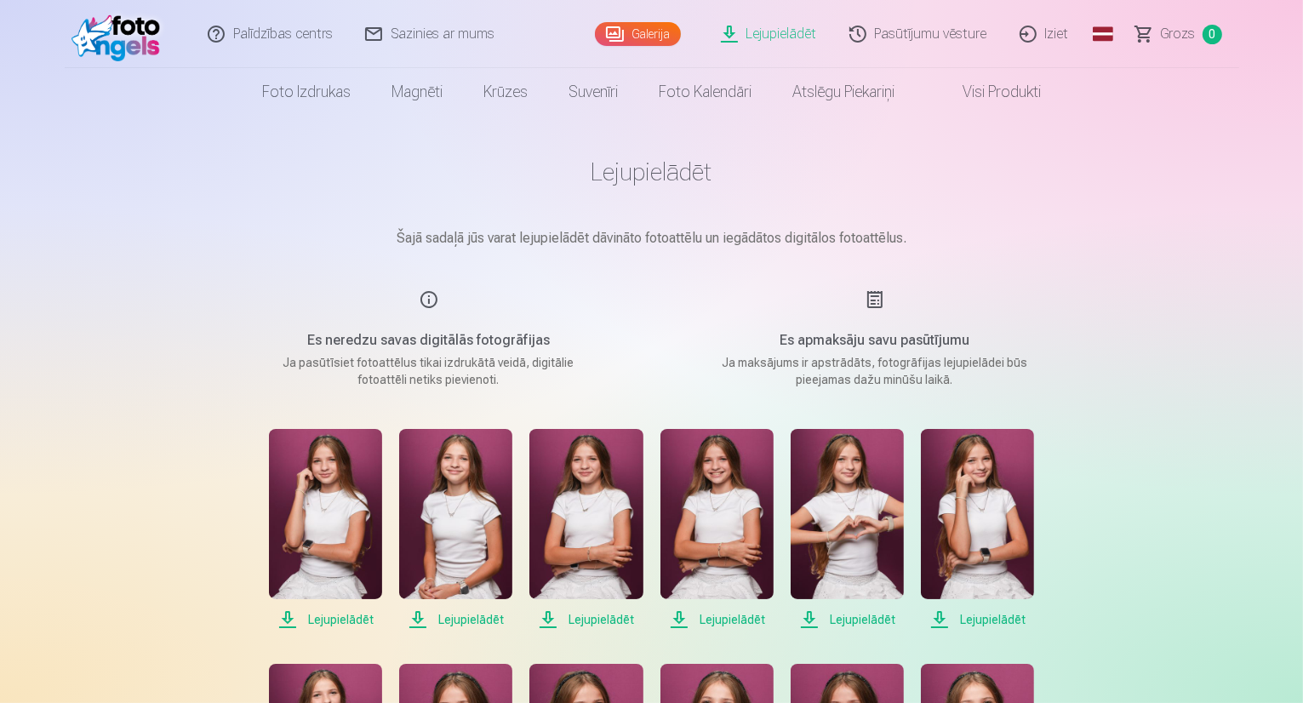
click at [970, 623] on span "Lejupielādēt" at bounding box center [977, 619] width 113 height 20
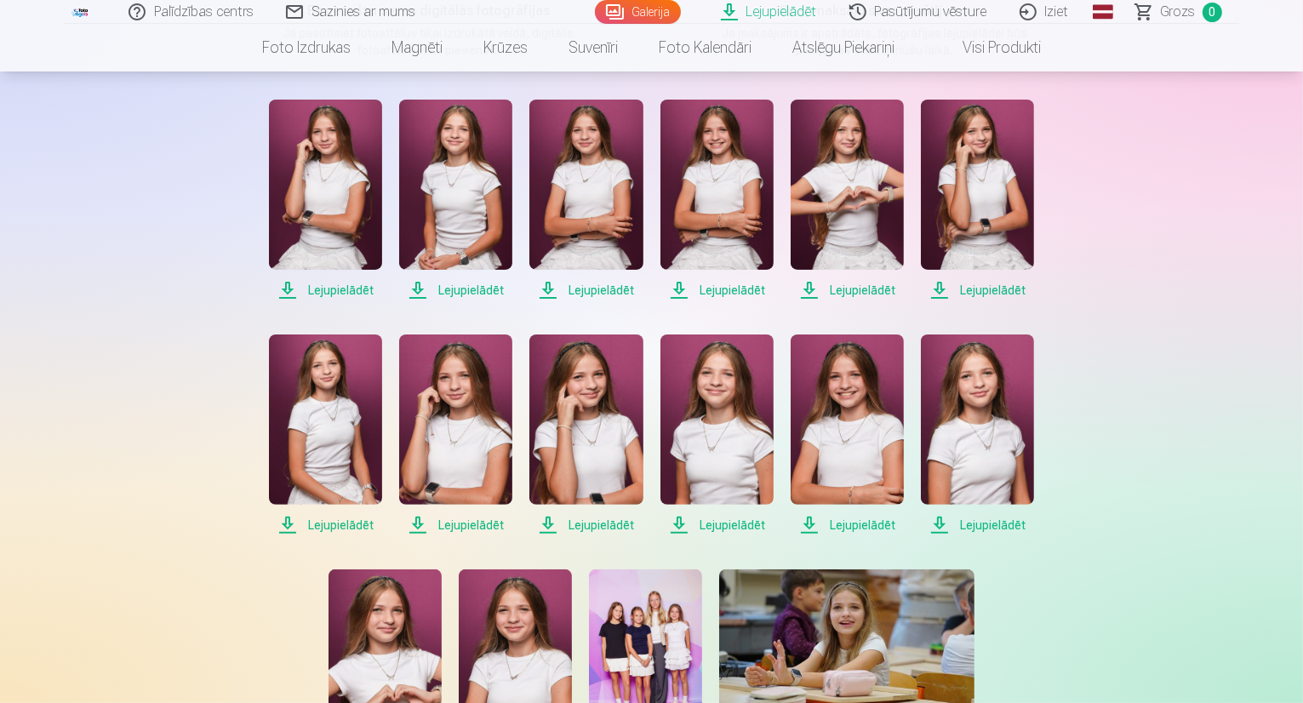
scroll to position [340, 0]
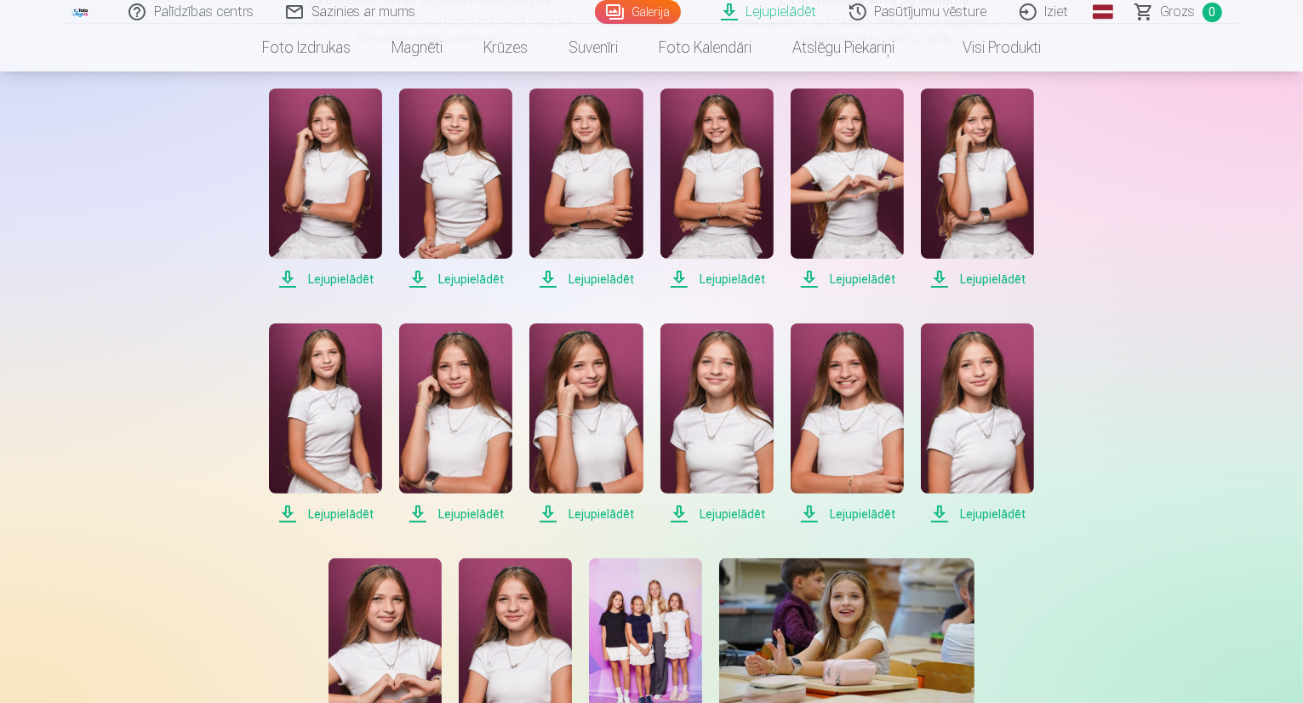
click at [340, 508] on span "Lejupielādēt" at bounding box center [325, 514] width 113 height 20
click at [480, 515] on span "Lejupielādēt" at bounding box center [455, 514] width 113 height 20
click at [593, 518] on span "Lejupielādēt" at bounding box center [585, 514] width 113 height 20
click at [725, 518] on span "Lejupielādēt" at bounding box center [717, 514] width 113 height 20
click at [857, 514] on span "Lejupielādēt" at bounding box center [847, 514] width 113 height 20
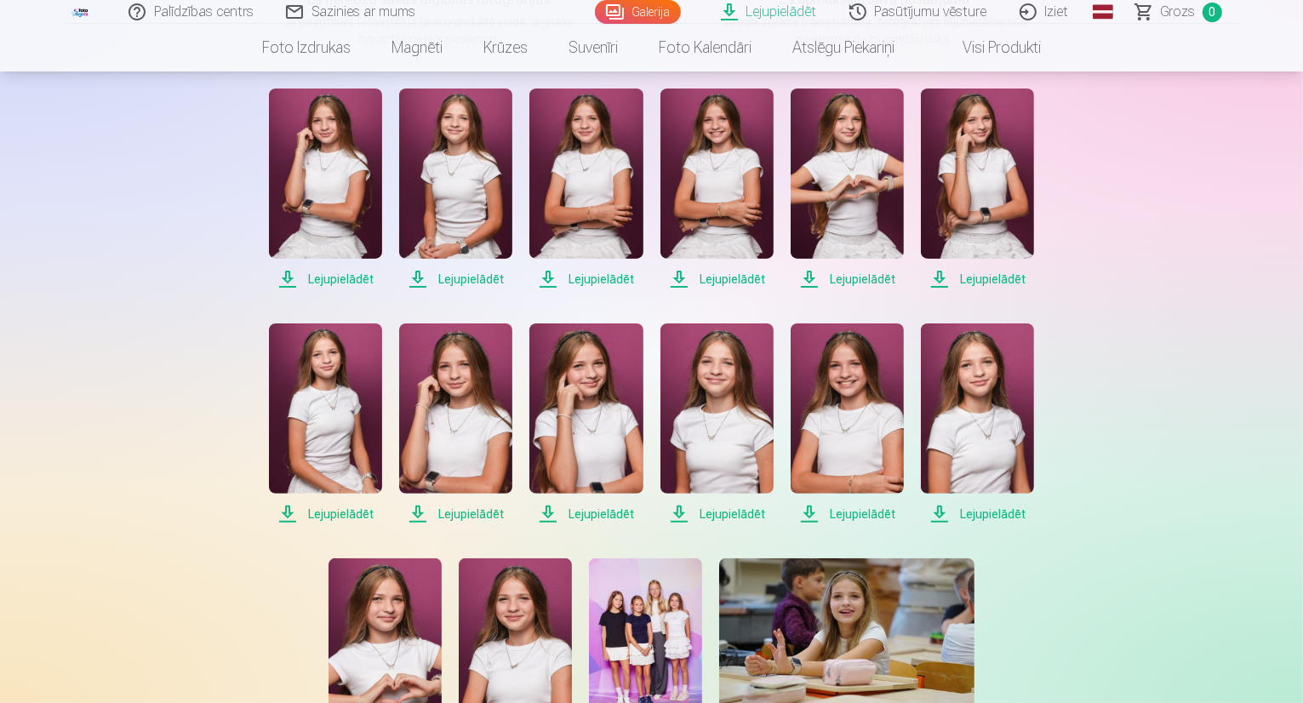
click at [985, 512] on span "Lejupielādēt" at bounding box center [977, 514] width 113 height 20
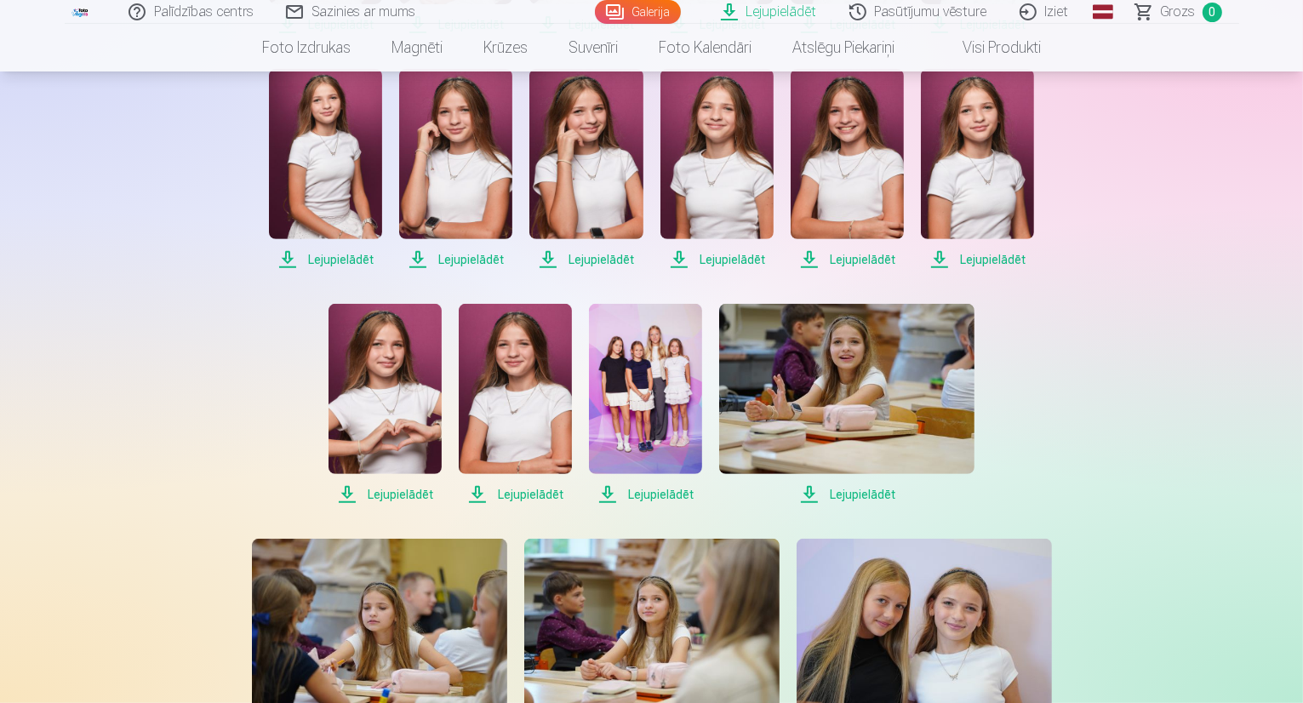
scroll to position [596, 0]
click at [421, 496] on span "Lejupielādēt" at bounding box center [385, 493] width 113 height 20
click at [541, 497] on span "Lejupielādēt" at bounding box center [515, 493] width 113 height 20
click at [638, 495] on span "Lejupielādēt" at bounding box center [645, 493] width 113 height 20
click at [823, 499] on span "Lejupielādēt" at bounding box center [846, 493] width 255 height 20
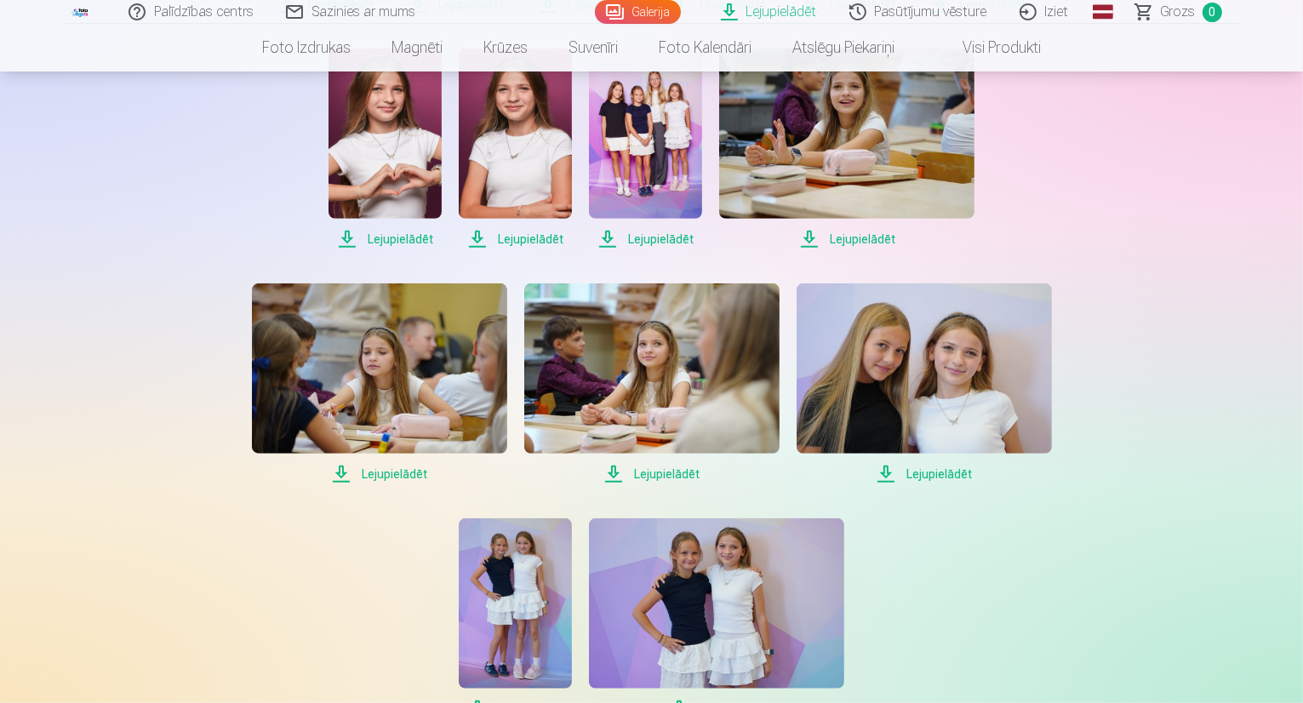
scroll to position [851, 0]
click at [386, 475] on span "Lejupielādēt" at bounding box center [379, 473] width 255 height 20
click at [650, 469] on span "Lejupielādēt" at bounding box center [651, 473] width 255 height 20
click at [946, 474] on span "Lejupielādēt" at bounding box center [924, 473] width 255 height 20
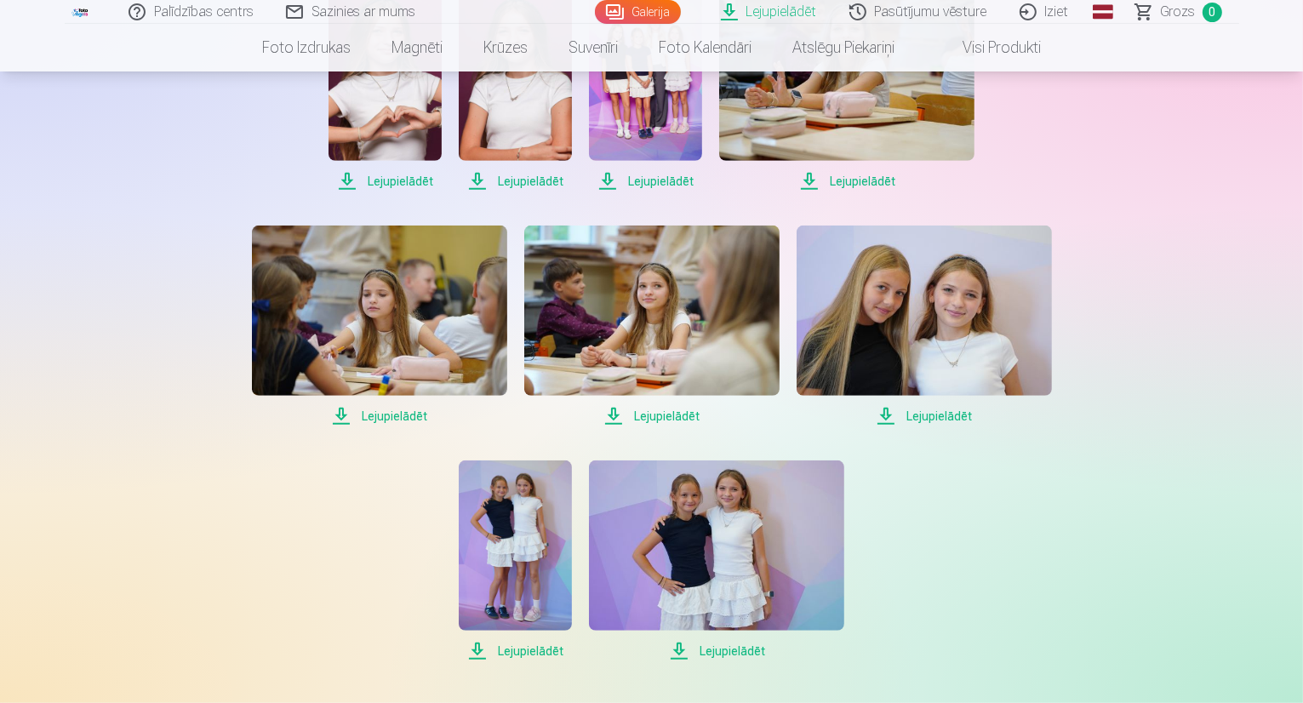
scroll to position [1021, 0]
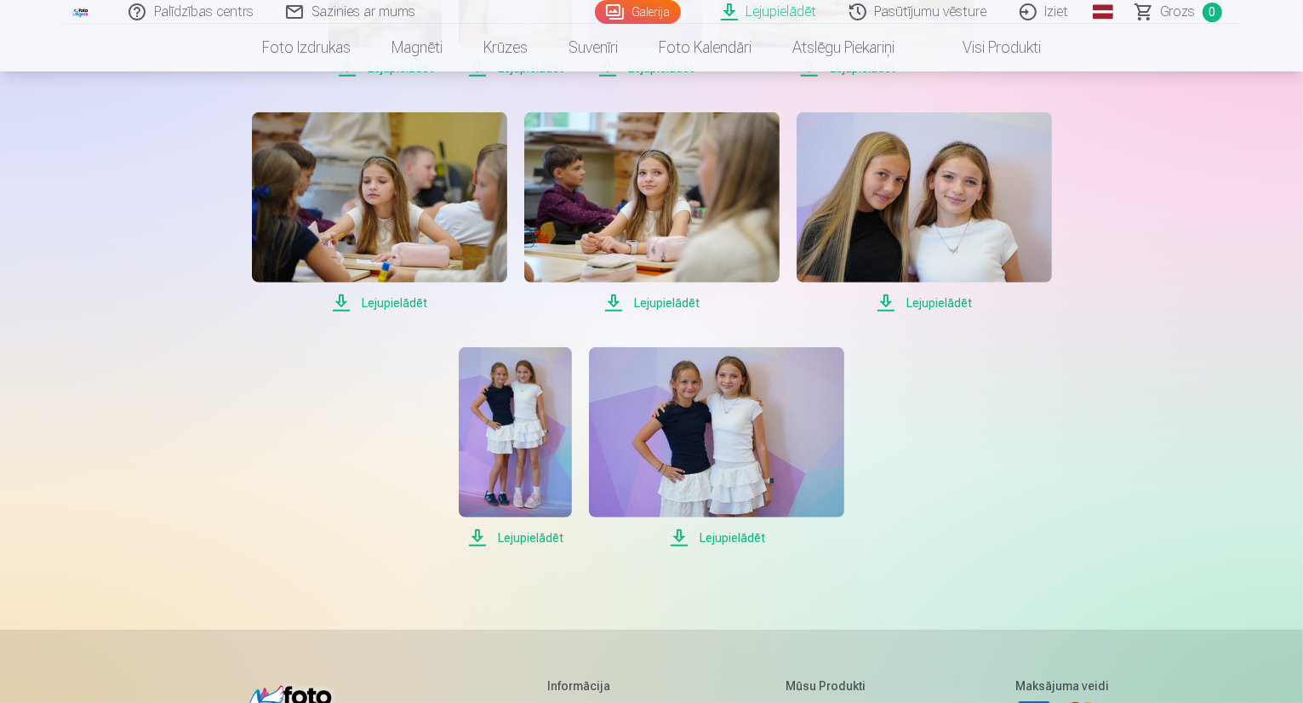
click at [509, 539] on span "Lejupielādēt" at bounding box center [515, 538] width 113 height 20
click at [718, 541] on span "Lejupielādēt" at bounding box center [716, 538] width 255 height 20
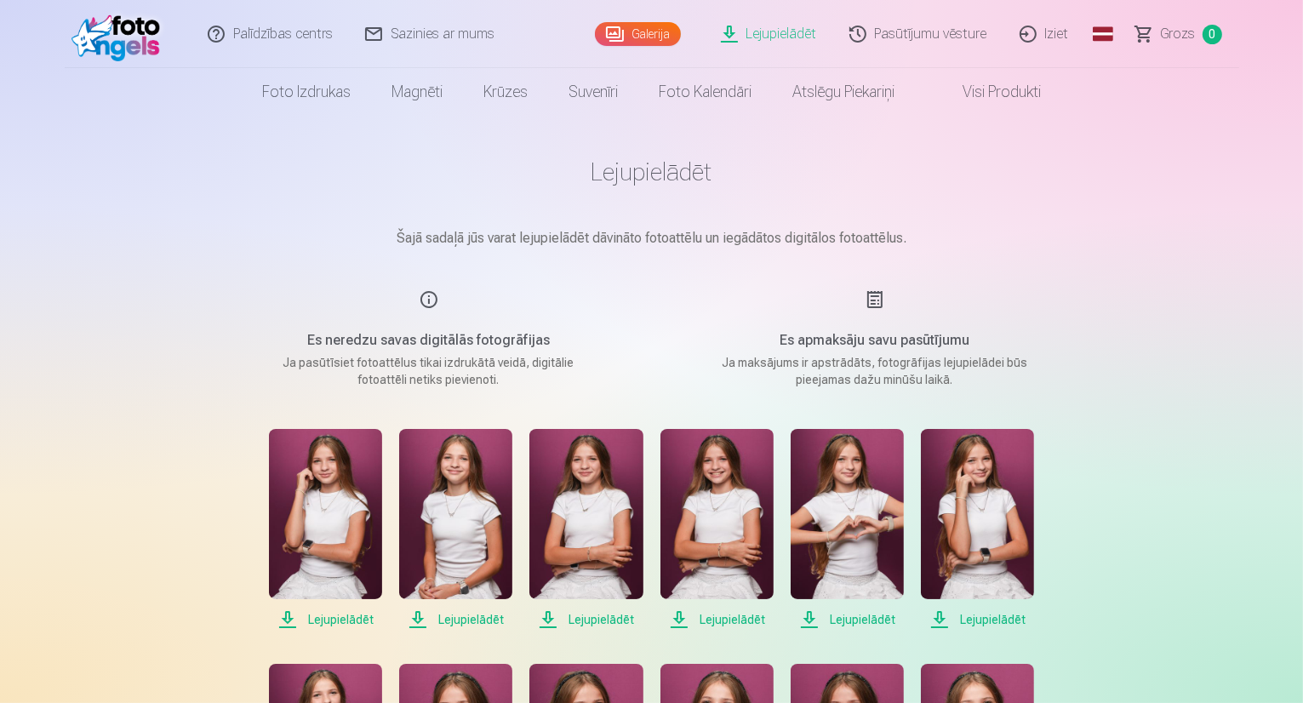
scroll to position [0, 0]
click at [1023, 33] on link "Iziet" at bounding box center [1045, 34] width 82 height 68
